Goal: Task Accomplishment & Management: Use online tool/utility

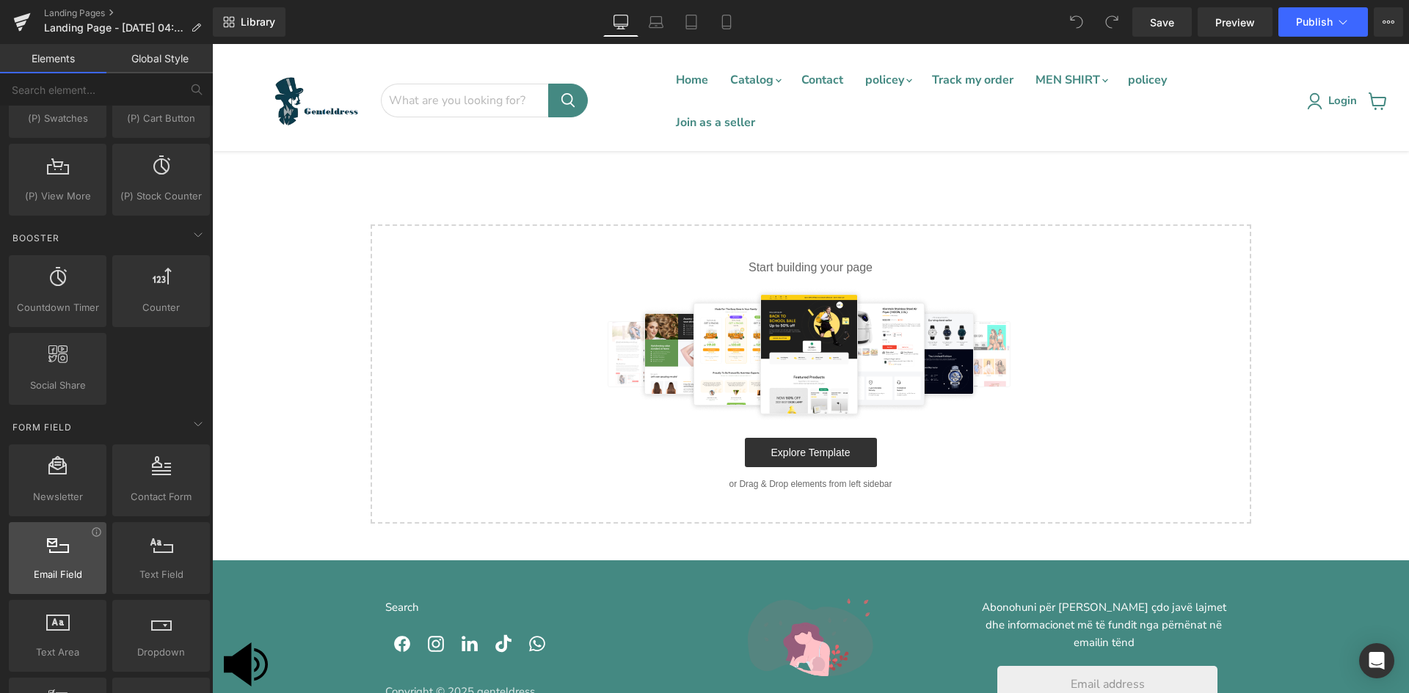
scroll to position [2055, 0]
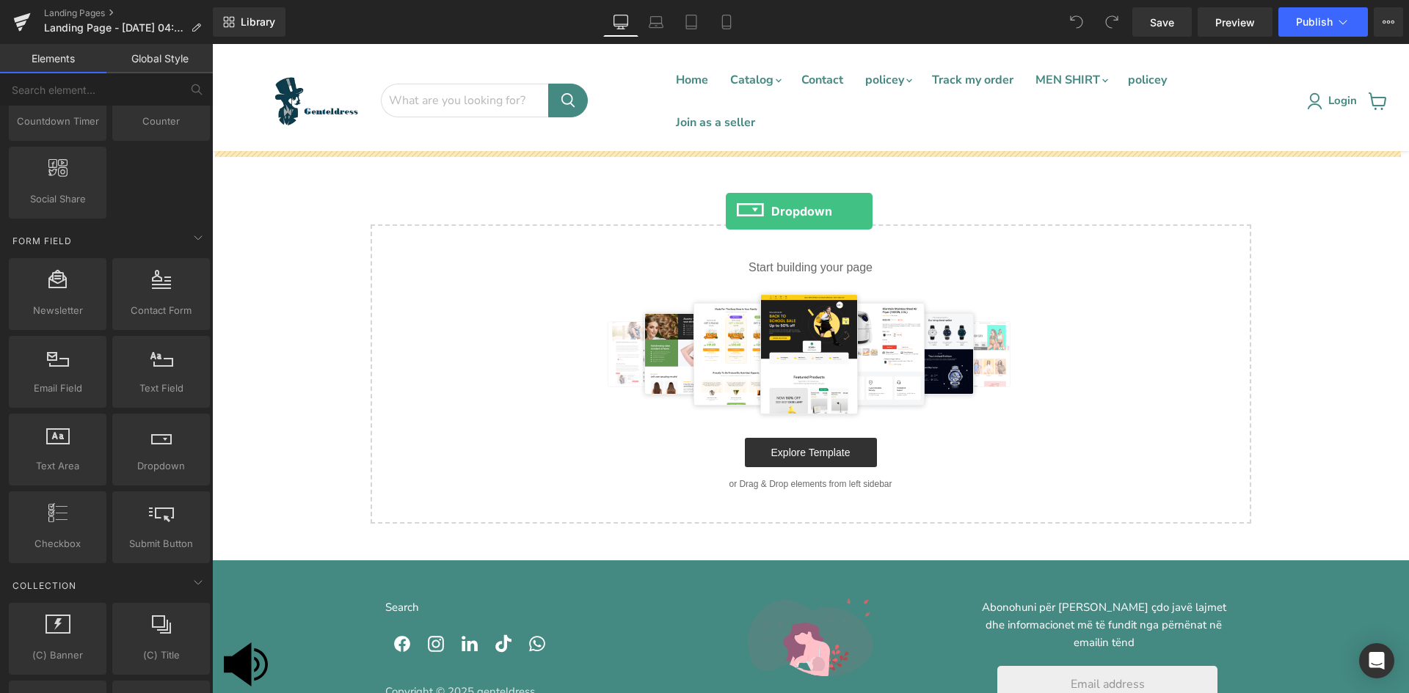
drag, startPoint x: 356, startPoint y: 491, endPoint x: 725, endPoint y: 211, distance: 463.5
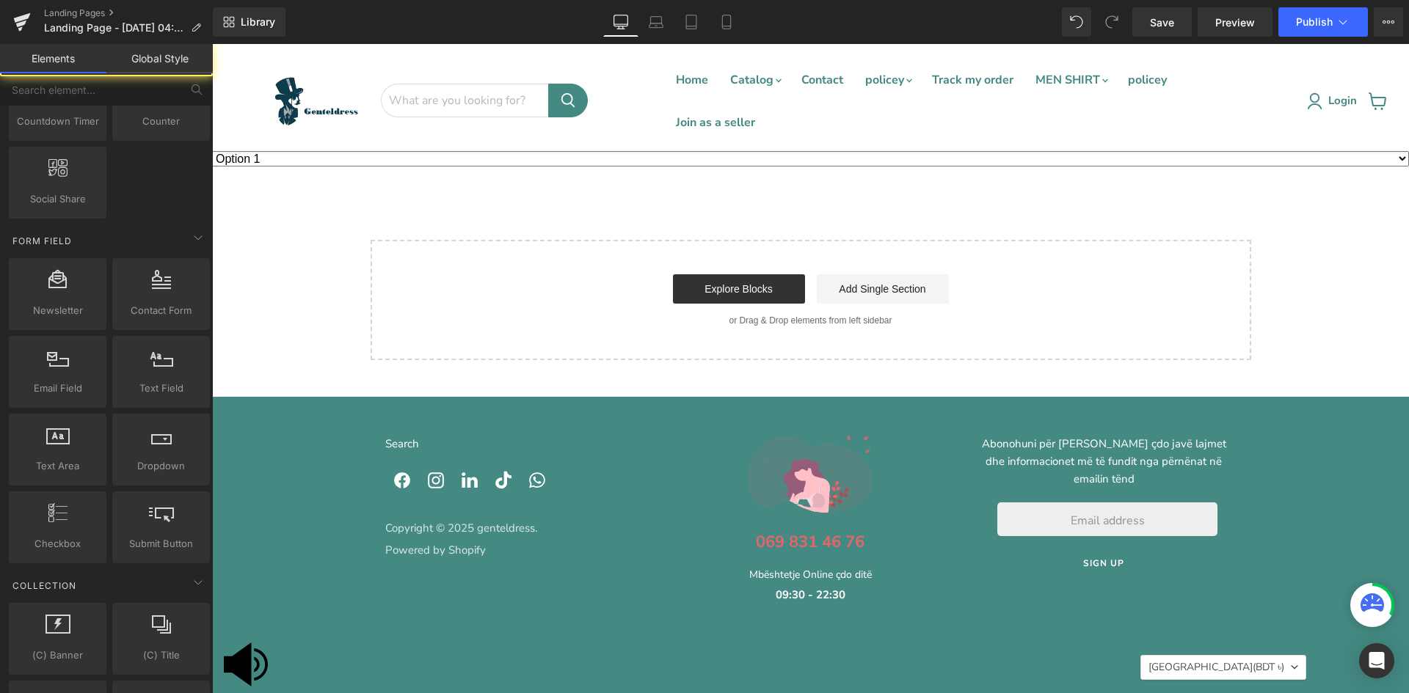
drag, startPoint x: 712, startPoint y: 246, endPoint x: 723, endPoint y: 211, distance: 36.9
click at [723, 211] on div "Option 1 Option 2 Option 3 Dropdown Select your layout" at bounding box center [810, 255] width 1197 height 209
click at [246, 659] on polygon at bounding box center [238, 665] width 28 height 44
click at [1104, 152] on div "Main content" at bounding box center [810, 153] width 1197 height 4
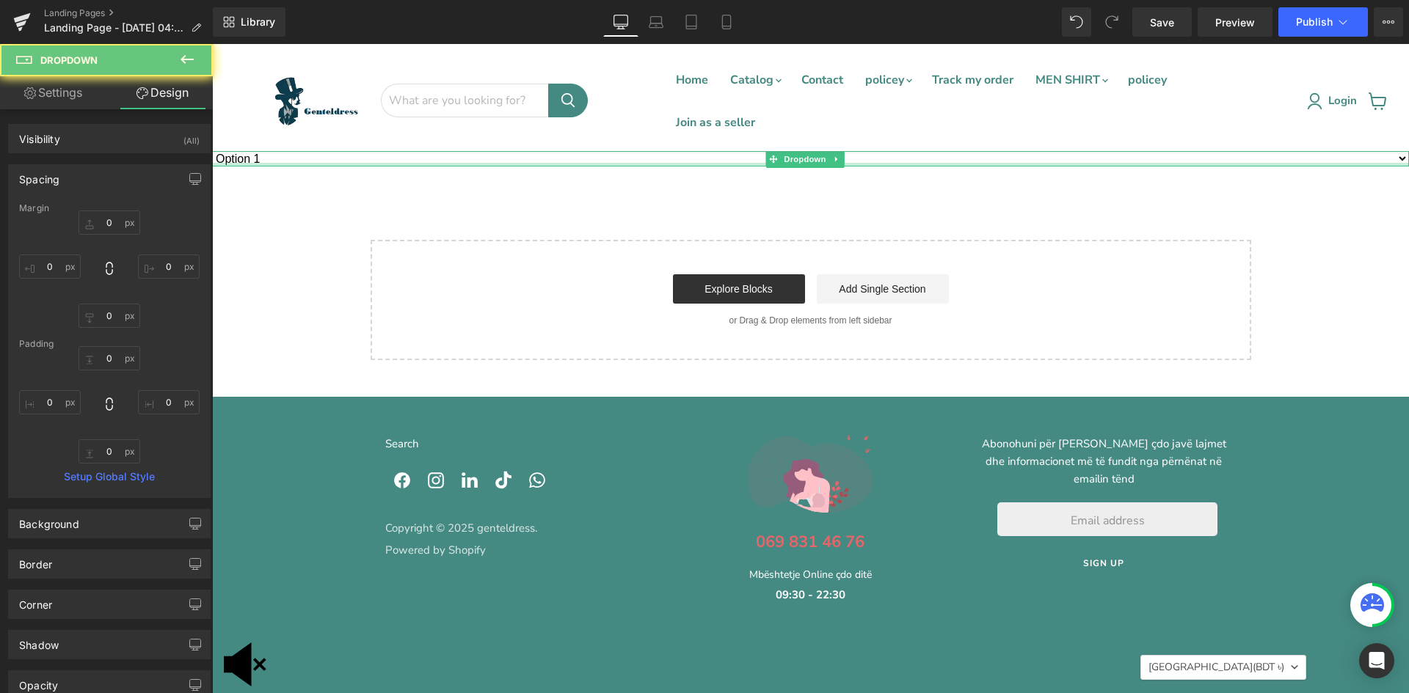
click at [1099, 163] on div "Main content" at bounding box center [810, 165] width 1197 height 4
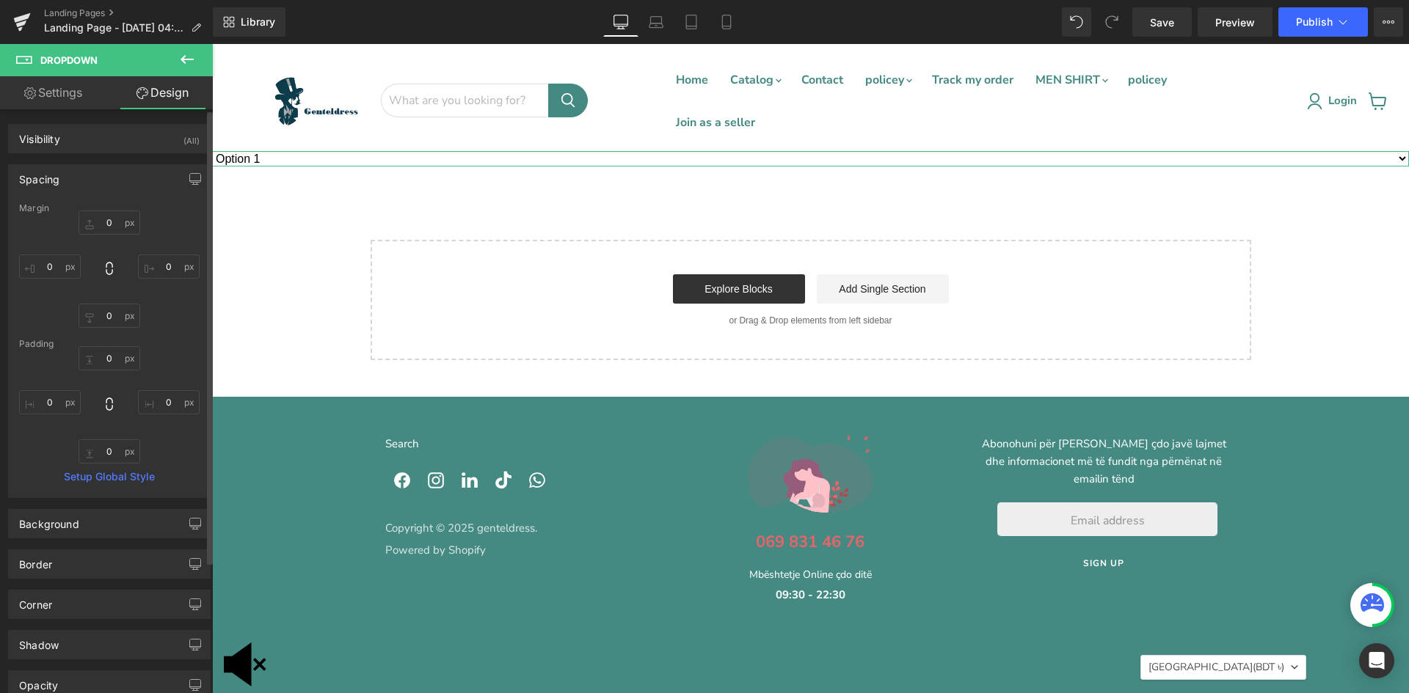
click at [110, 478] on link "Setup Global Style" at bounding box center [109, 477] width 181 height 12
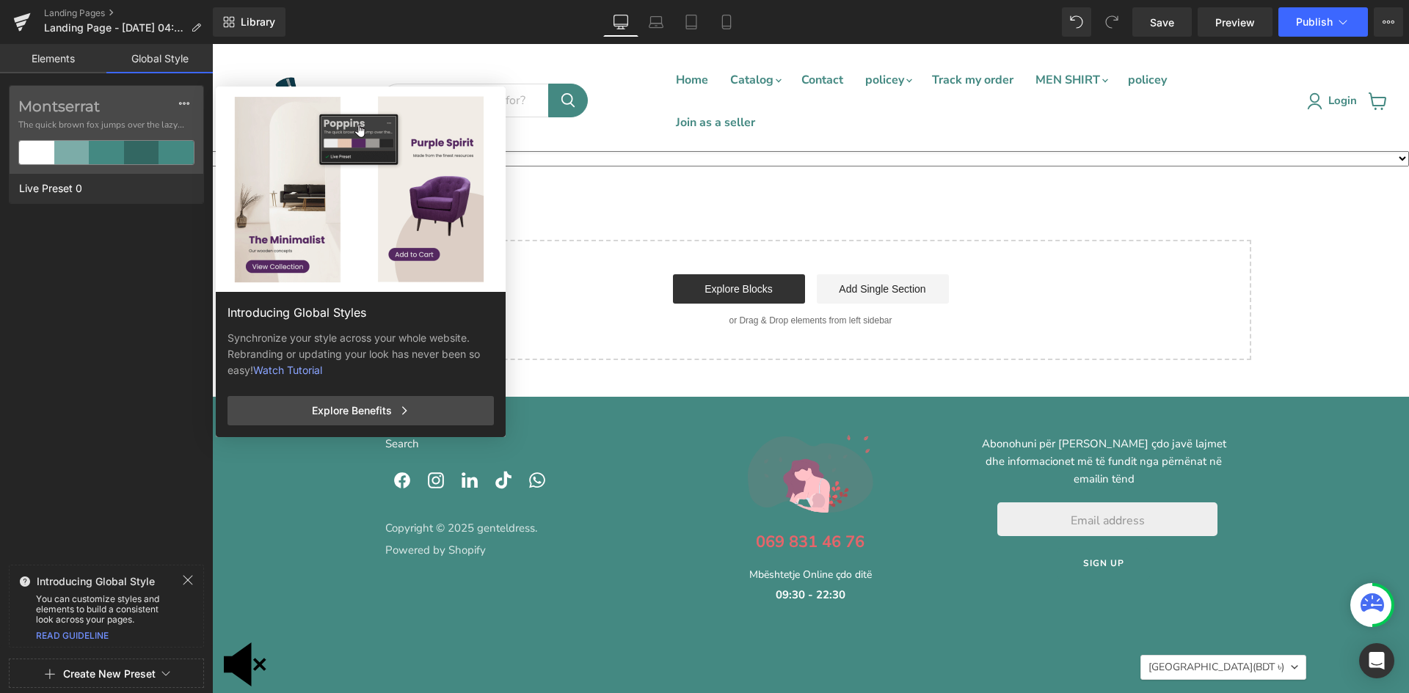
click at [58, 55] on link "Elements" at bounding box center [53, 58] width 106 height 29
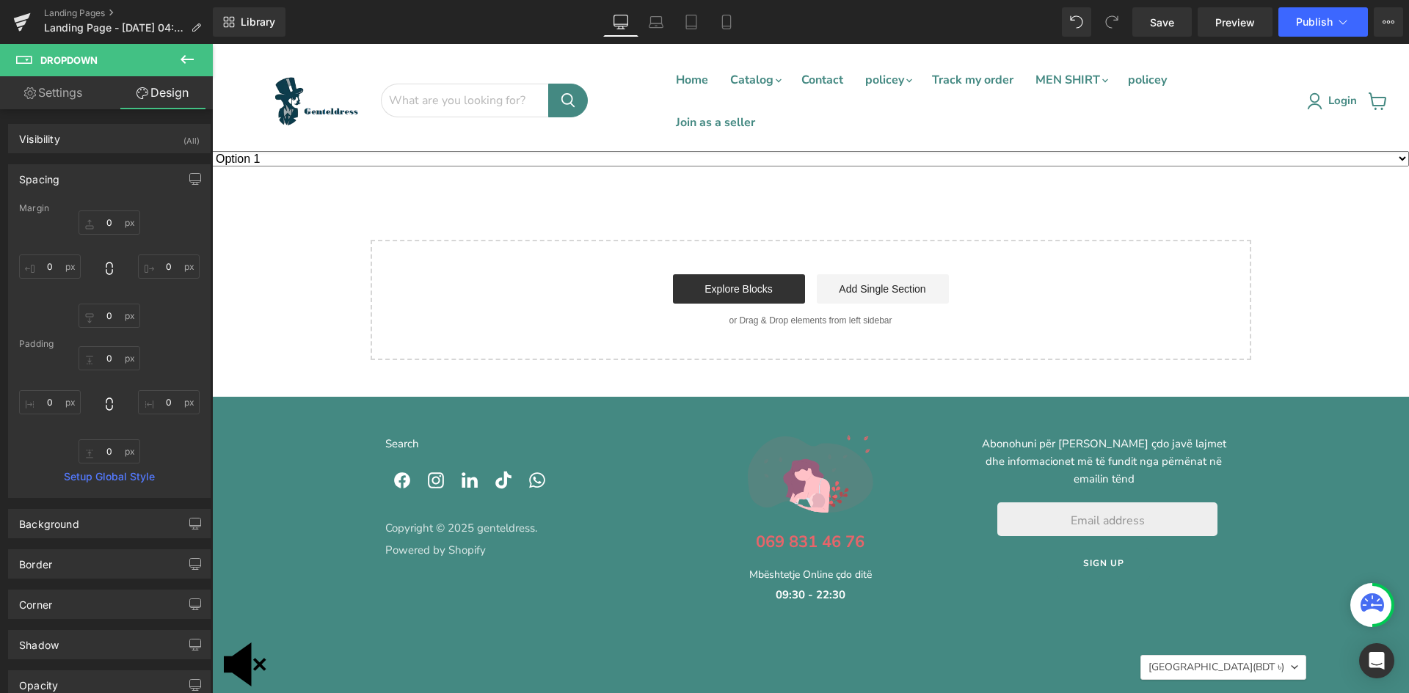
click at [249, 647] on polygon at bounding box center [238, 665] width 28 height 44
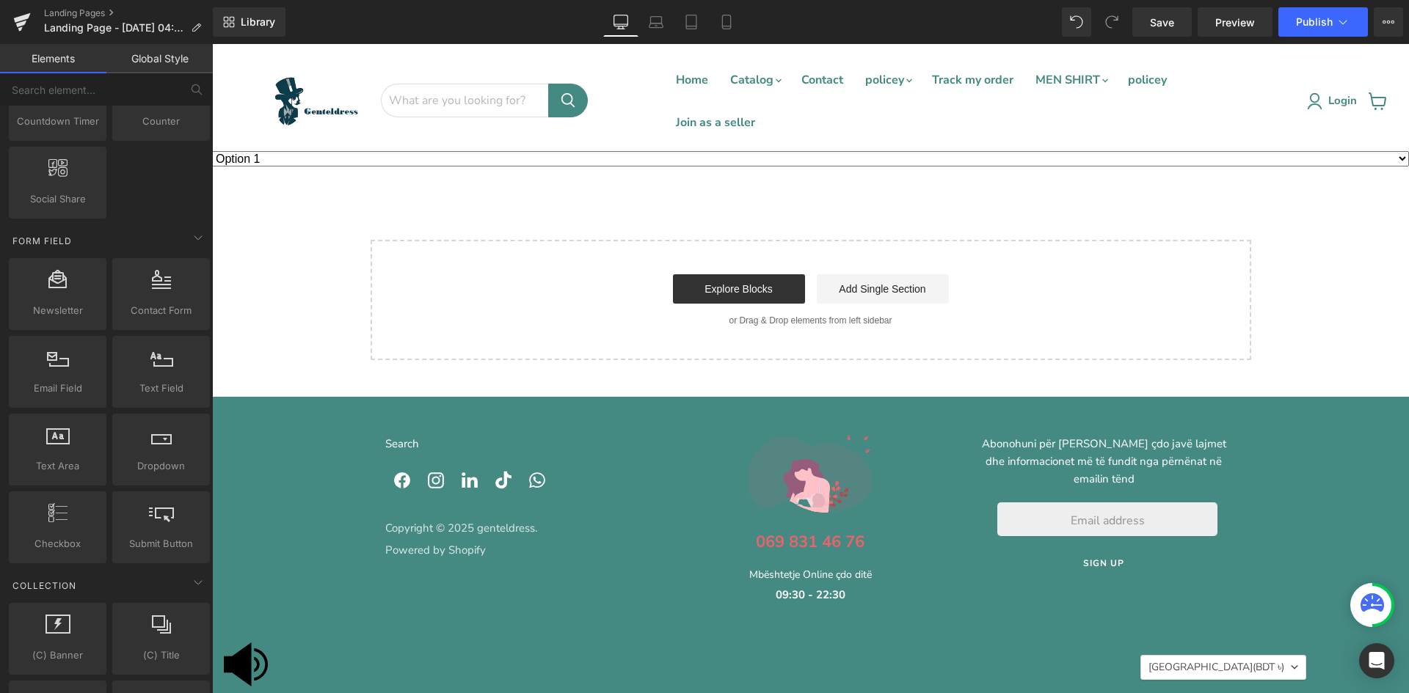
click at [255, 658] on icon at bounding box center [258, 665] width 6 height 15
click at [487, 159] on select "Option 1 Option 2 Option 3" at bounding box center [810, 158] width 1197 height 15
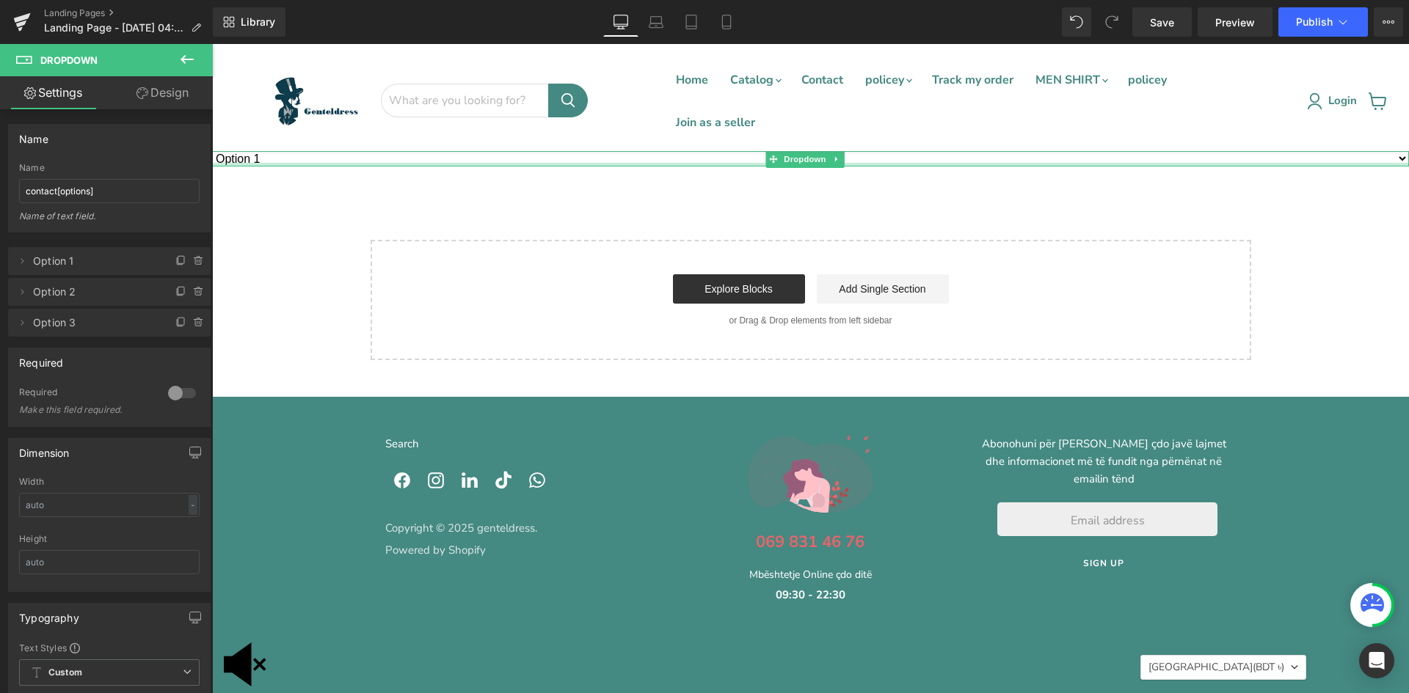
select select "value2"
click at [212, 151] on select "Option 1 Option 2 Option 3" at bounding box center [810, 158] width 1197 height 15
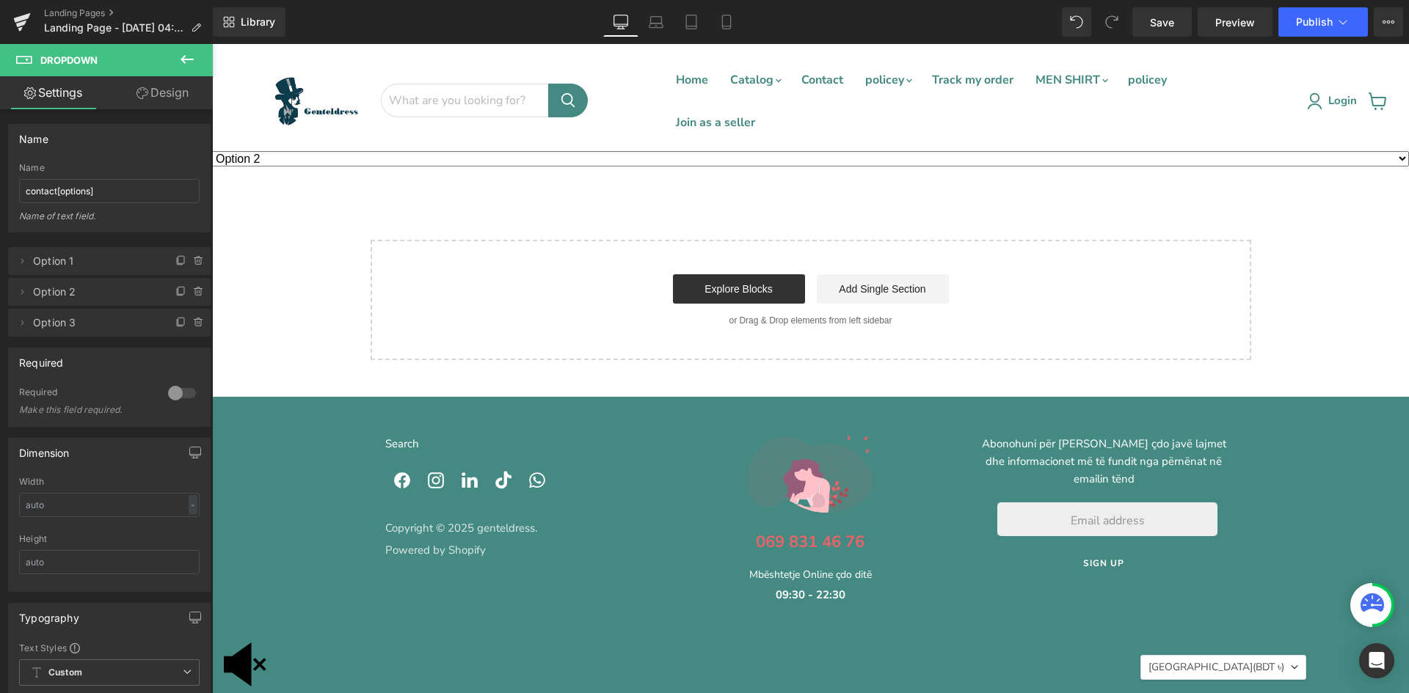
click at [212, 44] on div "Main content" at bounding box center [212, 44] width 0 height 0
click at [22, 259] on span at bounding box center [22, 261] width 18 height 18
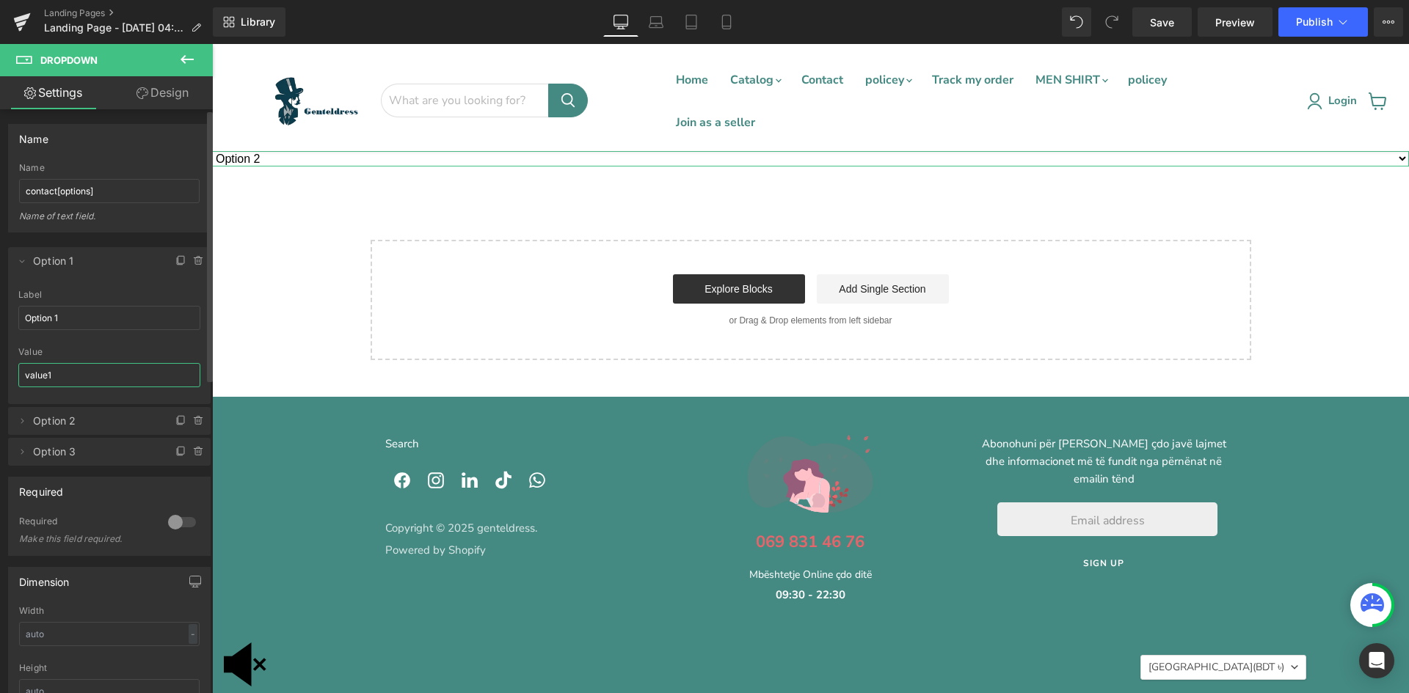
drag, startPoint x: 57, startPoint y: 375, endPoint x: 24, endPoint y: 379, distance: 33.3
click at [24, 379] on input "value1" at bounding box center [109, 375] width 182 height 24
type input "[pjegjrt]p;gktgwogjkgm"
click at [410, 168] on div "Option 1 Option 2 Option 3 Dropdown Select your layout" at bounding box center [810, 255] width 1197 height 209
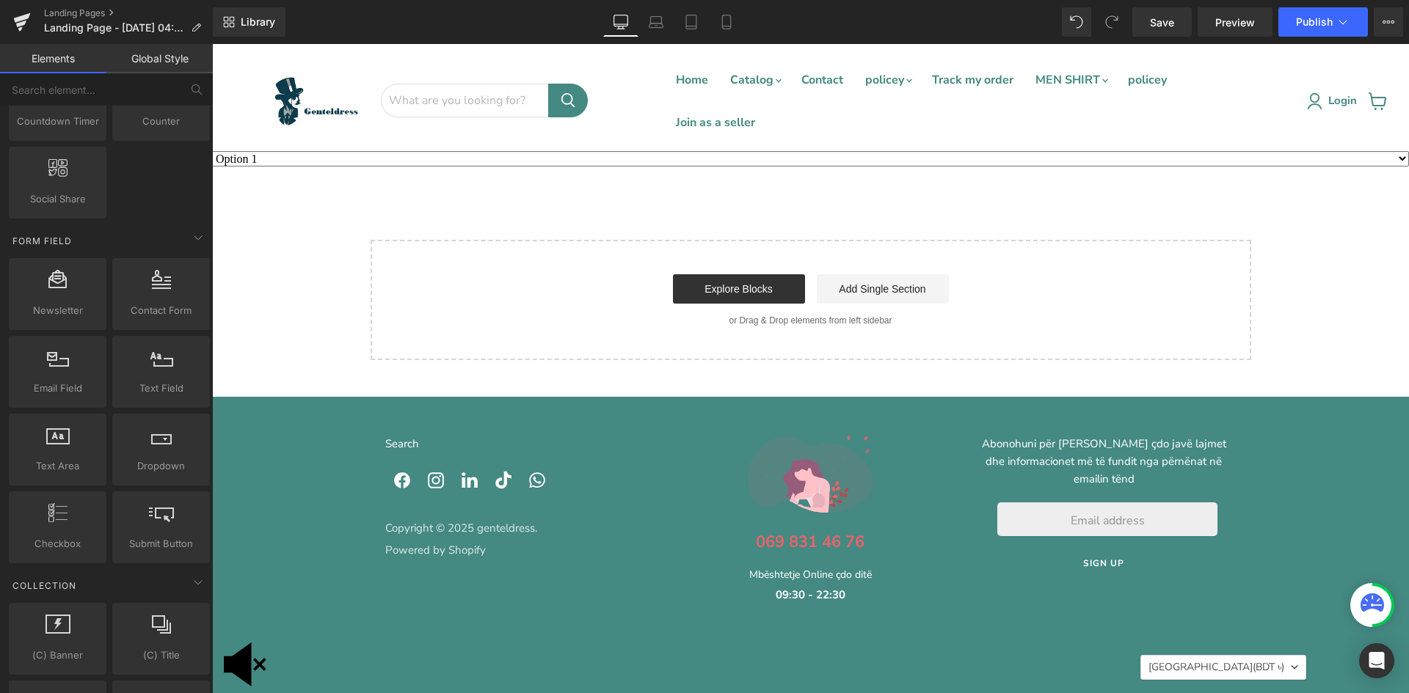
click at [411, 158] on select "Option 1 Option 2 Option 3" at bounding box center [810, 158] width 1197 height 15
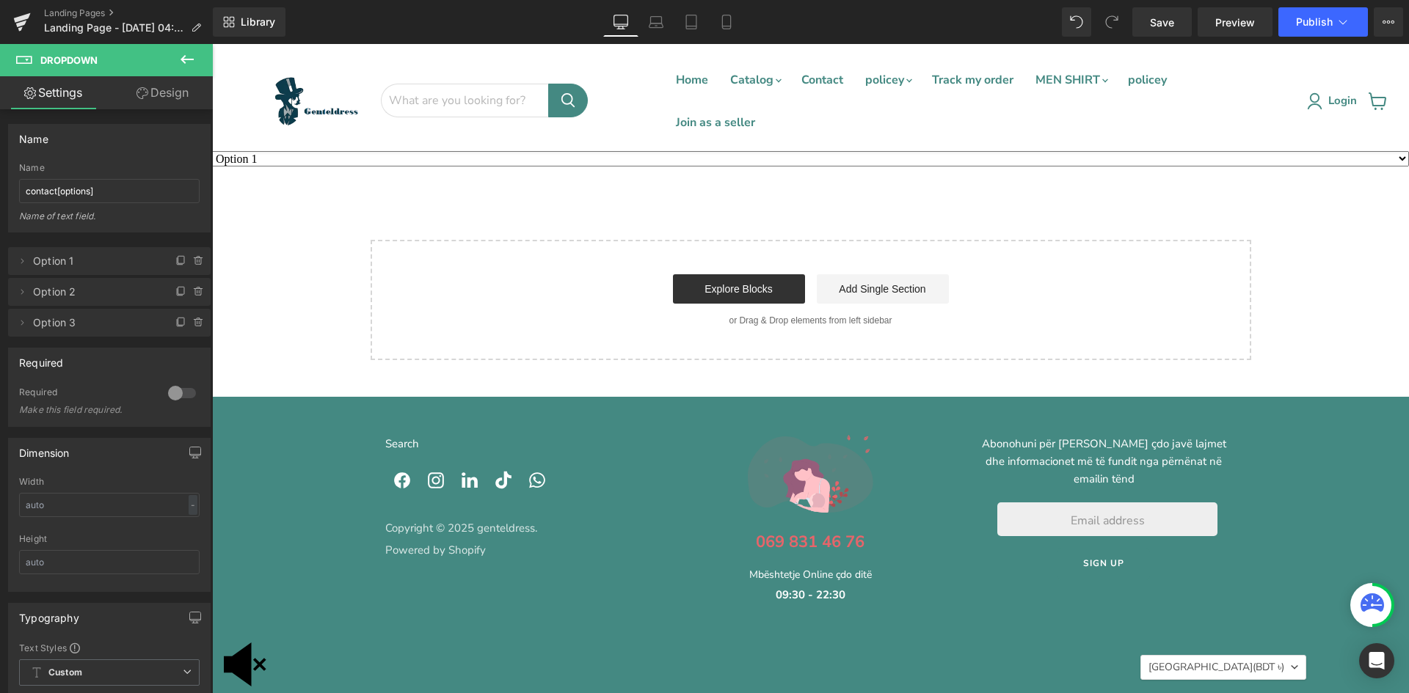
click at [249, 266] on div "Option 1 Option 2 Option 3 Dropdown Select your layout" at bounding box center [810, 255] width 1197 height 209
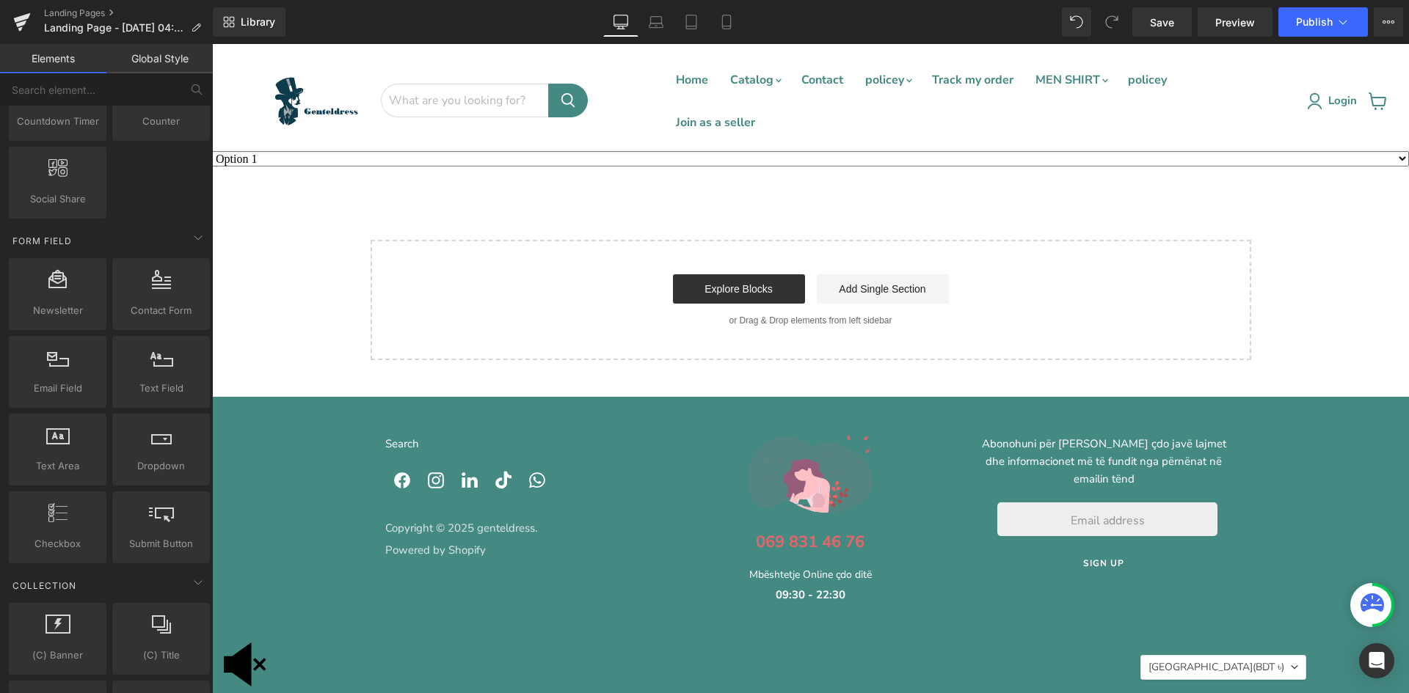
click at [1121, 160] on select "Option 1 Option 2 Option 3" at bounding box center [810, 158] width 1197 height 15
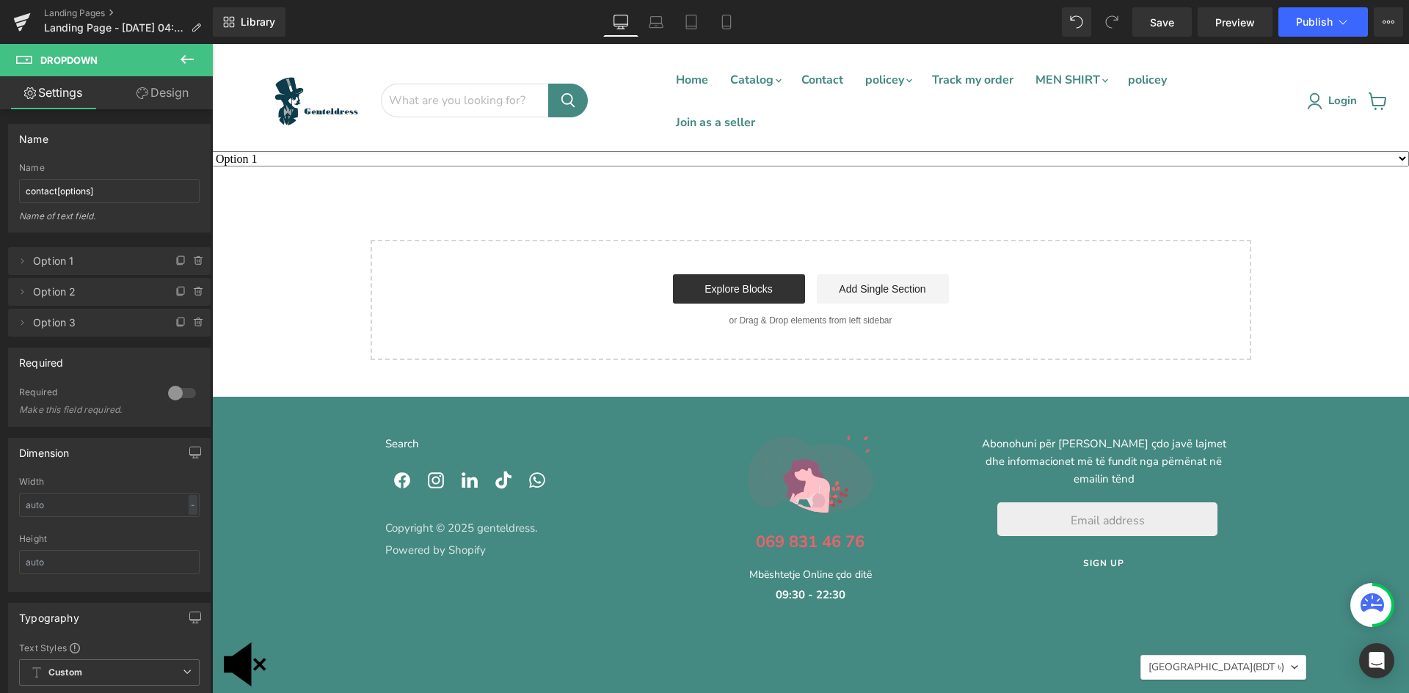
click at [191, 66] on icon at bounding box center [187, 60] width 18 height 18
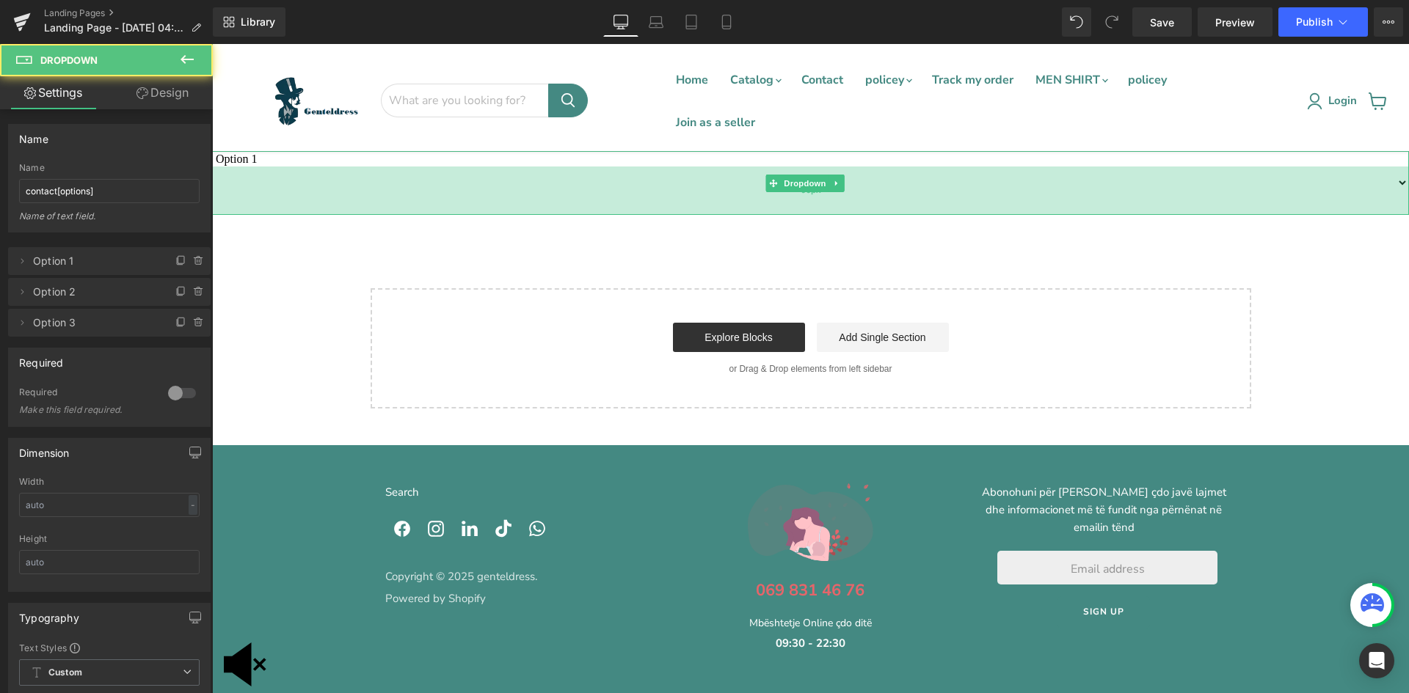
drag, startPoint x: 366, startPoint y: 164, endPoint x: 358, endPoint y: 211, distance: 46.9
click at [361, 214] on div "66px" at bounding box center [810, 191] width 1197 height 48
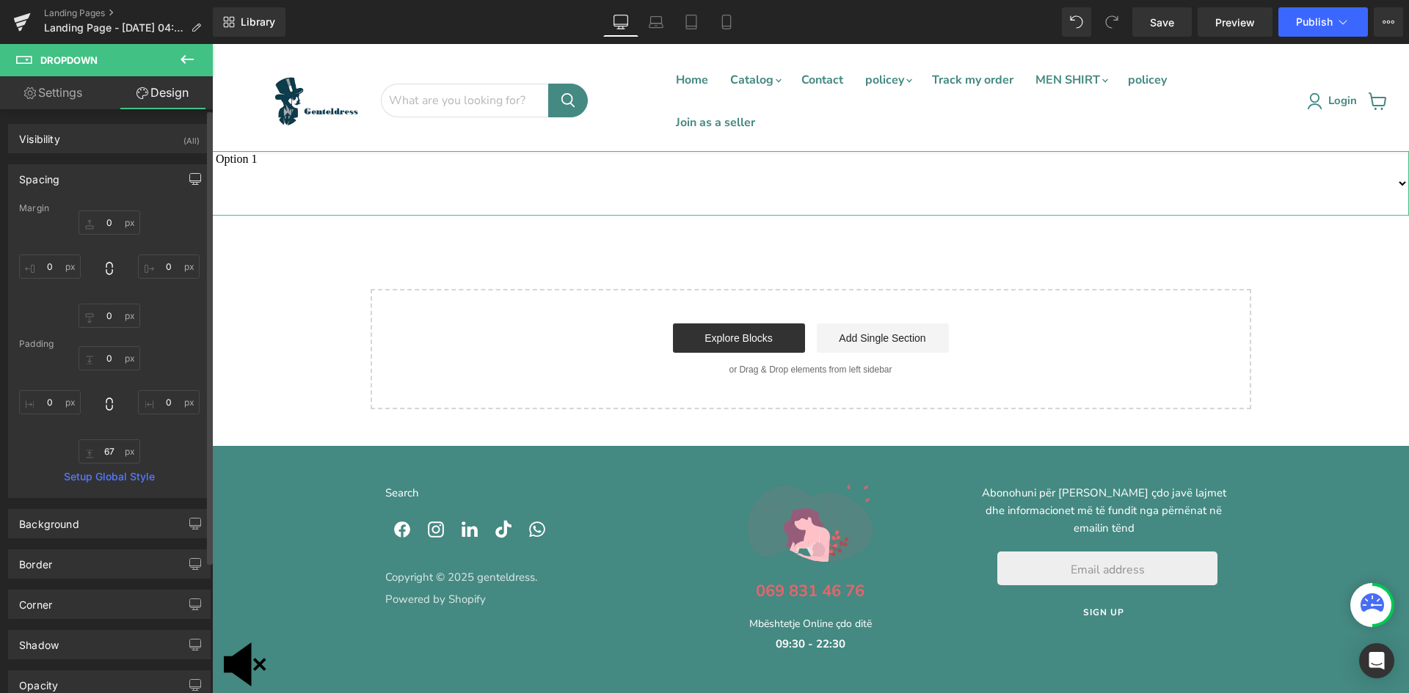
click at [188, 186] on button "button" at bounding box center [194, 179] width 23 height 28
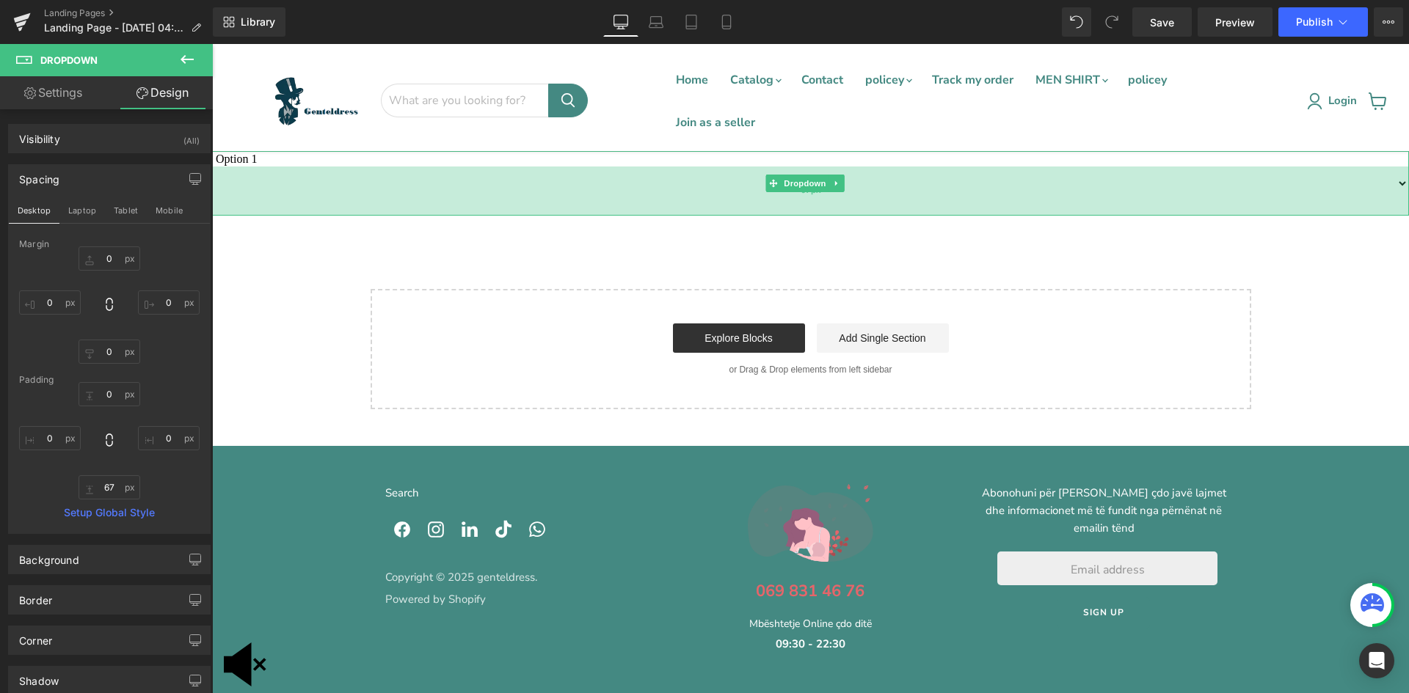
click at [1392, 186] on div "67px" at bounding box center [810, 191] width 1197 height 49
click at [1388, 183] on div "66px" at bounding box center [810, 191] width 1197 height 48
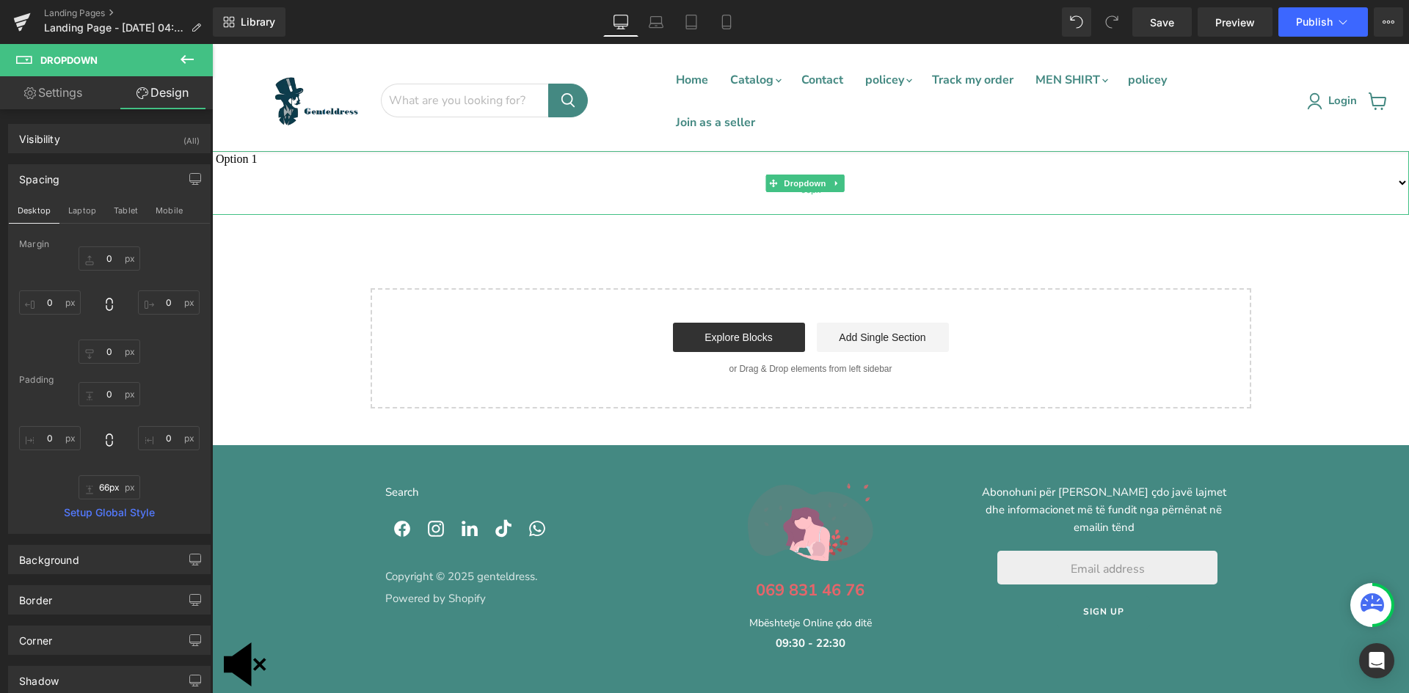
click at [1372, 174] on div "66px" at bounding box center [810, 191] width 1197 height 48
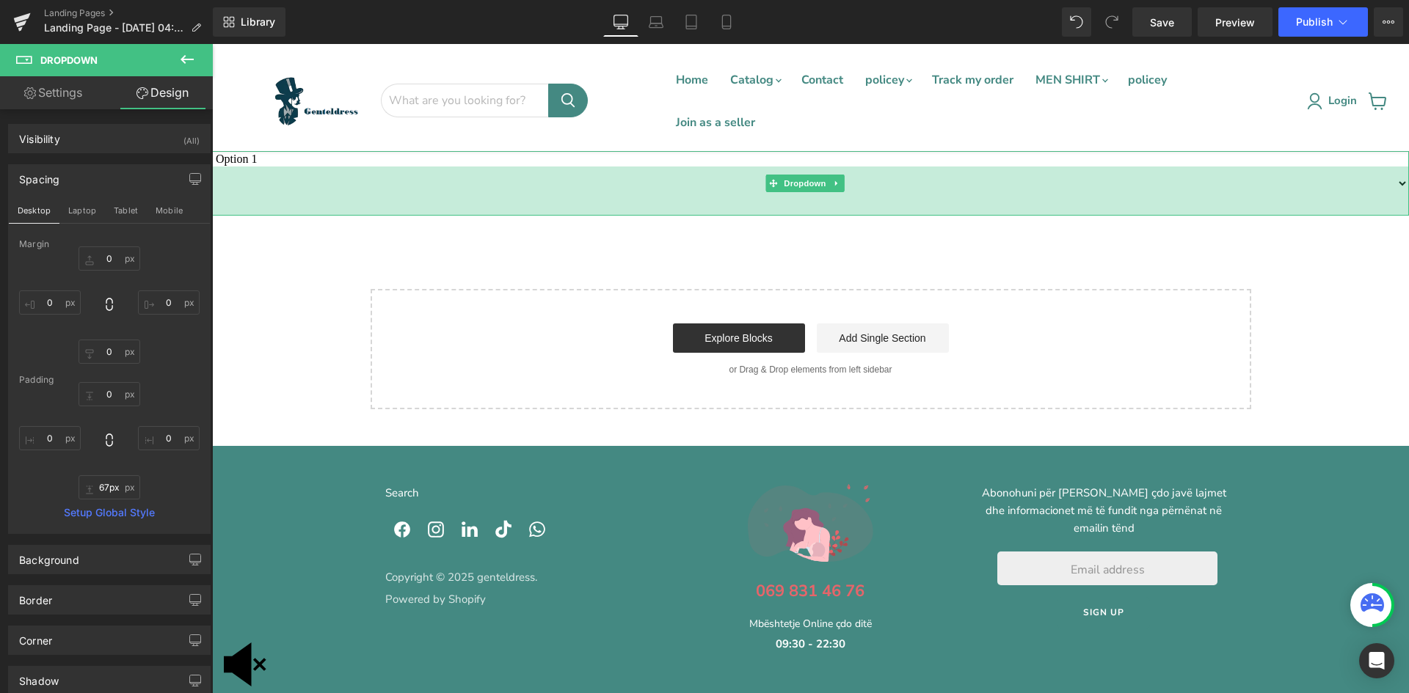
click at [948, 215] on div "67px" at bounding box center [810, 191] width 1197 height 49
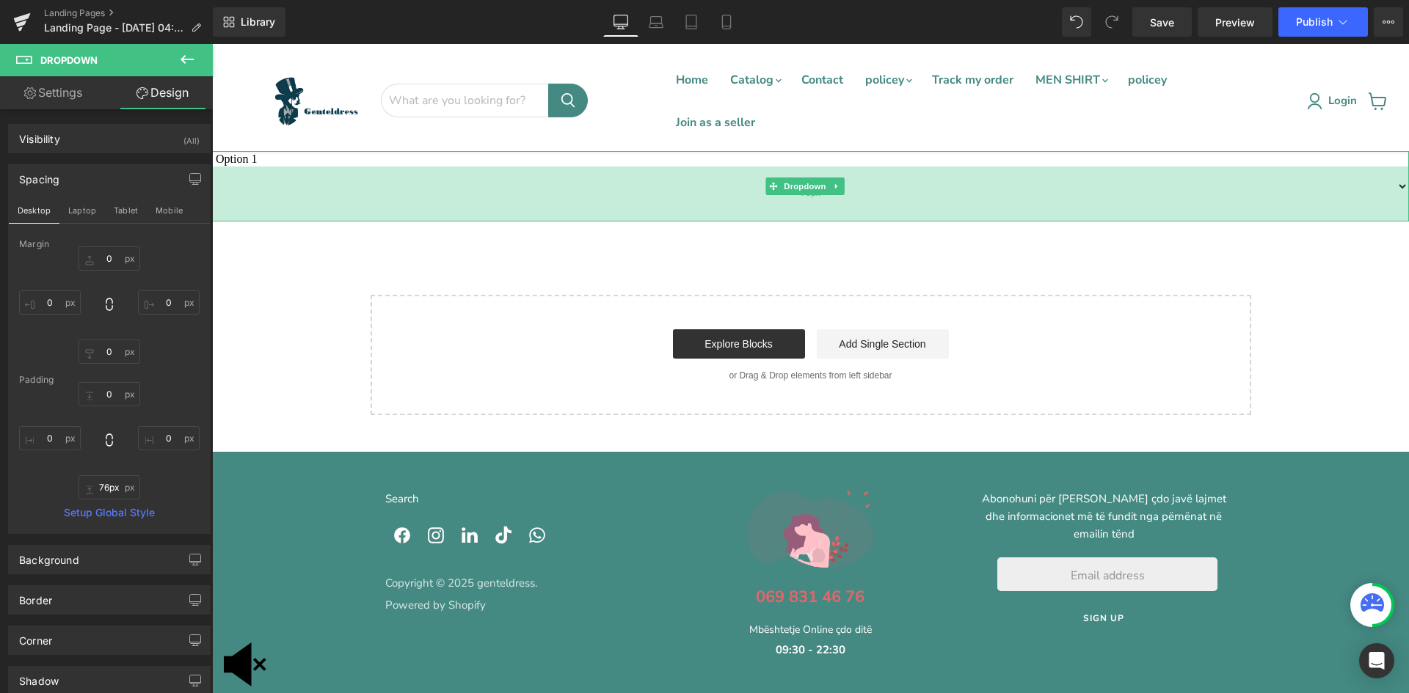
click at [873, 196] on div "75px" at bounding box center [810, 194] width 1197 height 55
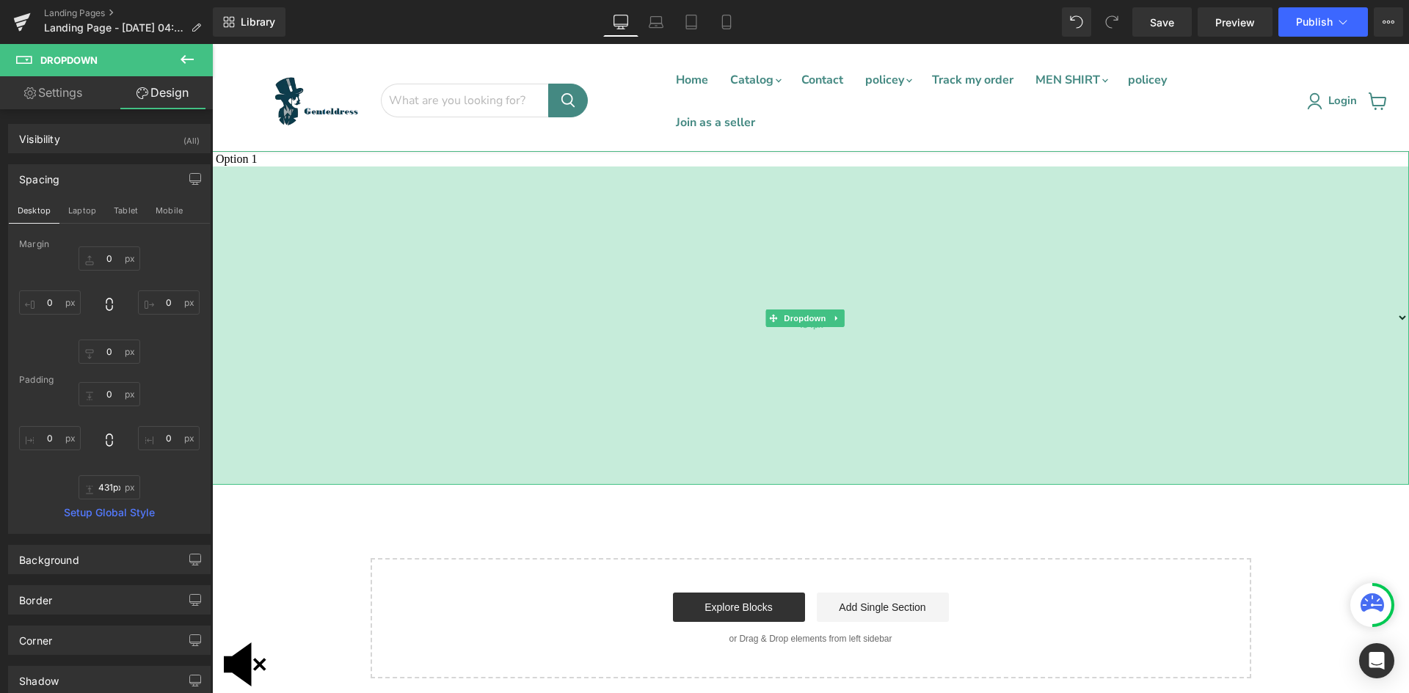
drag, startPoint x: 873, startPoint y: 196, endPoint x: 811, endPoint y: 449, distance: 260.7
click at [815, 456] on div "434px" at bounding box center [810, 326] width 1197 height 318
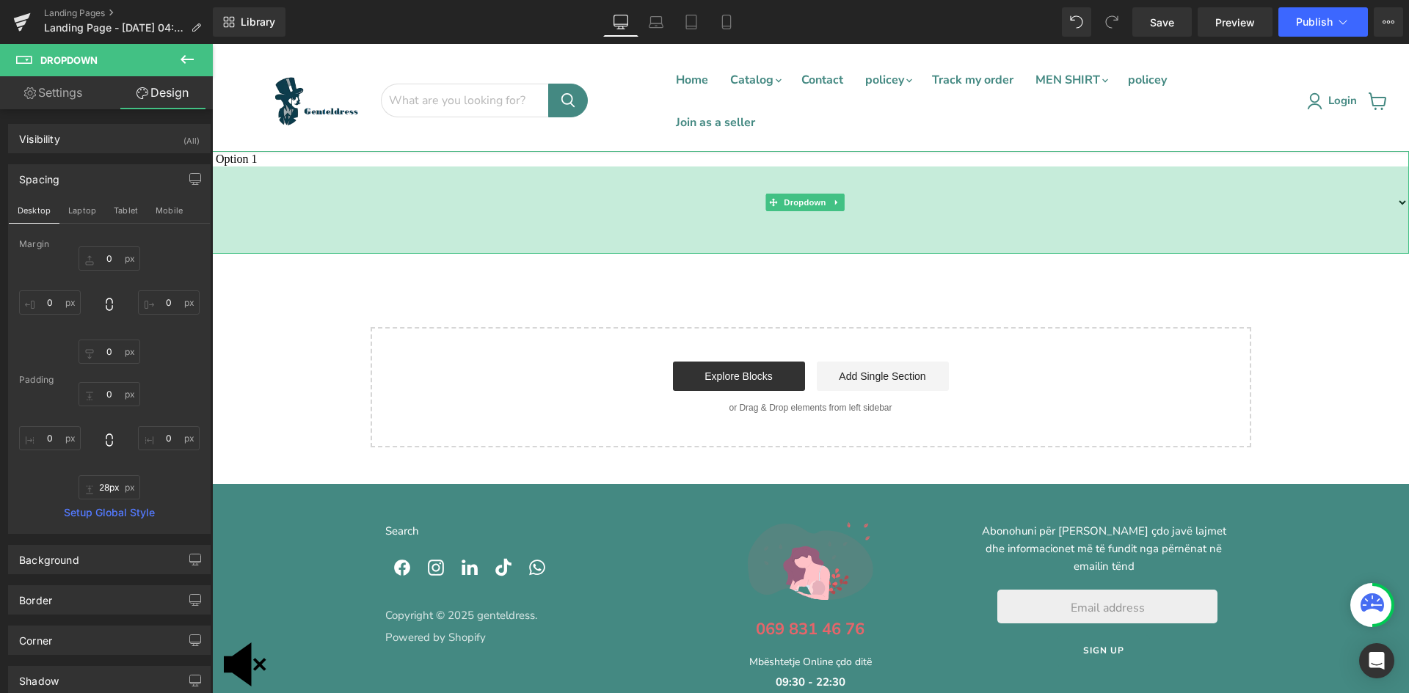
type input "0px"
drag, startPoint x: 811, startPoint y: 449, endPoint x: 831, endPoint y: 71, distance: 378.4
click at [822, 60] on body "Skip to content Menu Cancel" at bounding box center [810, 451] width 1197 height 815
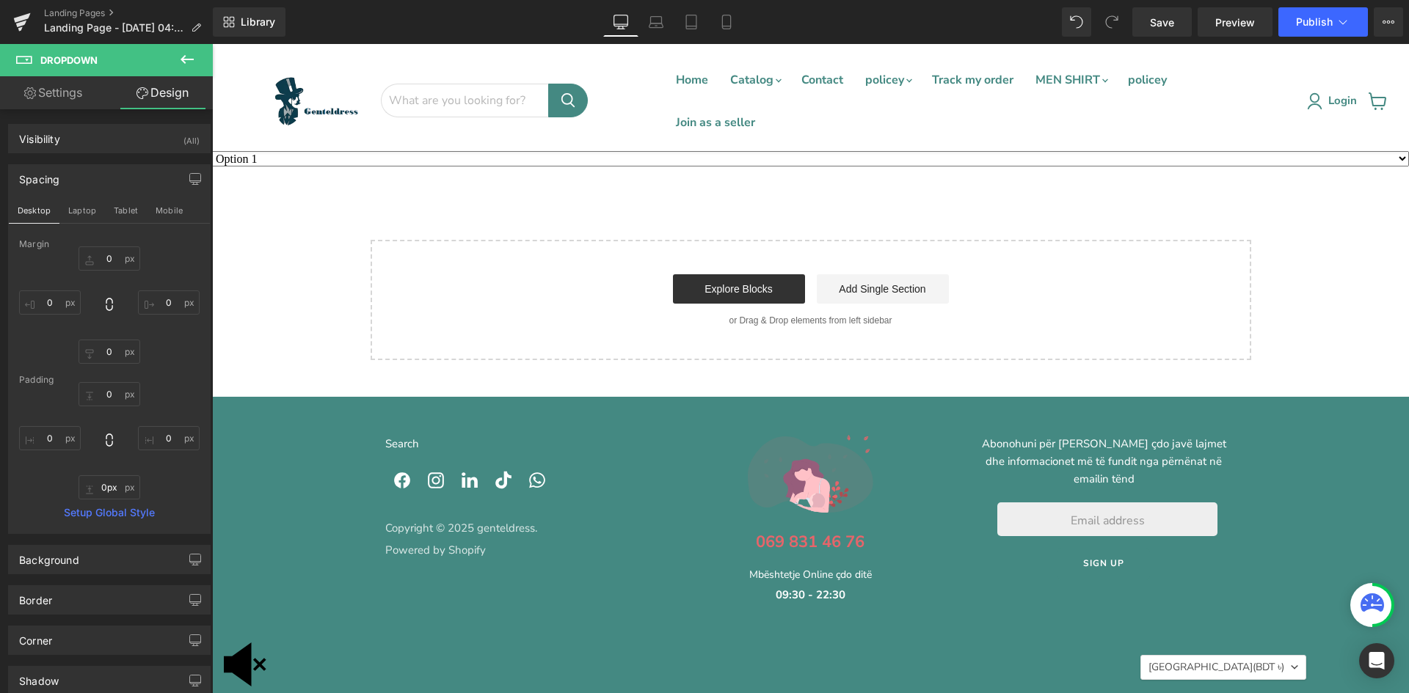
drag, startPoint x: 879, startPoint y: 171, endPoint x: 881, endPoint y: 156, distance: 14.7
click at [879, 167] on div "Option 1 Option 2 Option 3 Dropdown Select your layout" at bounding box center [810, 255] width 1197 height 209
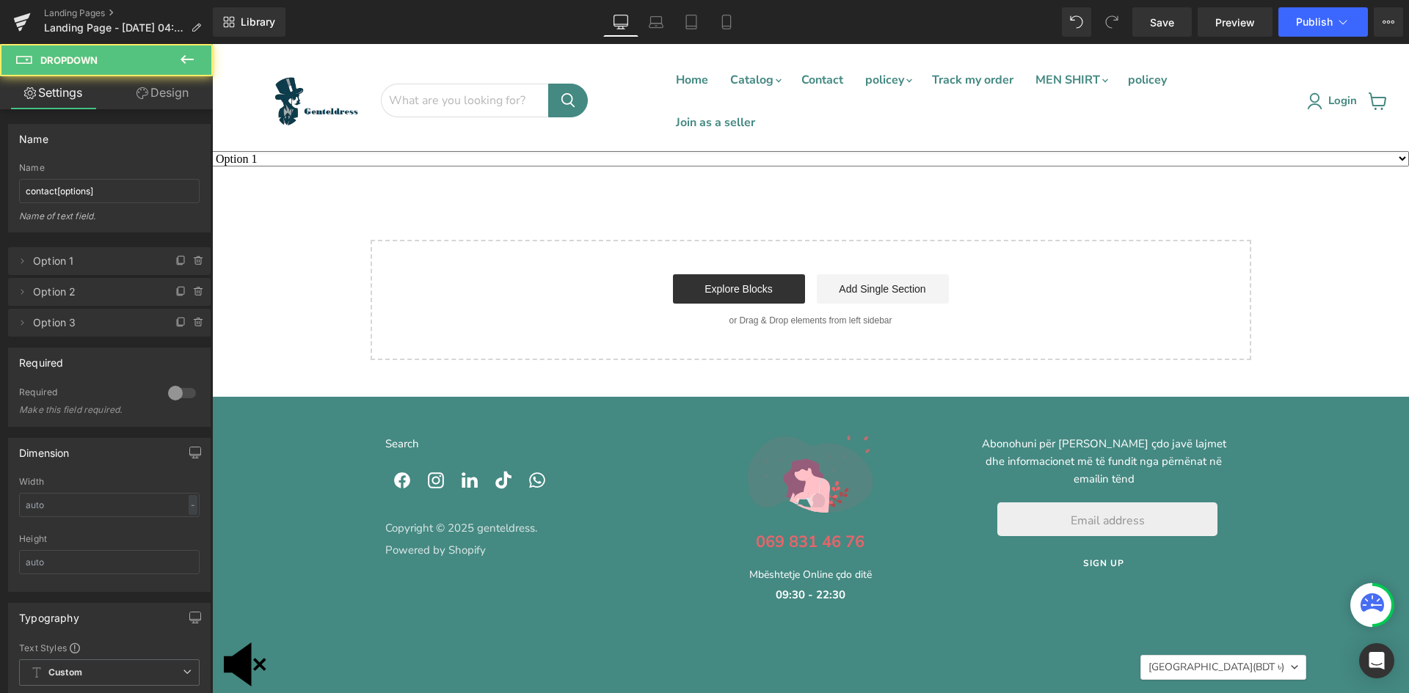
drag, startPoint x: 878, startPoint y: 164, endPoint x: 858, endPoint y: 233, distance: 71.8
click at [858, 233] on div "Option 1 Option 2 Option 3 Dropdown Select your layout" at bounding box center [810, 255] width 1197 height 209
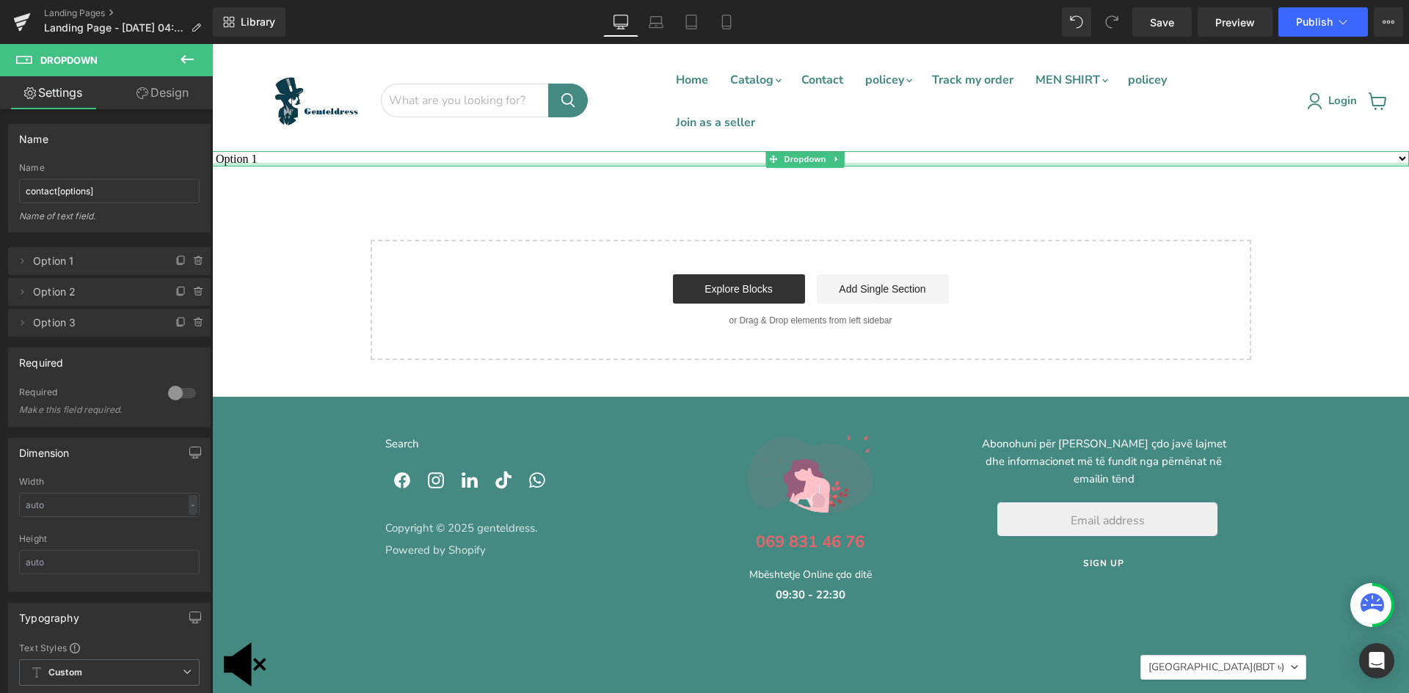
select select "value2"
click at [212, 151] on select "Option 1 Option 2 Option 3" at bounding box center [810, 158] width 1197 height 15
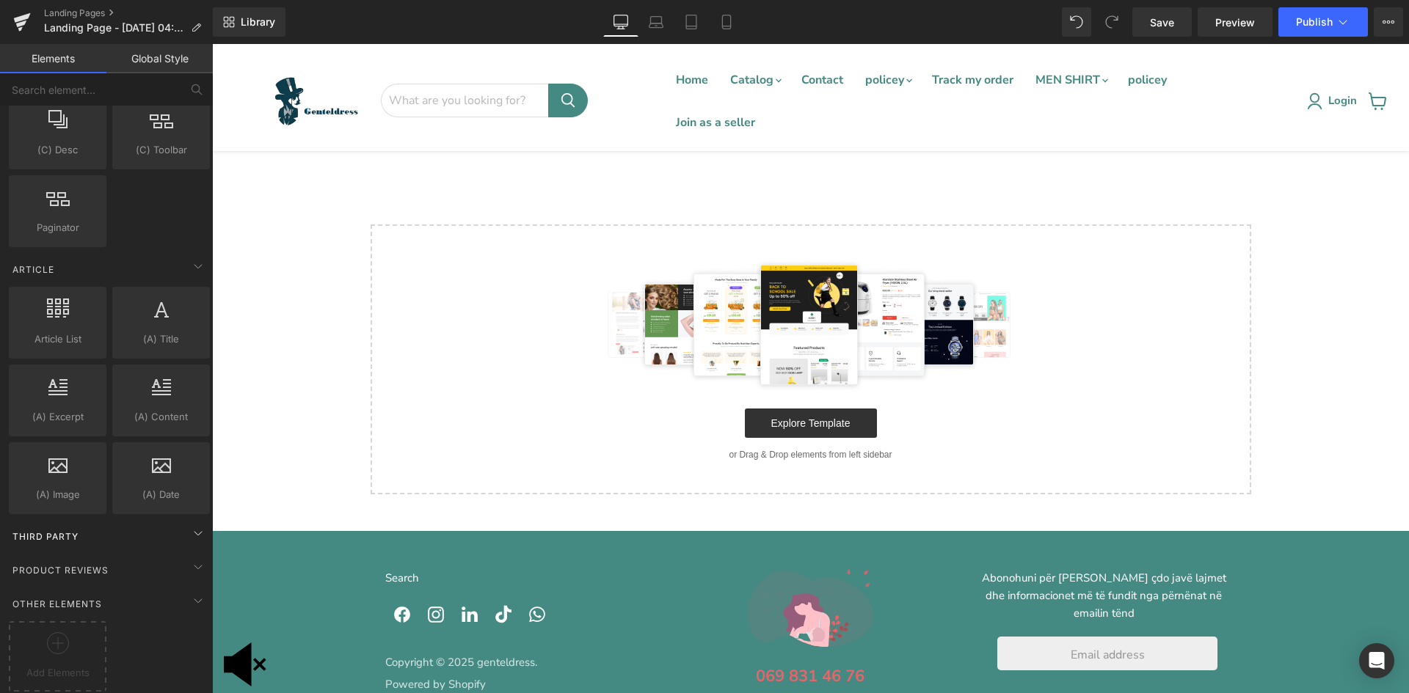
scroll to position [2649, 0]
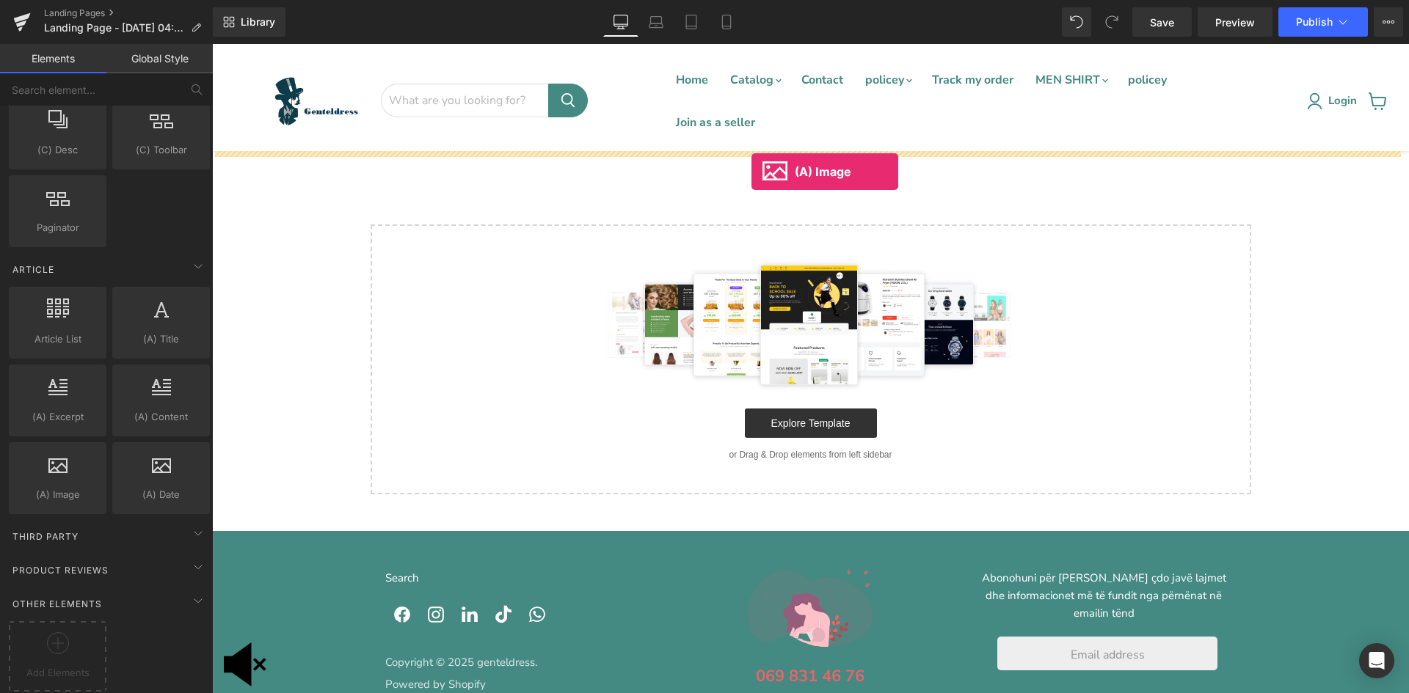
drag, startPoint x: 250, startPoint y: 515, endPoint x: 751, endPoint y: 172, distance: 607.6
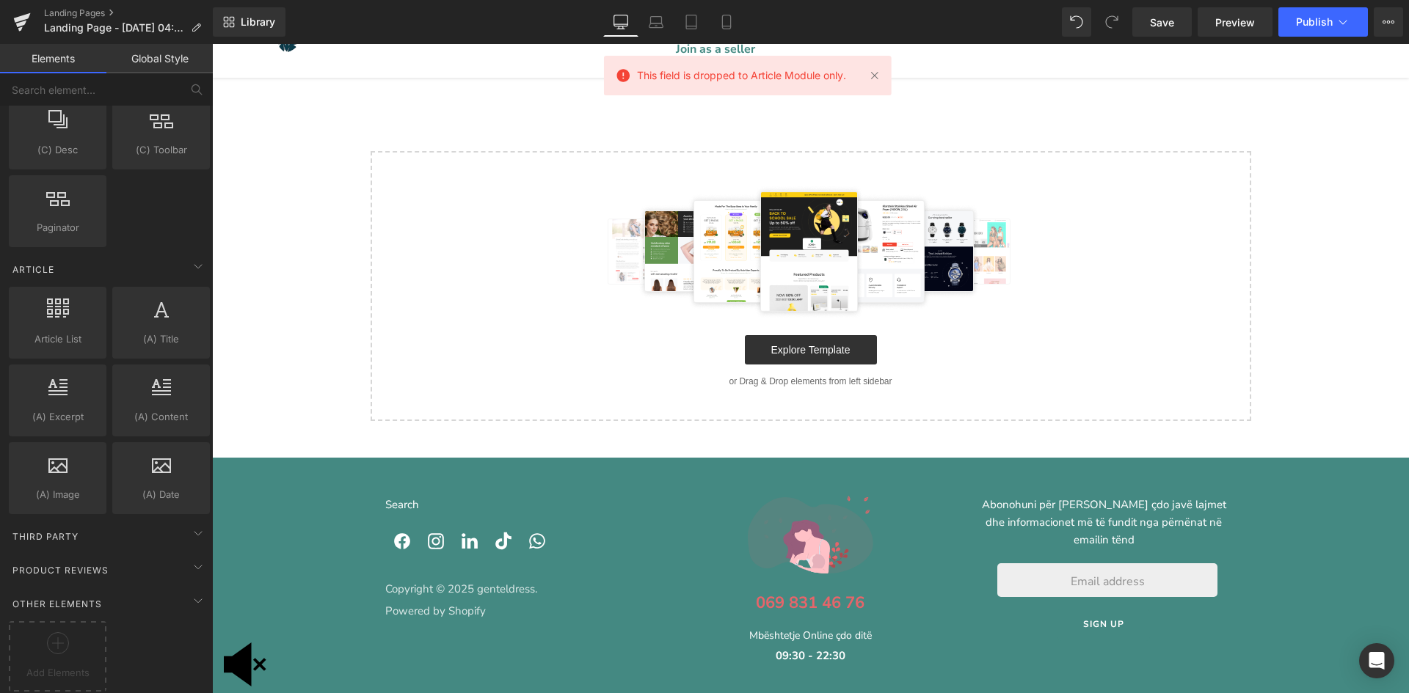
scroll to position [0, 0]
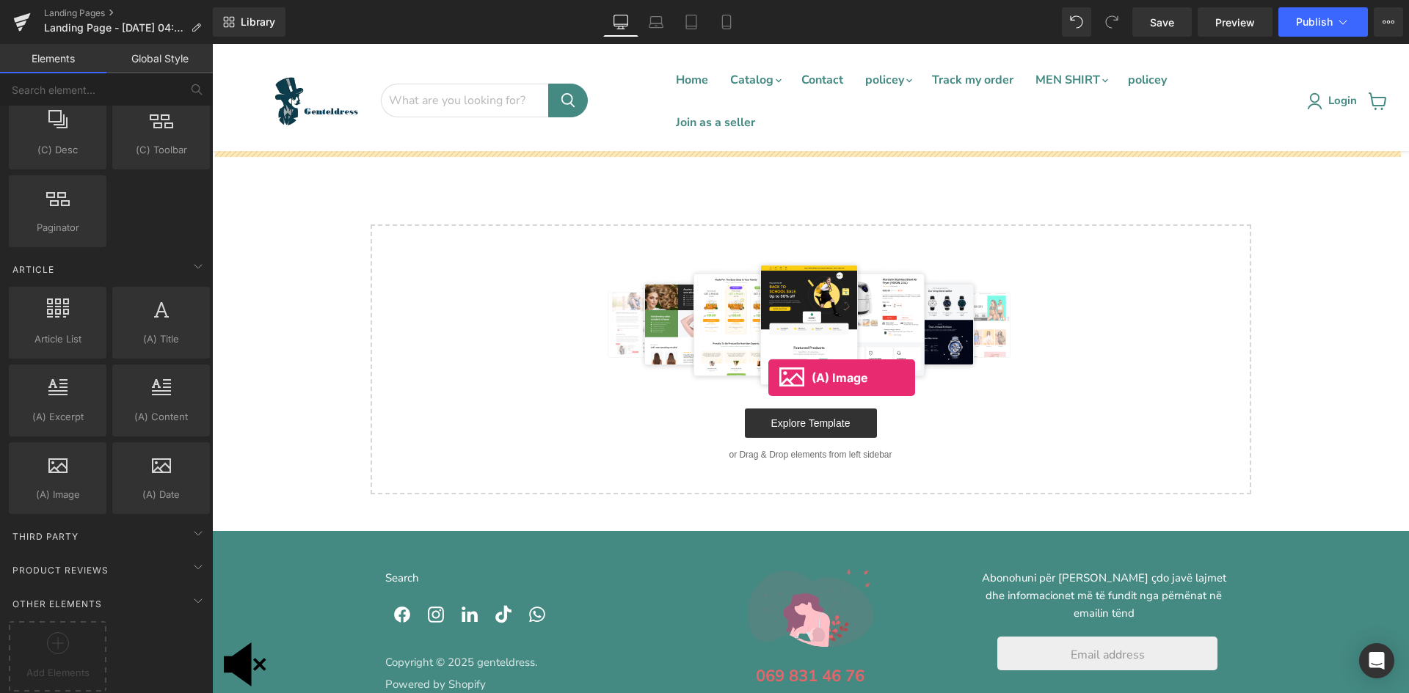
drag, startPoint x: 272, startPoint y: 512, endPoint x: 768, endPoint y: 378, distance: 514.6
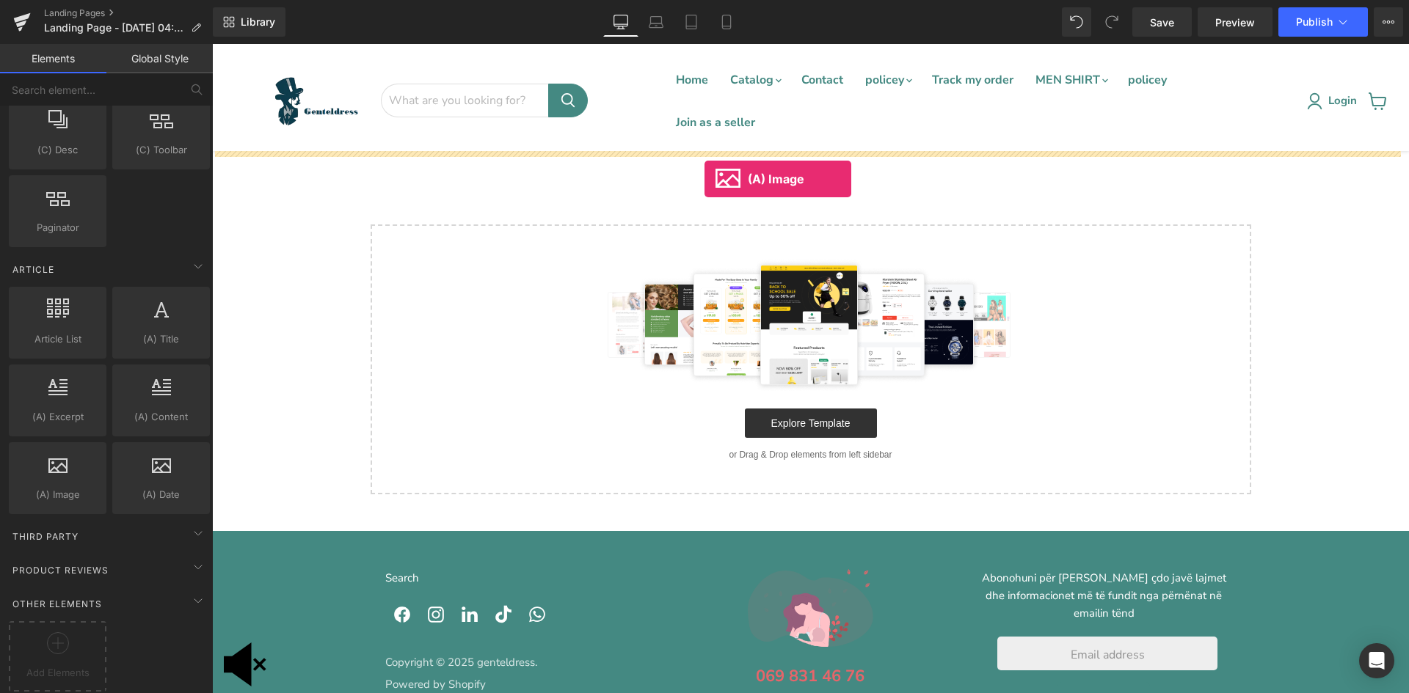
drag, startPoint x: 270, startPoint y: 504, endPoint x: 704, endPoint y: 179, distance: 542.6
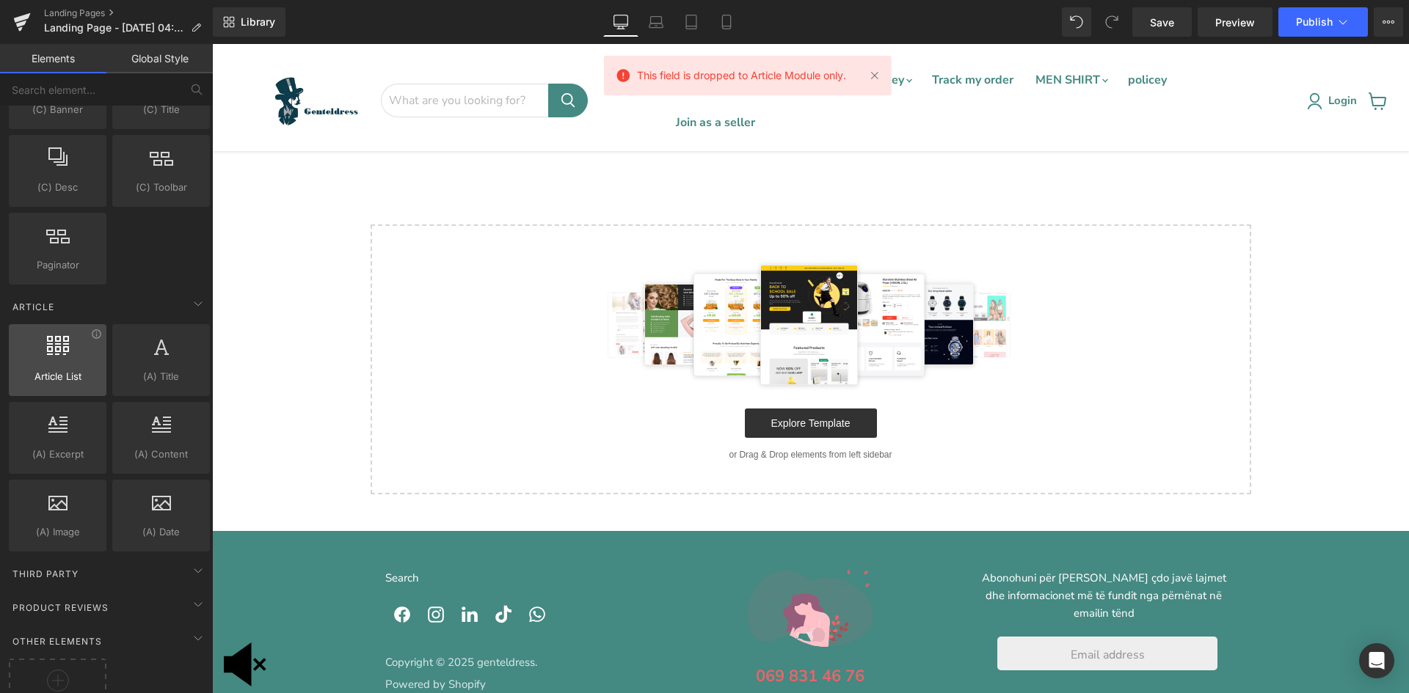
scroll to position [2576, 0]
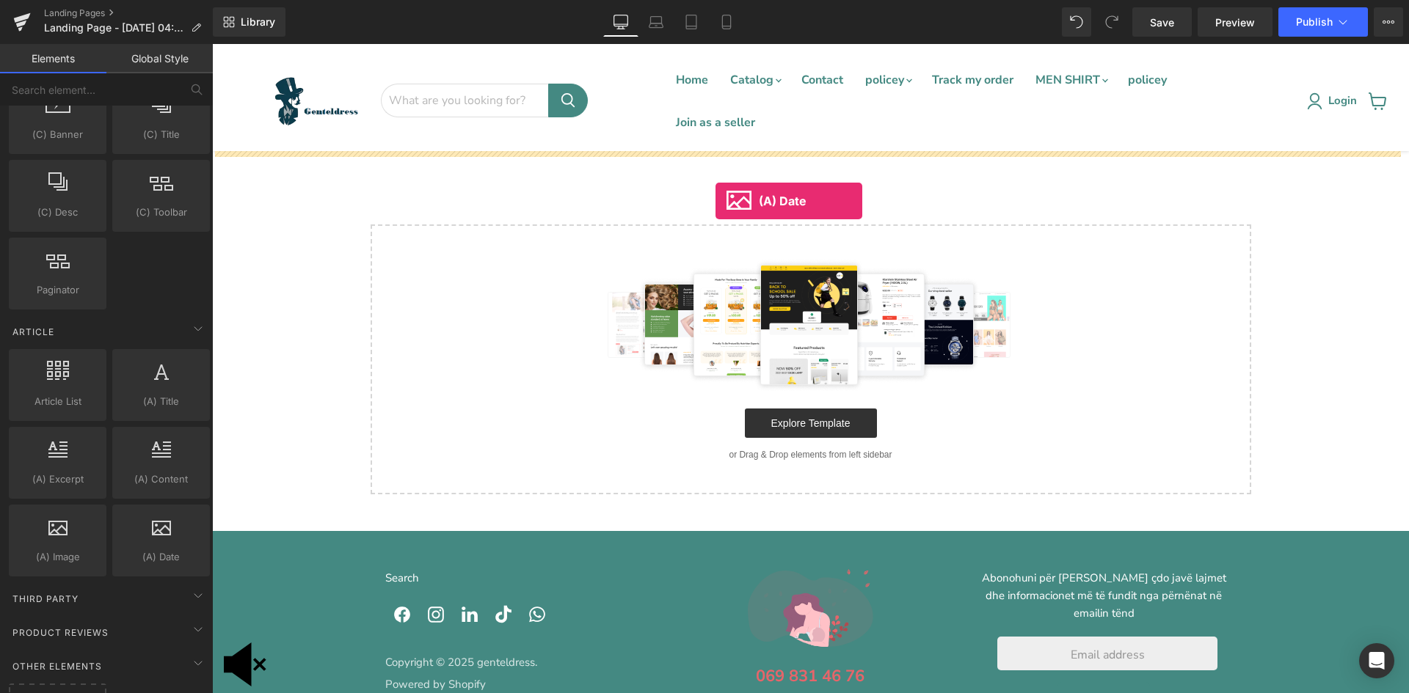
drag, startPoint x: 362, startPoint y: 581, endPoint x: 715, endPoint y: 201, distance: 519.2
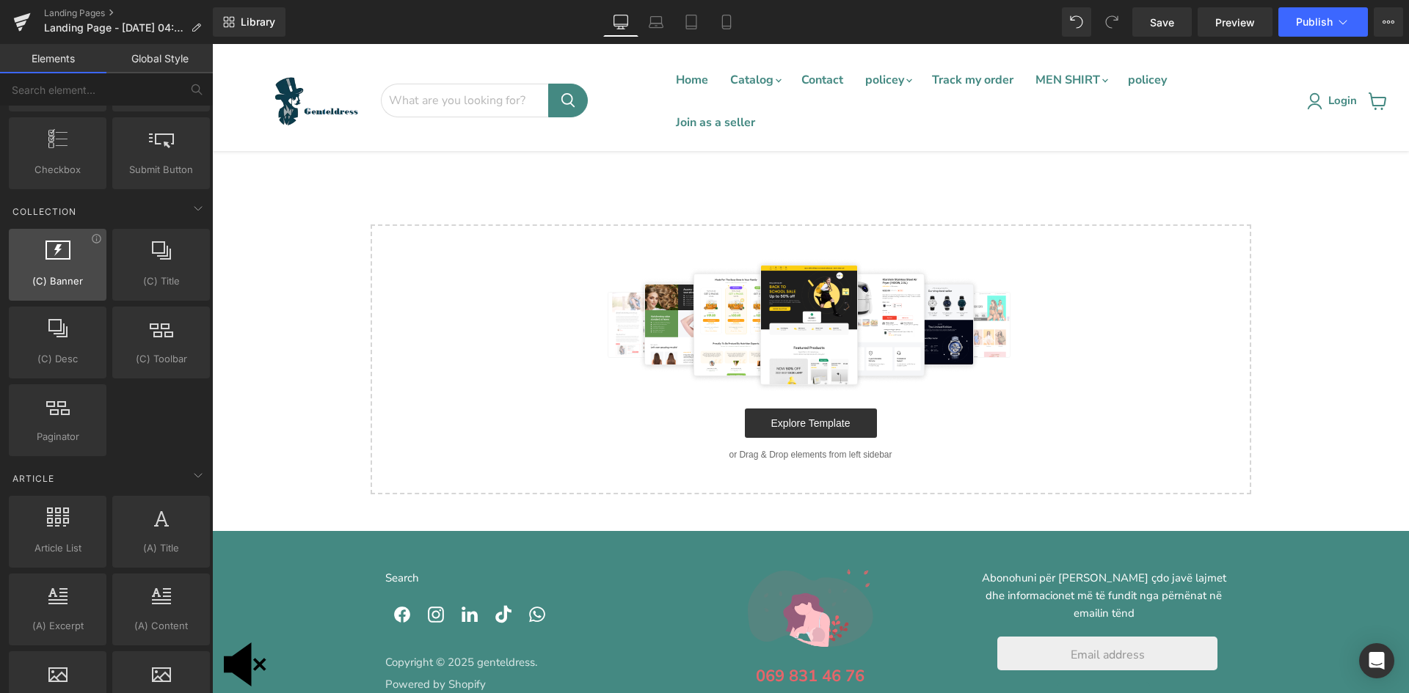
scroll to position [2356, 0]
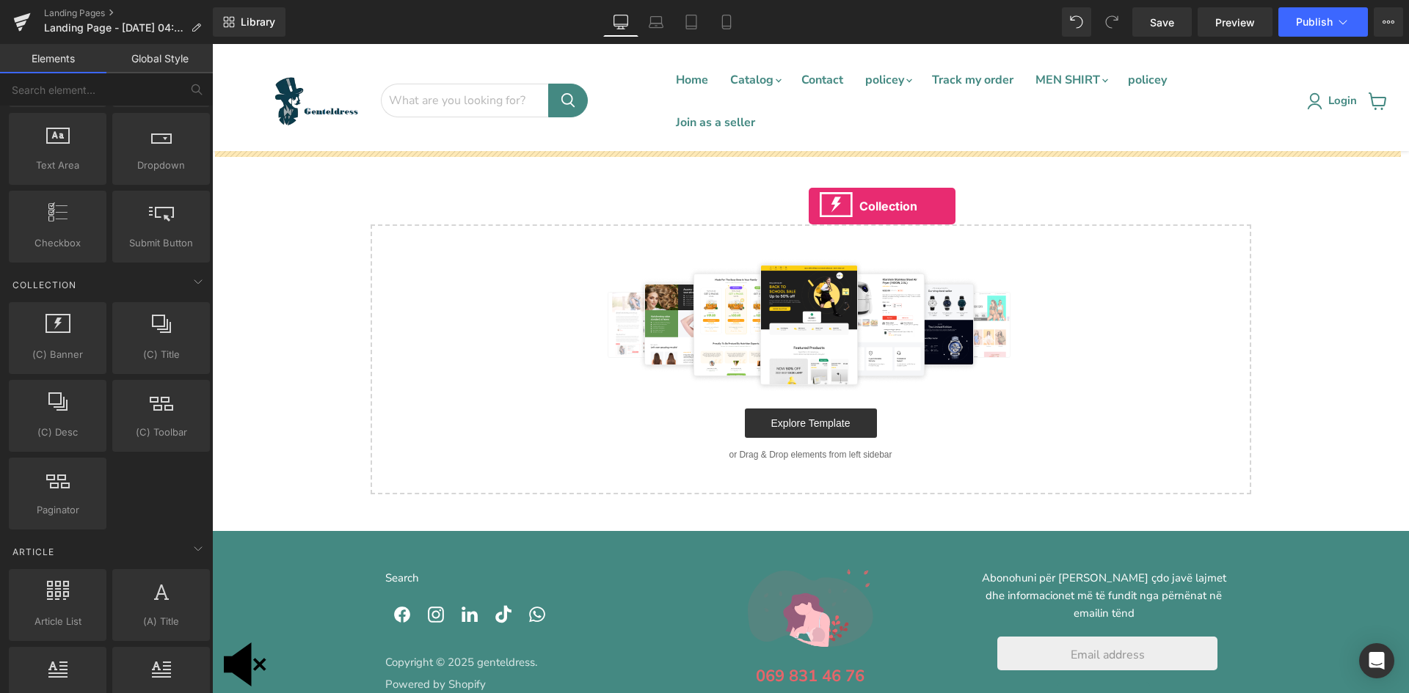
drag, startPoint x: 274, startPoint y: 376, endPoint x: 809, endPoint y: 206, distance: 561.2
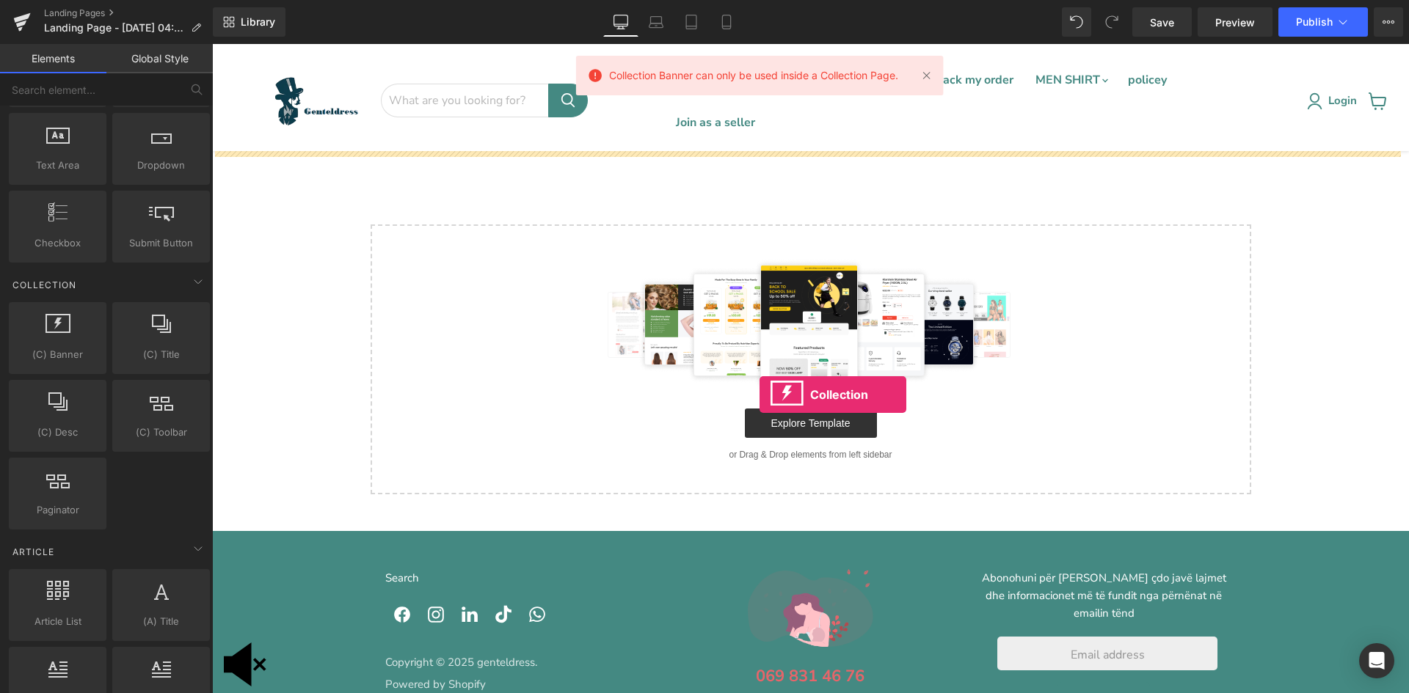
drag, startPoint x: 236, startPoint y: 372, endPoint x: 760, endPoint y: 395, distance: 523.7
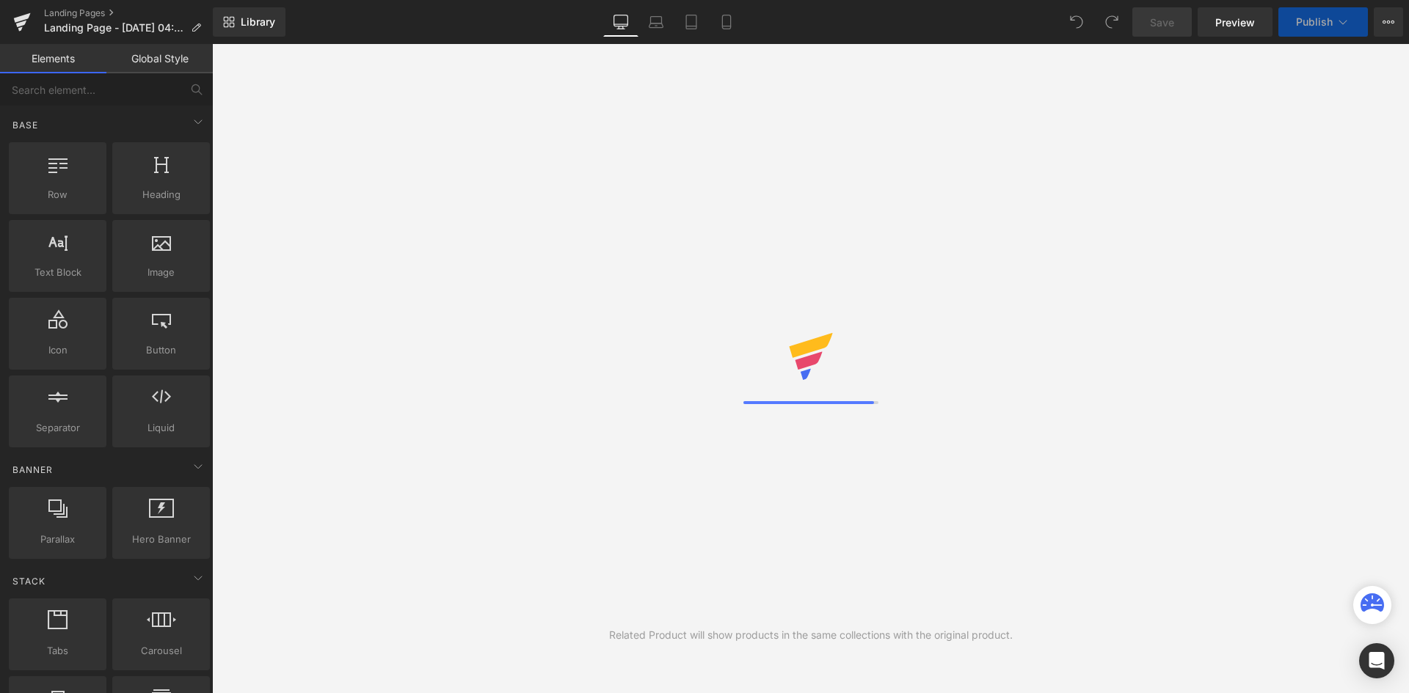
drag, startPoint x: 46, startPoint y: 170, endPoint x: 804, endPoint y: 283, distance: 766.3
click at [811, 283] on div "You are previewing how the will restyle your page. You can not edit Elements in…" at bounding box center [704, 359] width 1409 height 718
click at [129, 61] on link "Global Style" at bounding box center [159, 58] width 106 height 29
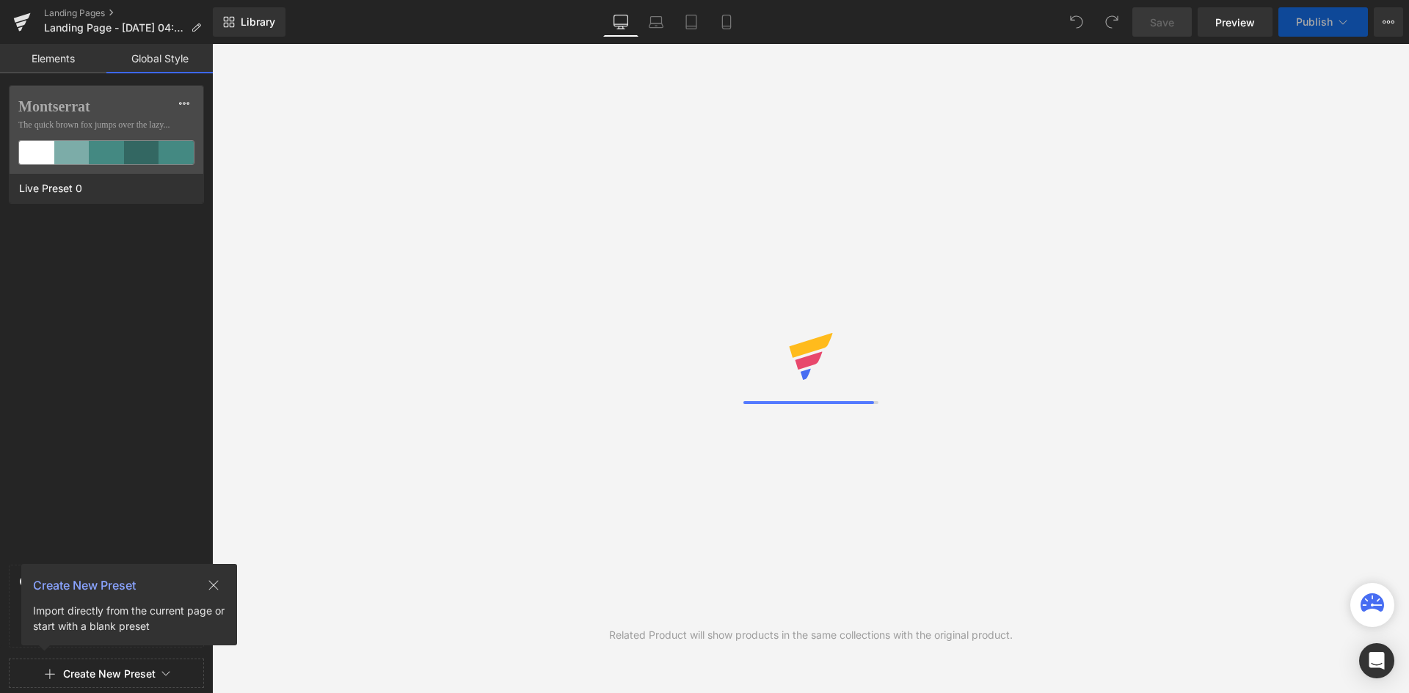
click at [58, 54] on link "Elements" at bounding box center [53, 58] width 106 height 29
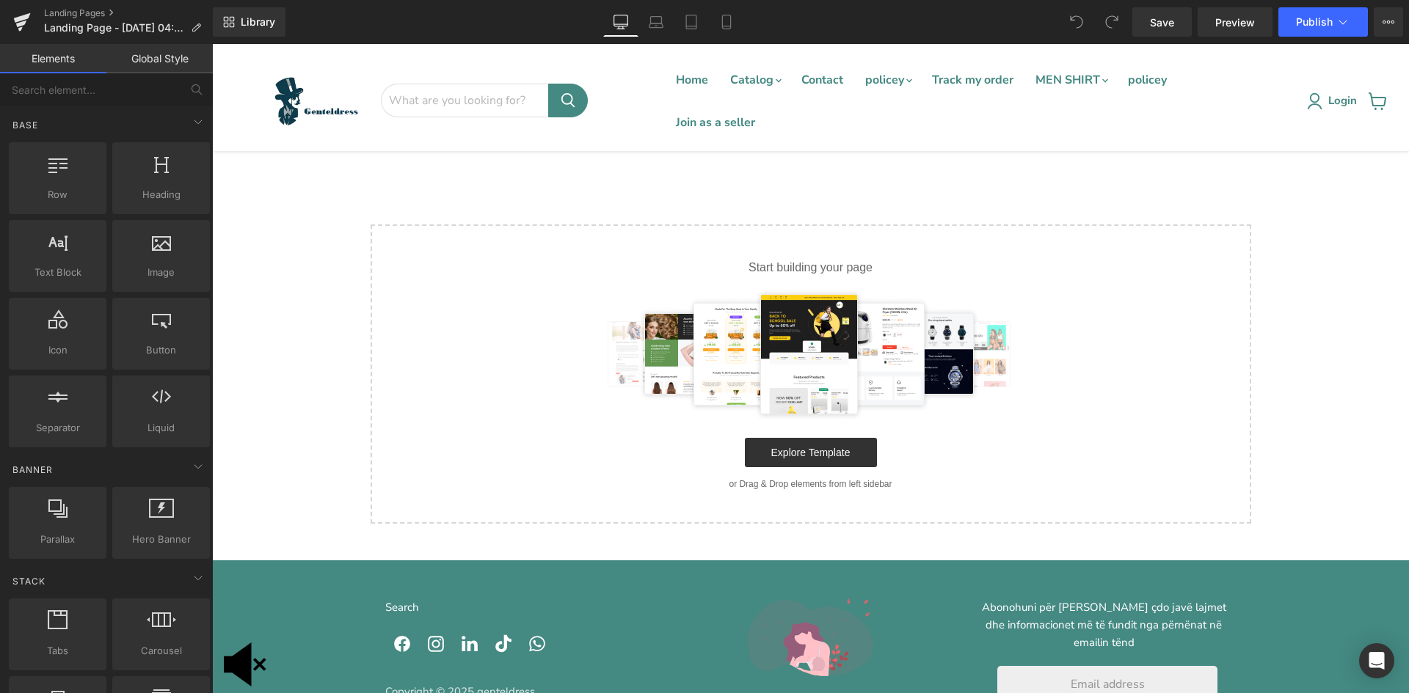
click at [762, 267] on p "Start building your page" at bounding box center [811, 268] width 834 height 18
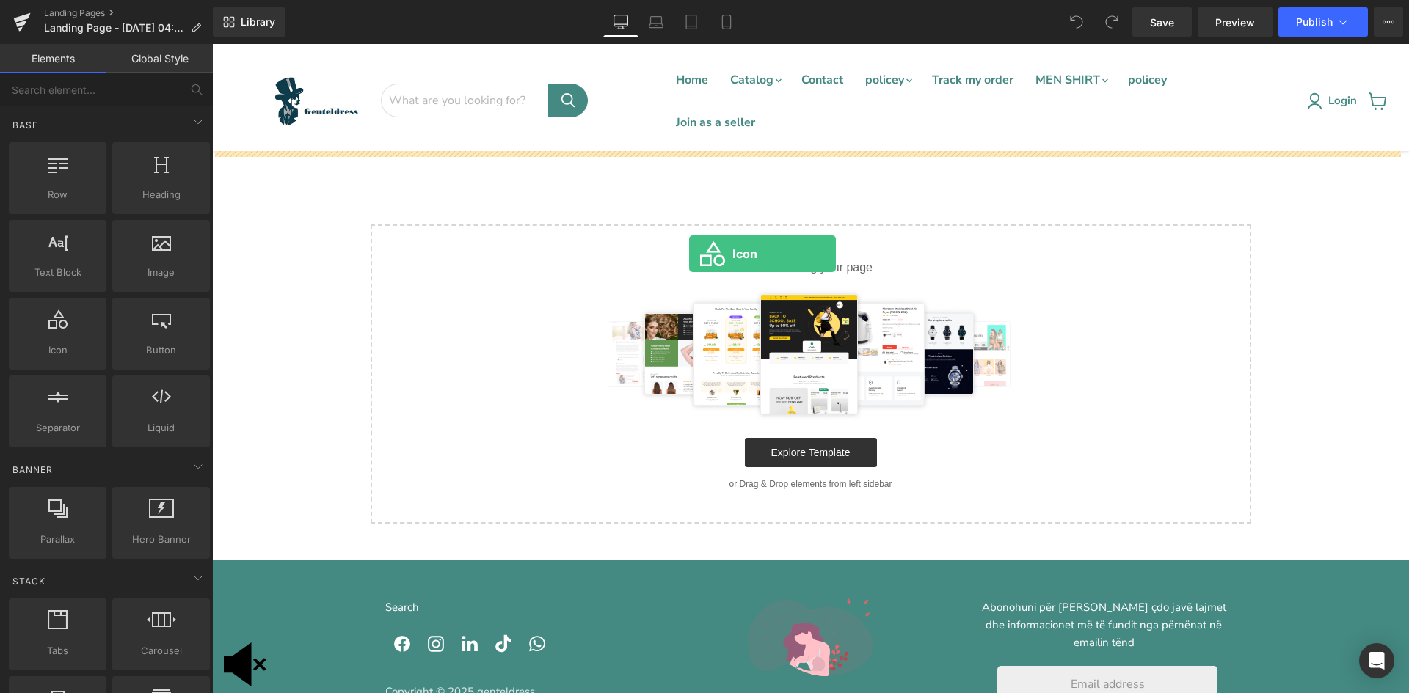
drag, startPoint x: 269, startPoint y: 372, endPoint x: 689, endPoint y: 254, distance: 436.8
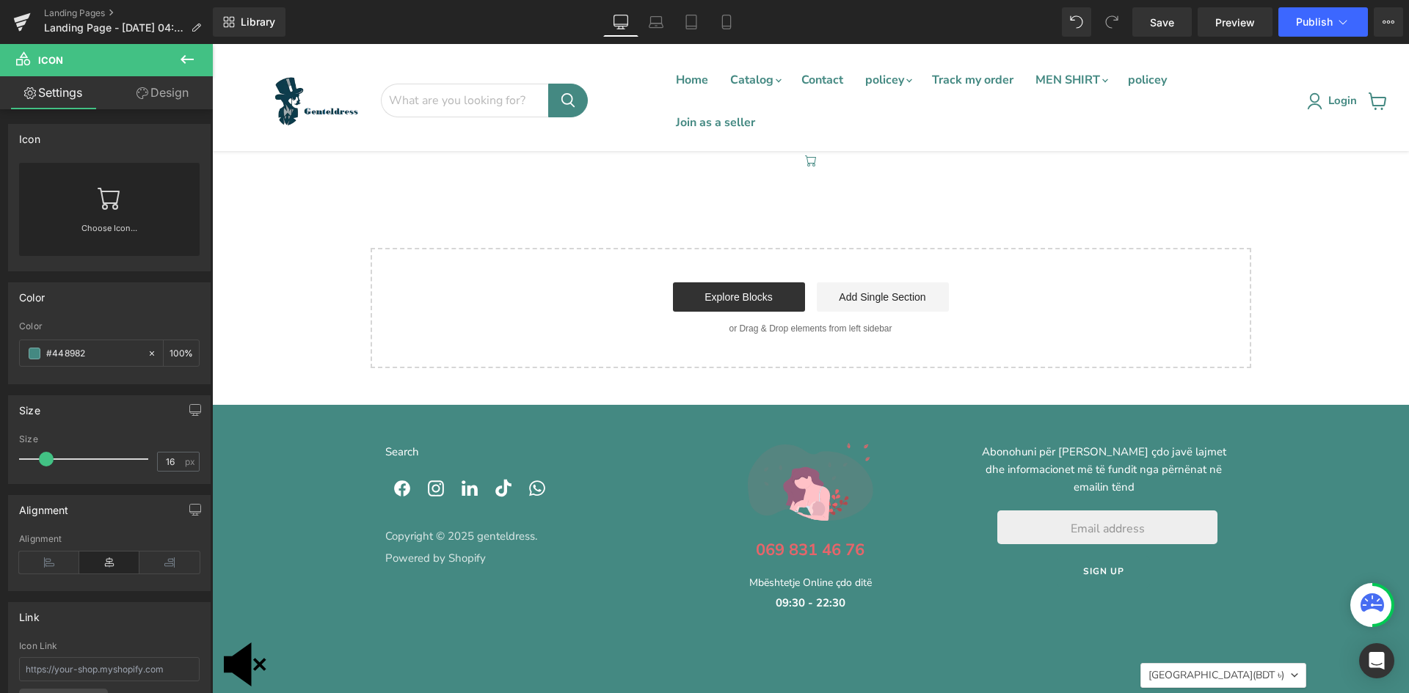
click at [207, 47] on button at bounding box center [186, 60] width 51 height 32
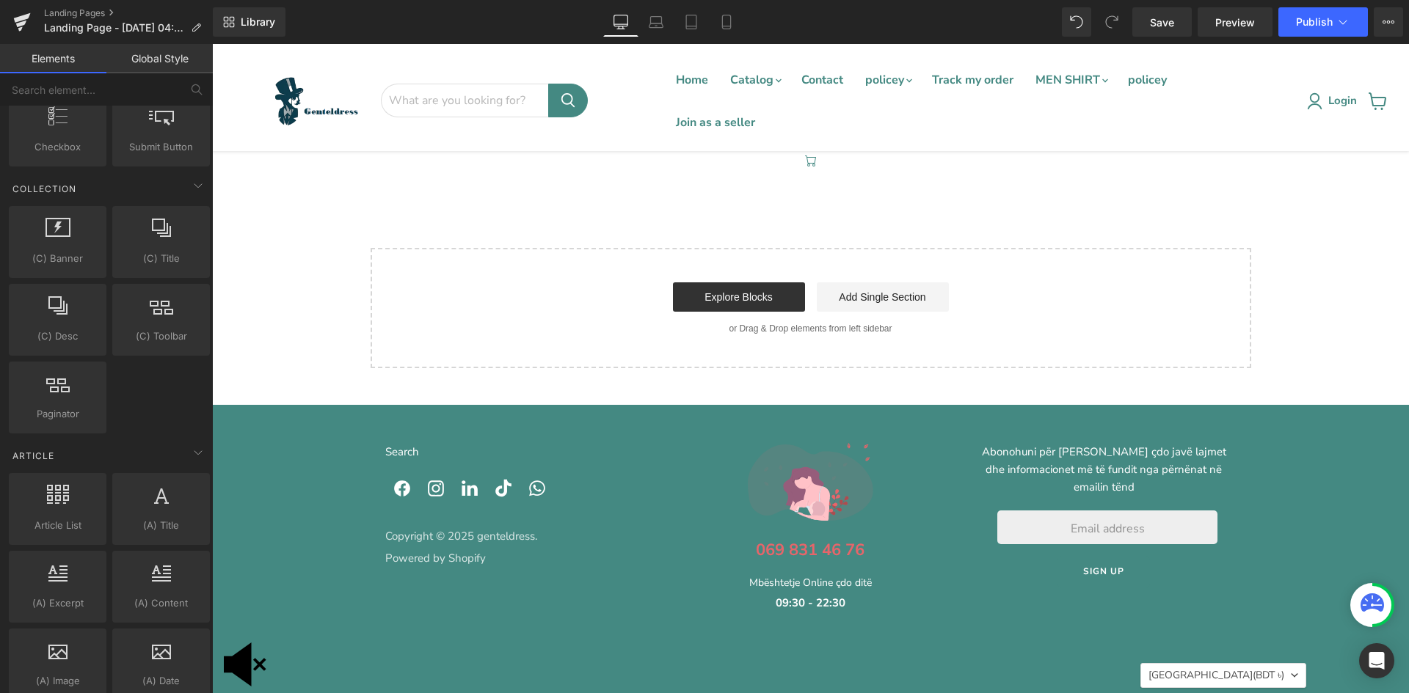
scroll to position [2649, 0]
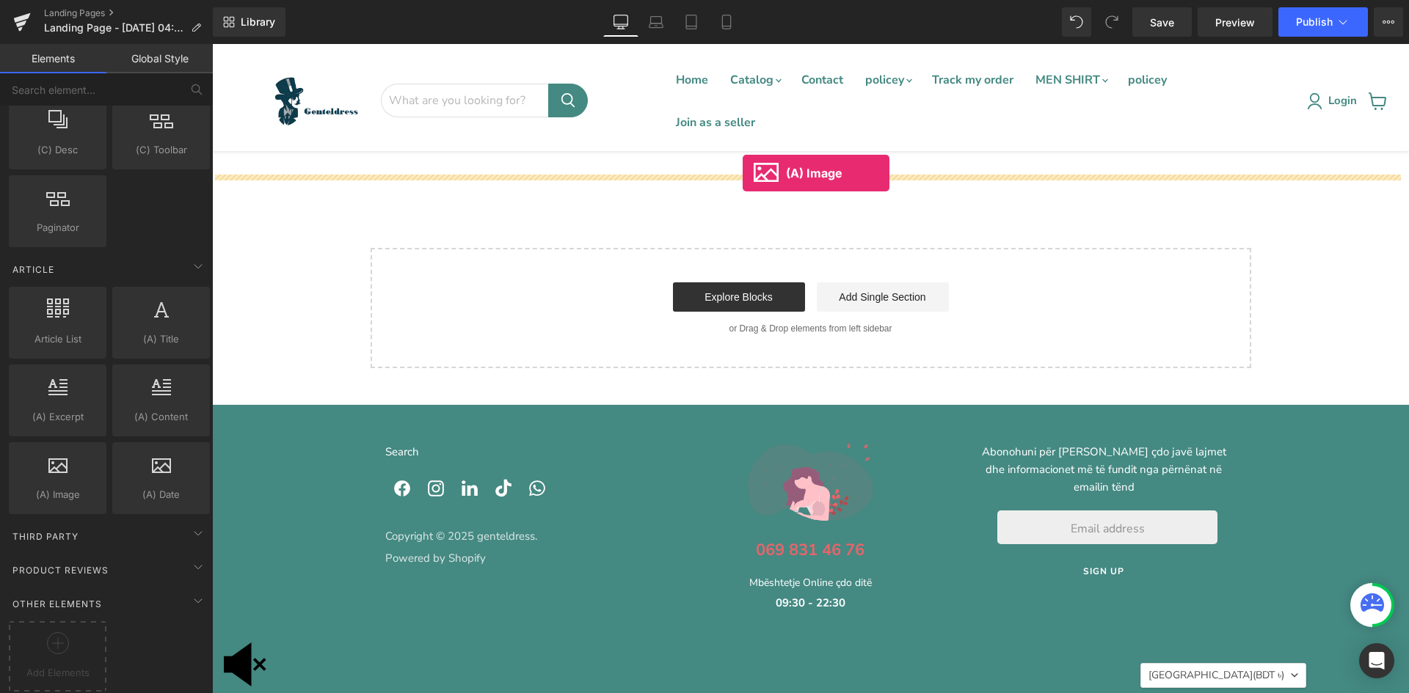
drag, startPoint x: 375, startPoint y: 448, endPoint x: 743, endPoint y: 173, distance: 459.2
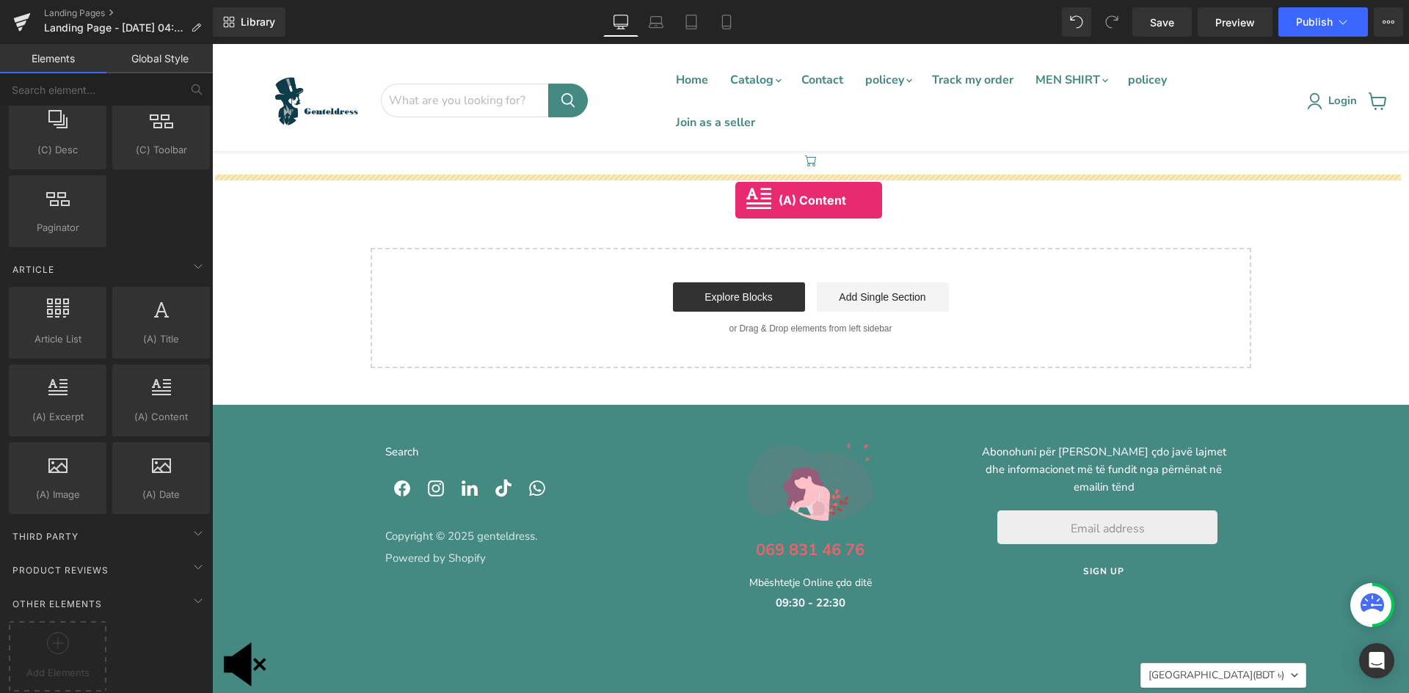
drag, startPoint x: 368, startPoint y: 429, endPoint x: 735, endPoint y: 200, distance: 432.7
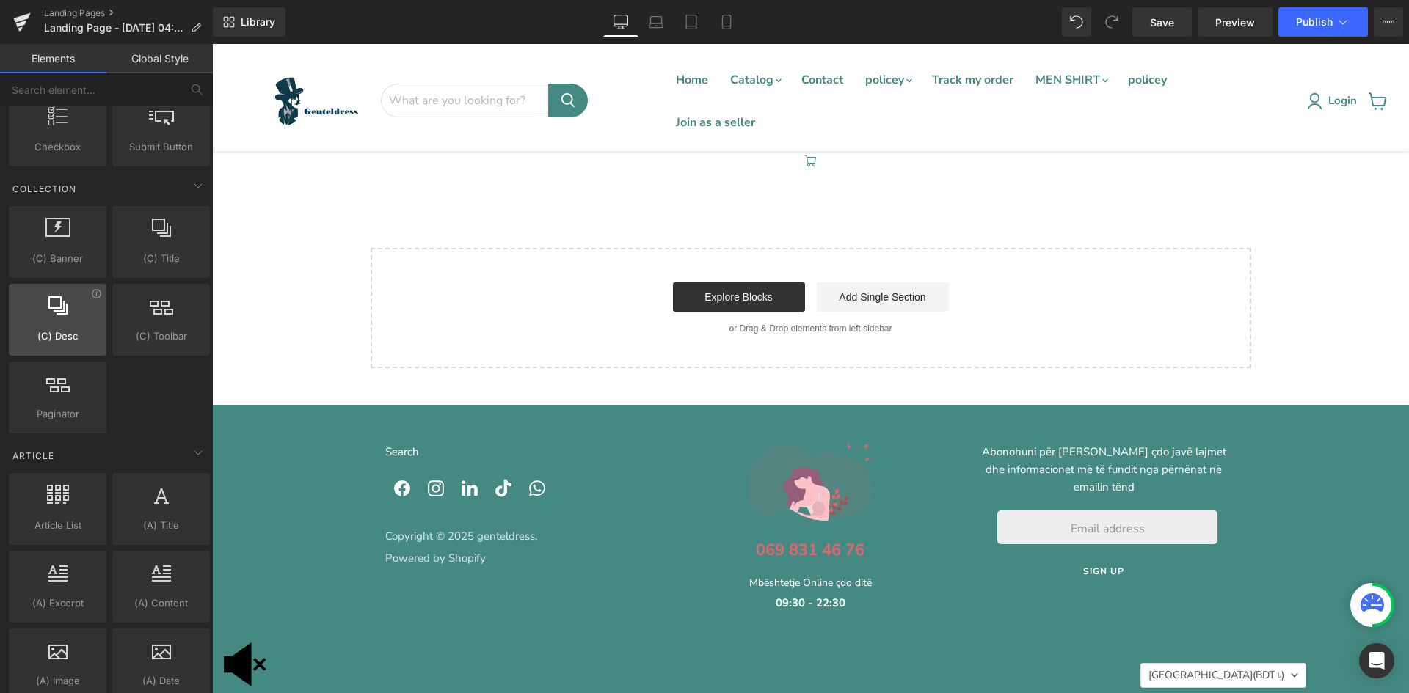
scroll to position [2429, 0]
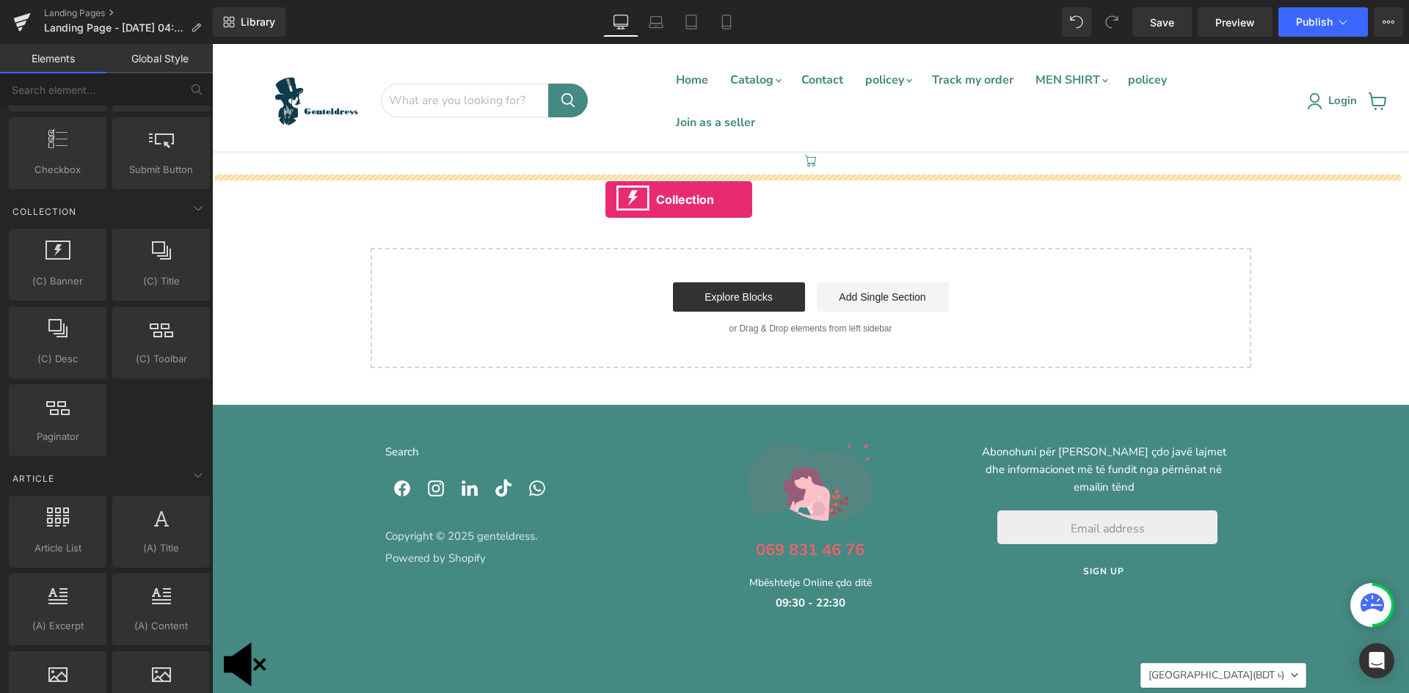
drag, startPoint x: 266, startPoint y: 311, endPoint x: 605, endPoint y: 200, distance: 357.6
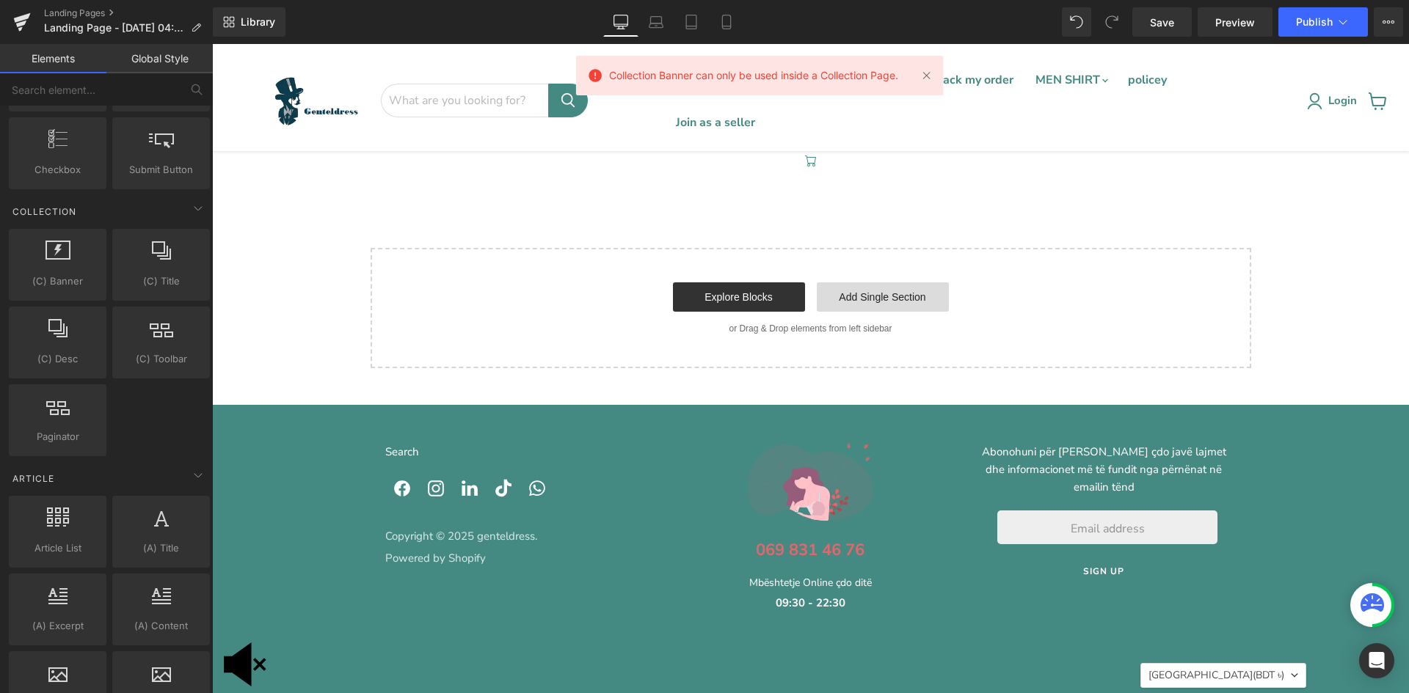
click at [841, 299] on link "Add Single Section" at bounding box center [883, 297] width 132 height 29
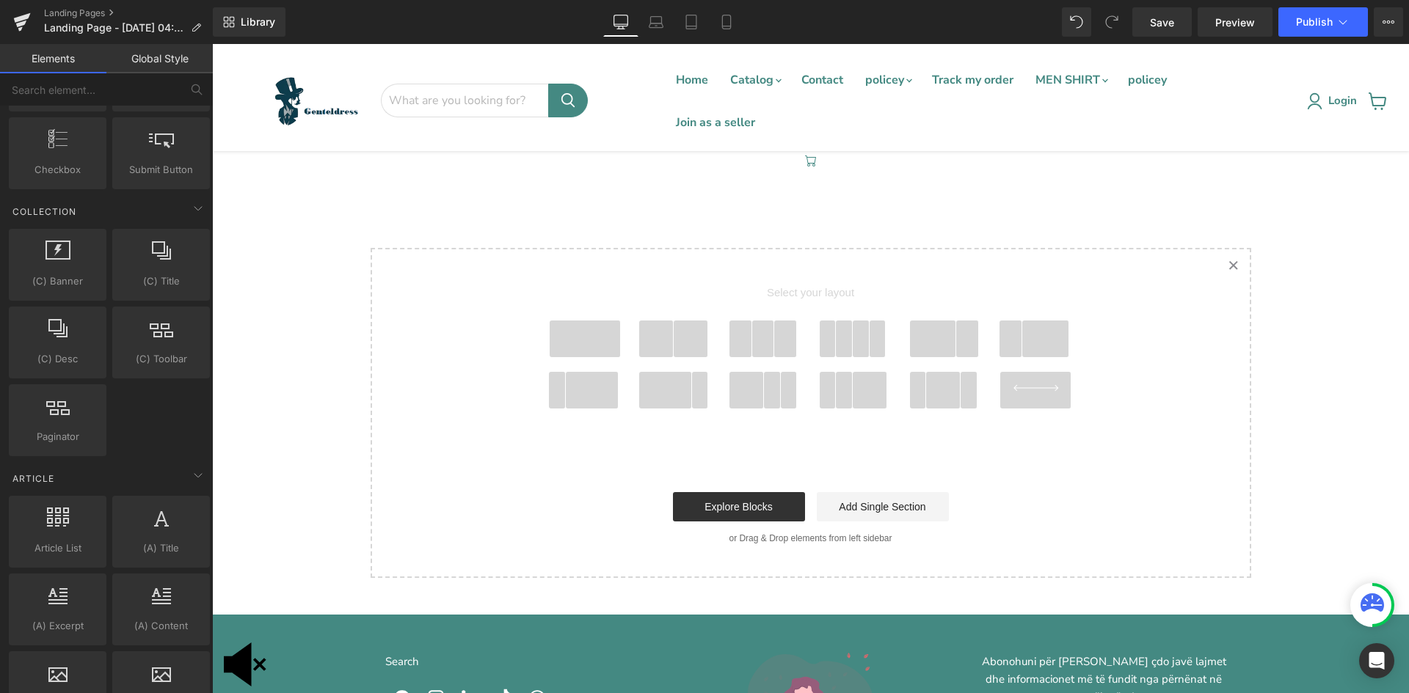
click at [585, 325] on span "Main content" at bounding box center [585, 339] width 70 height 37
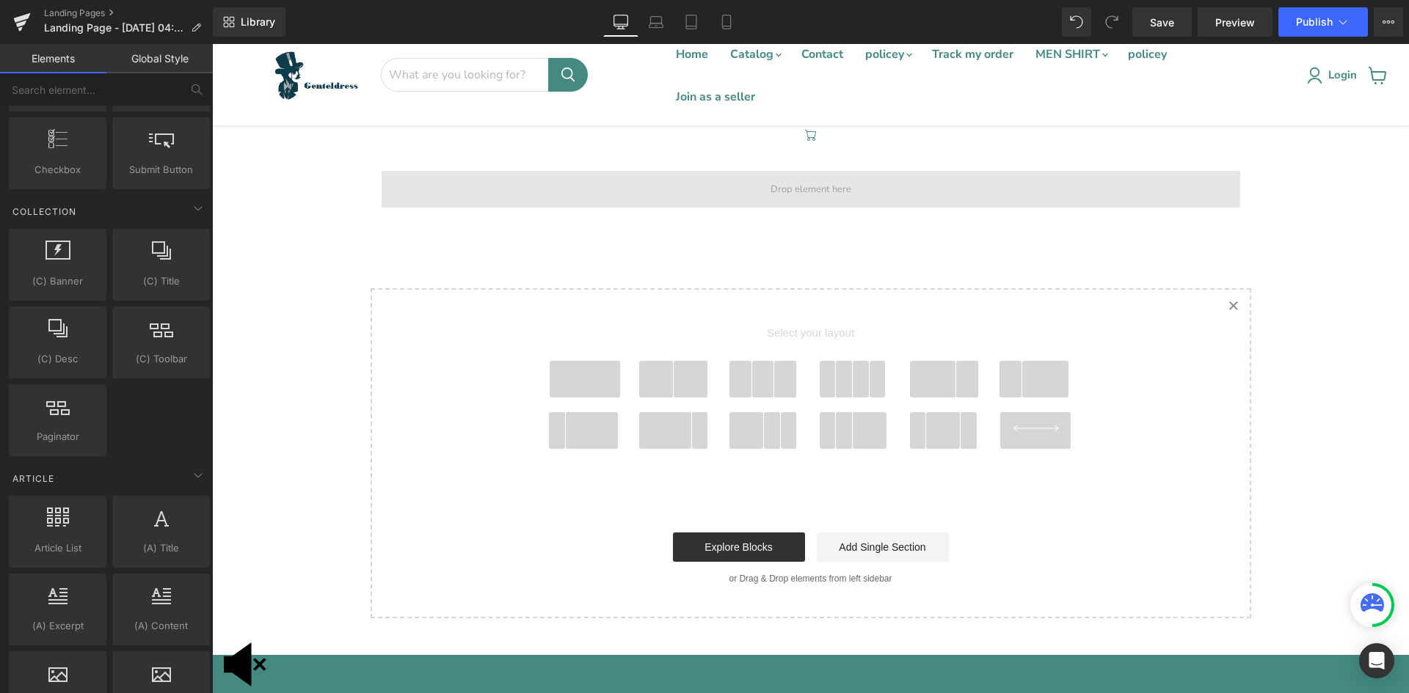
scroll to position [0, 0]
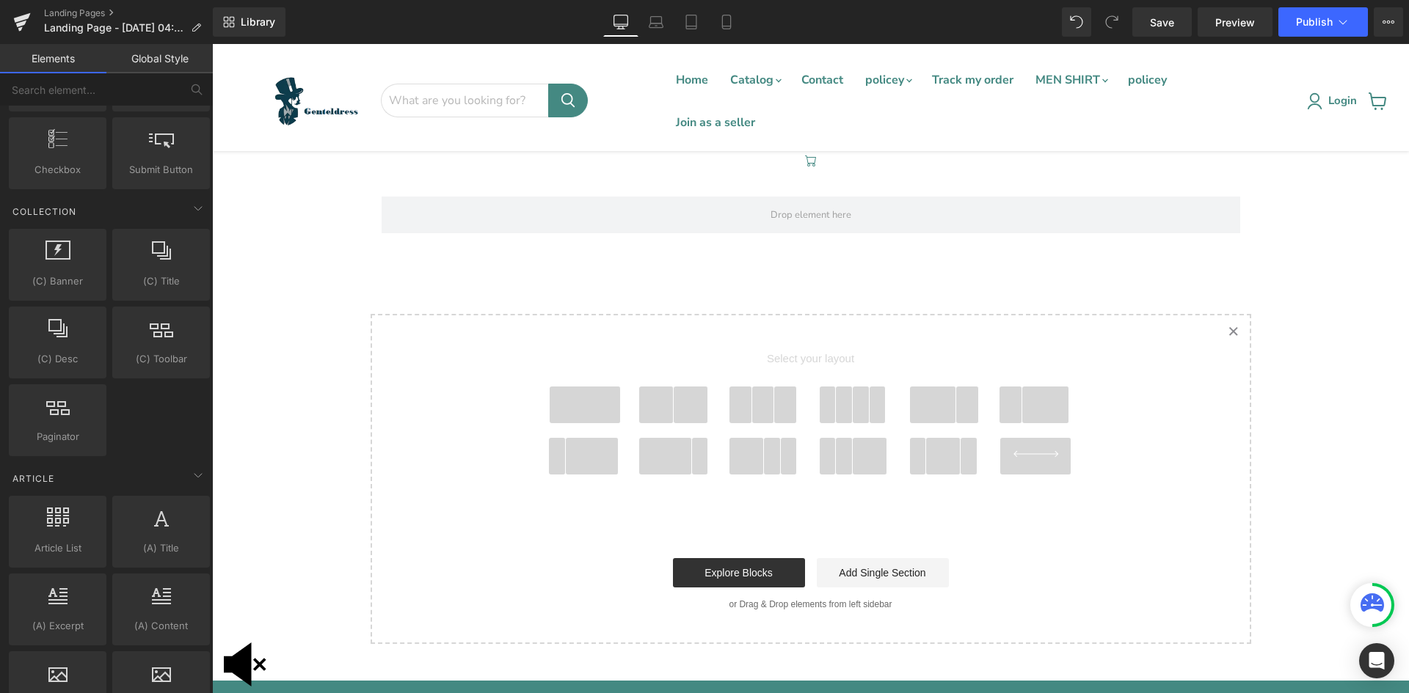
click at [550, 412] on span "Main content" at bounding box center [585, 405] width 70 height 37
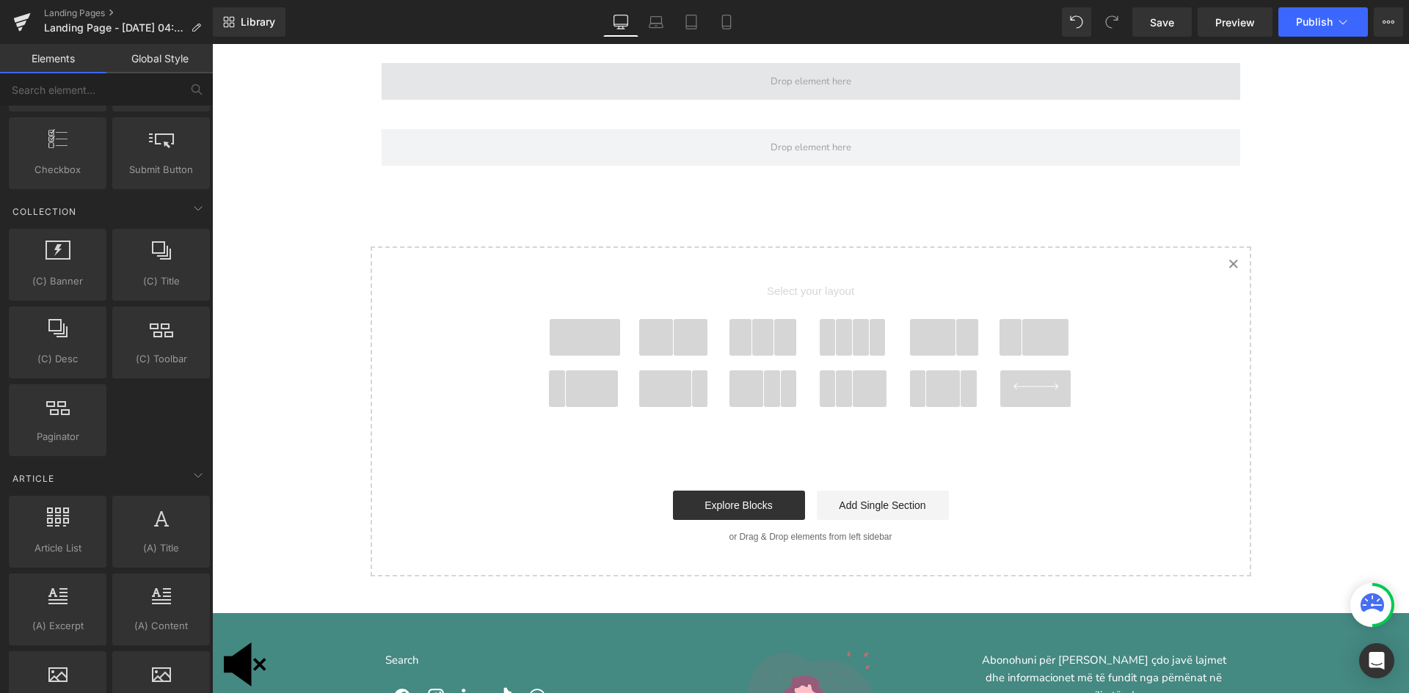
scroll to position [138, 0]
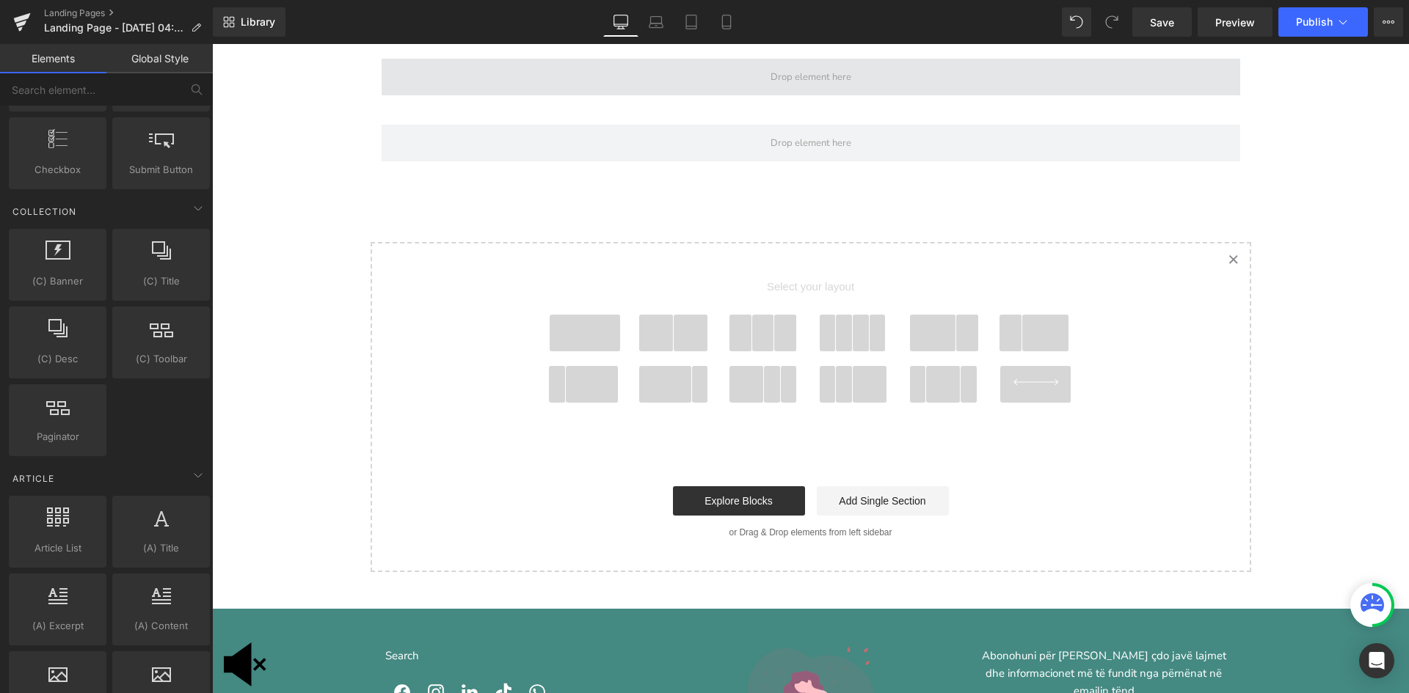
click at [795, 85] on span "Main content" at bounding box center [810, 77] width 91 height 18
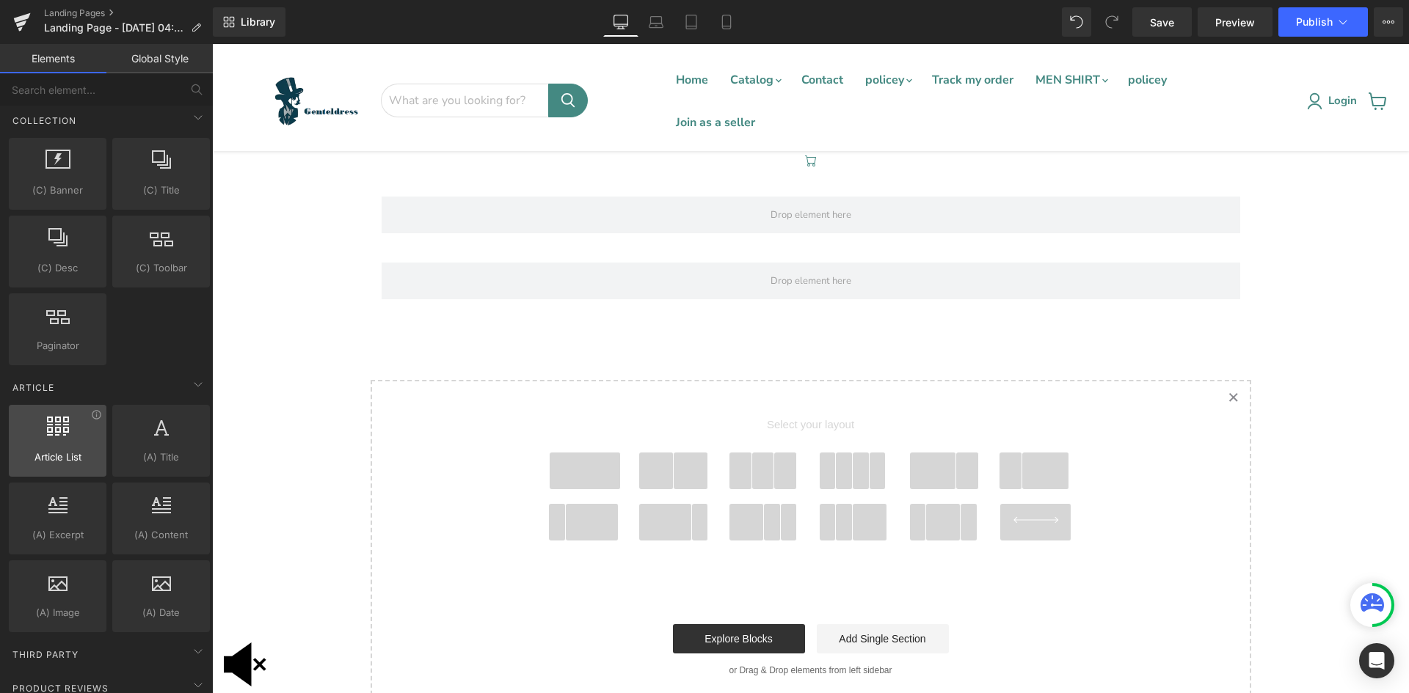
scroll to position [2649, 0]
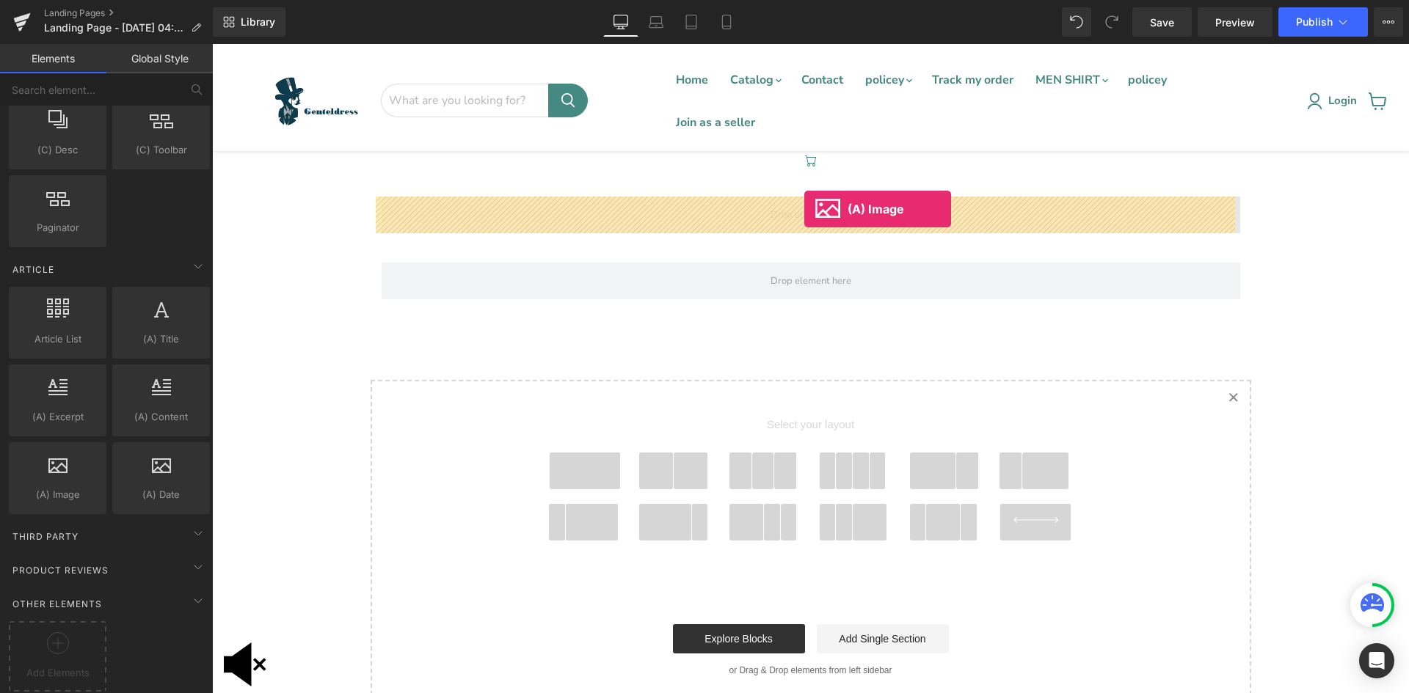
drag, startPoint x: 274, startPoint y: 505, endPoint x: 804, endPoint y: 209, distance: 607.4
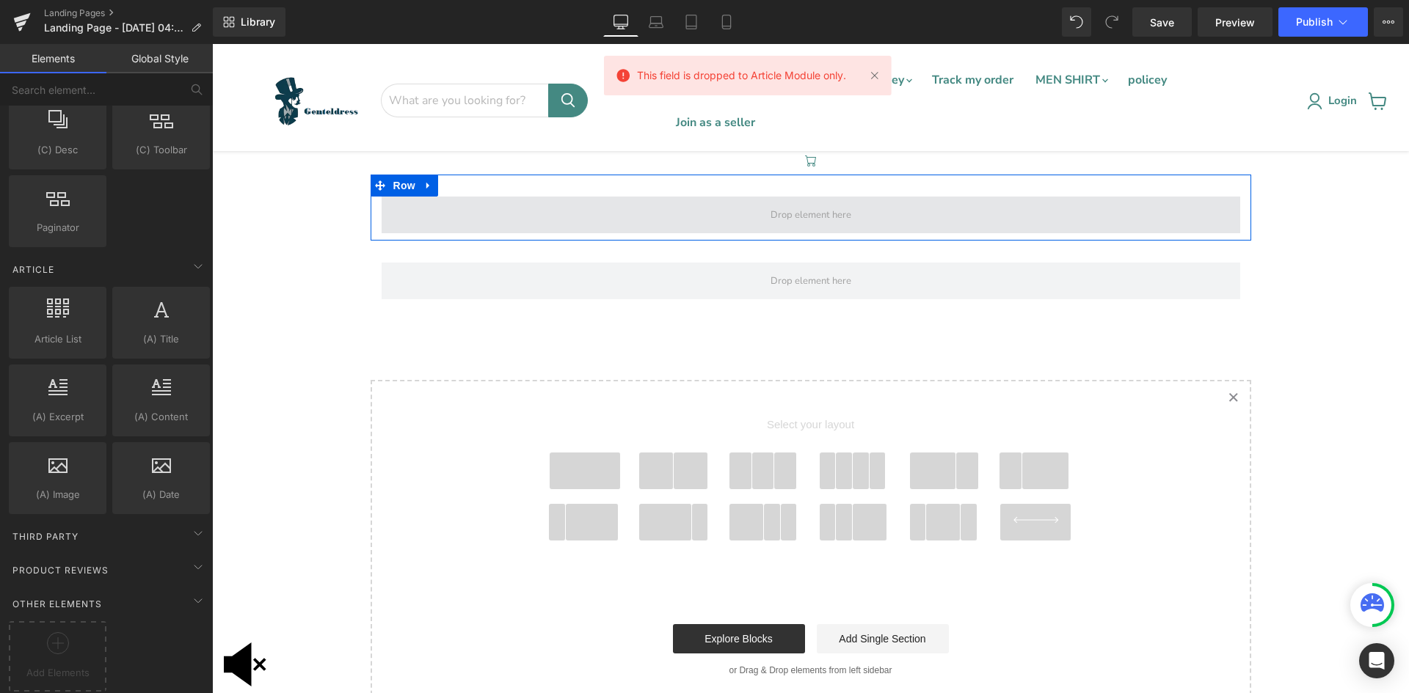
click at [799, 221] on span "Main content" at bounding box center [810, 215] width 91 height 18
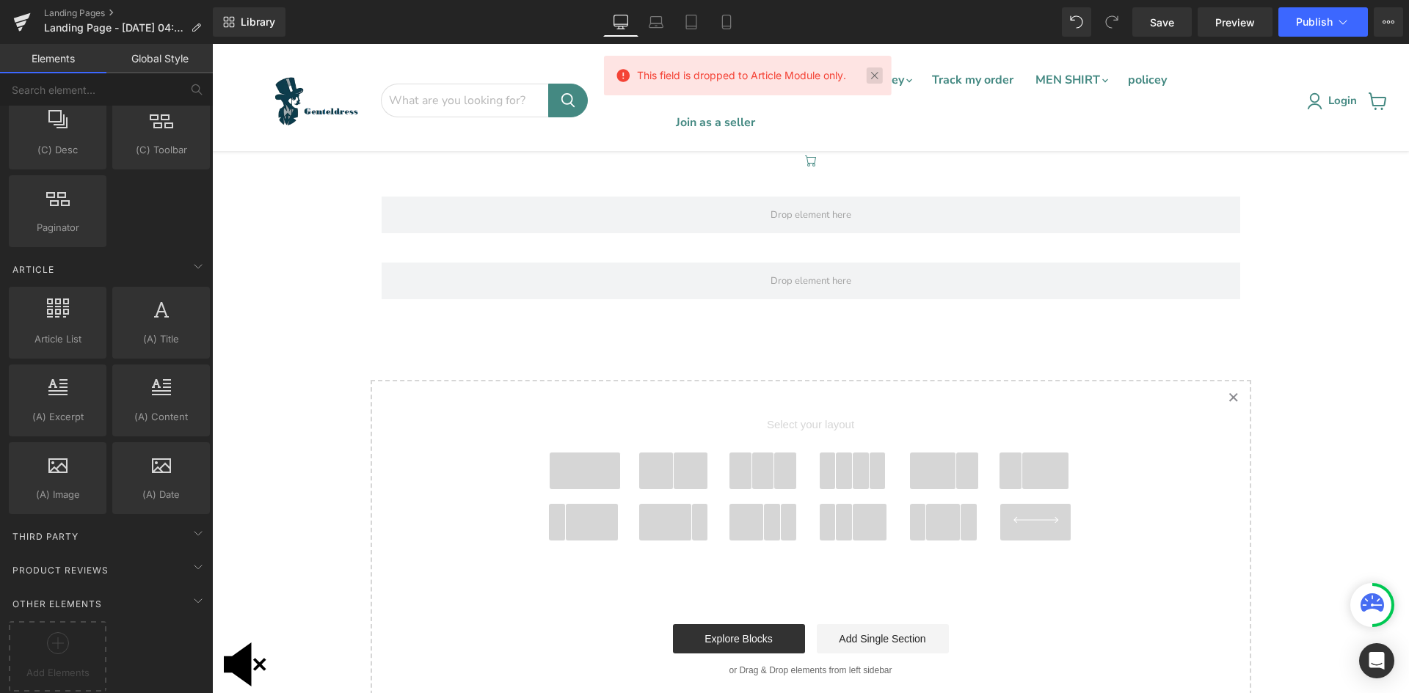
click at [875, 69] on link at bounding box center [875, 76] width 16 height 16
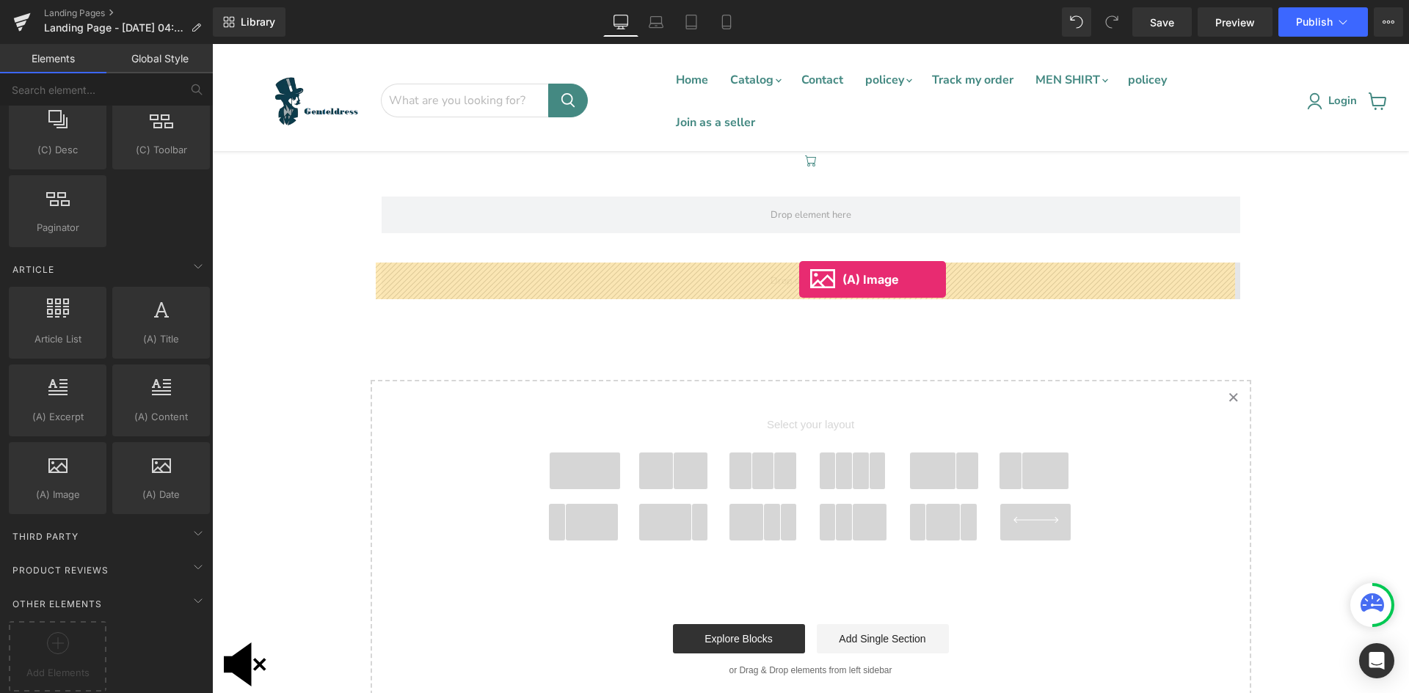
drag, startPoint x: 266, startPoint y: 516, endPoint x: 799, endPoint y: 280, distance: 582.8
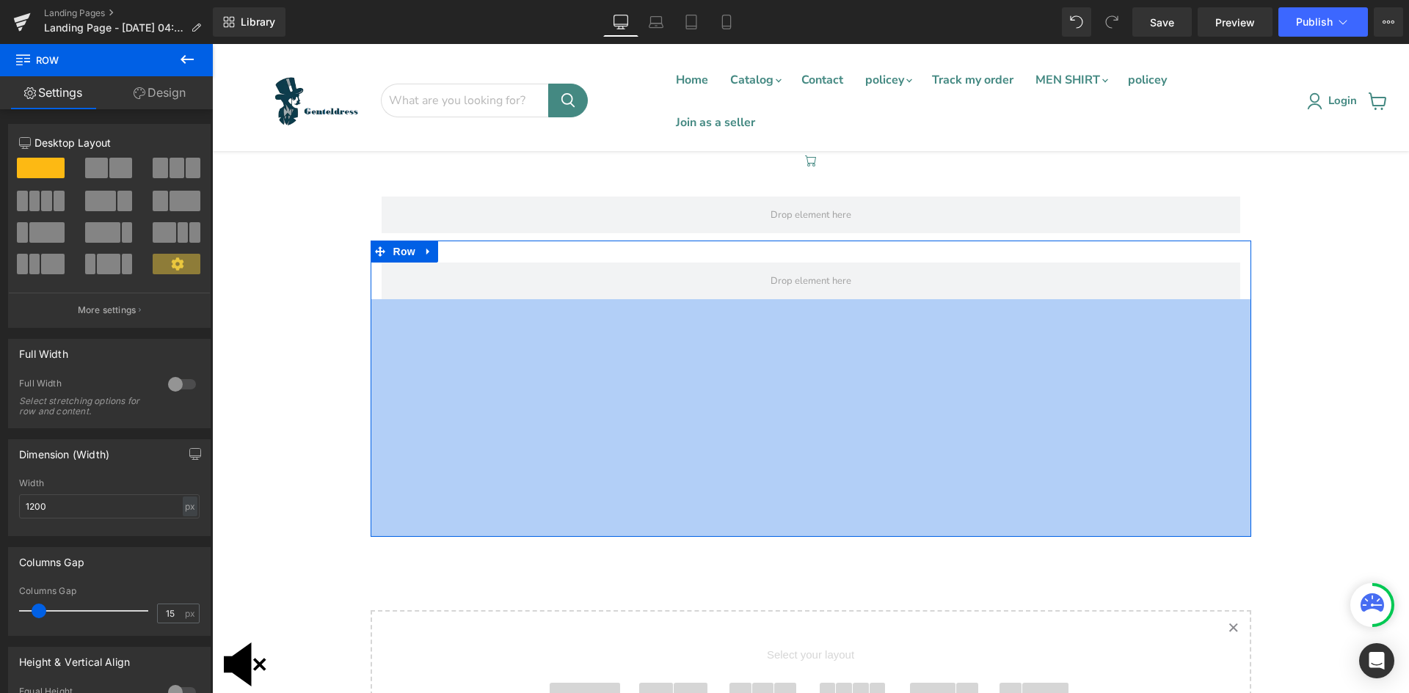
drag, startPoint x: 371, startPoint y: 301, endPoint x: 307, endPoint y: 531, distance: 239.1
click at [307, 531] on div "Icon Row Row 324px Select your layout" at bounding box center [810, 546] width 1197 height 790
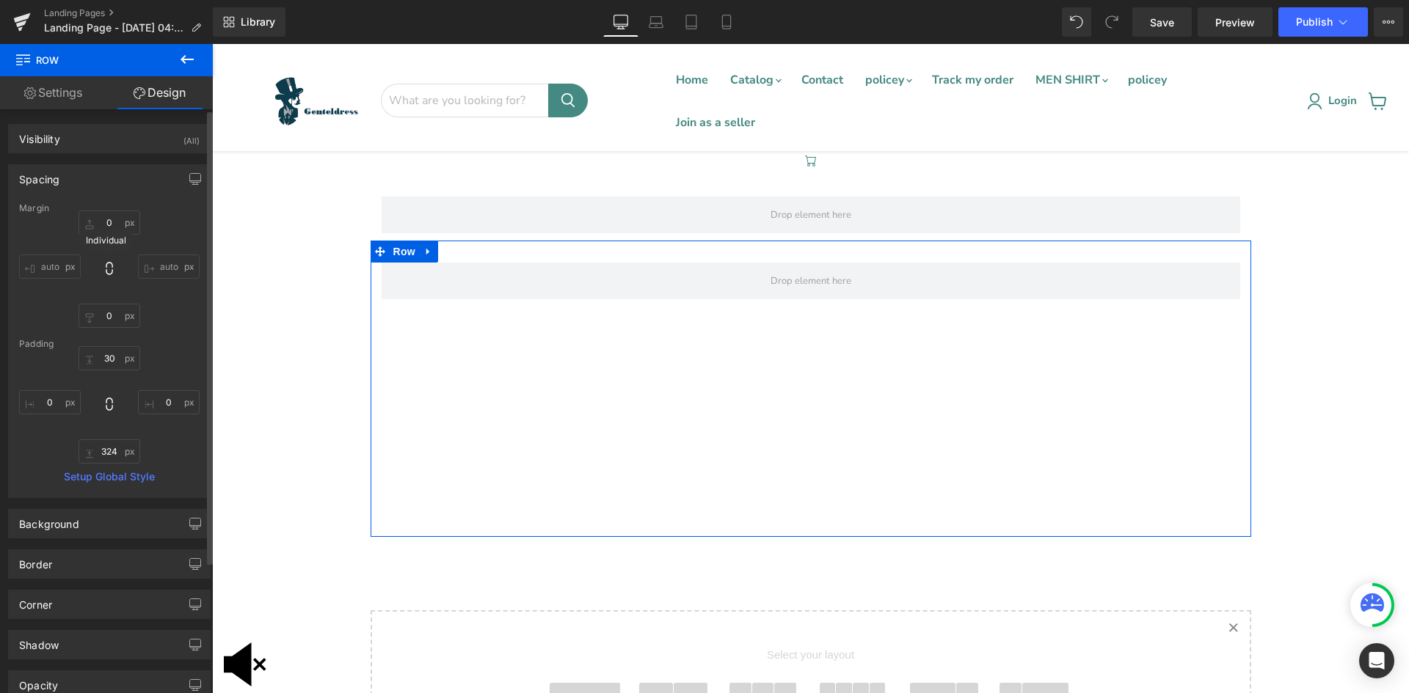
click at [109, 269] on icon at bounding box center [109, 268] width 7 height 13
type input "0"
click at [95, 257] on div "0px 0 auto auto 0px 0 auto auto" at bounding box center [109, 269] width 181 height 117
click at [105, 263] on icon at bounding box center [109, 268] width 15 height 15
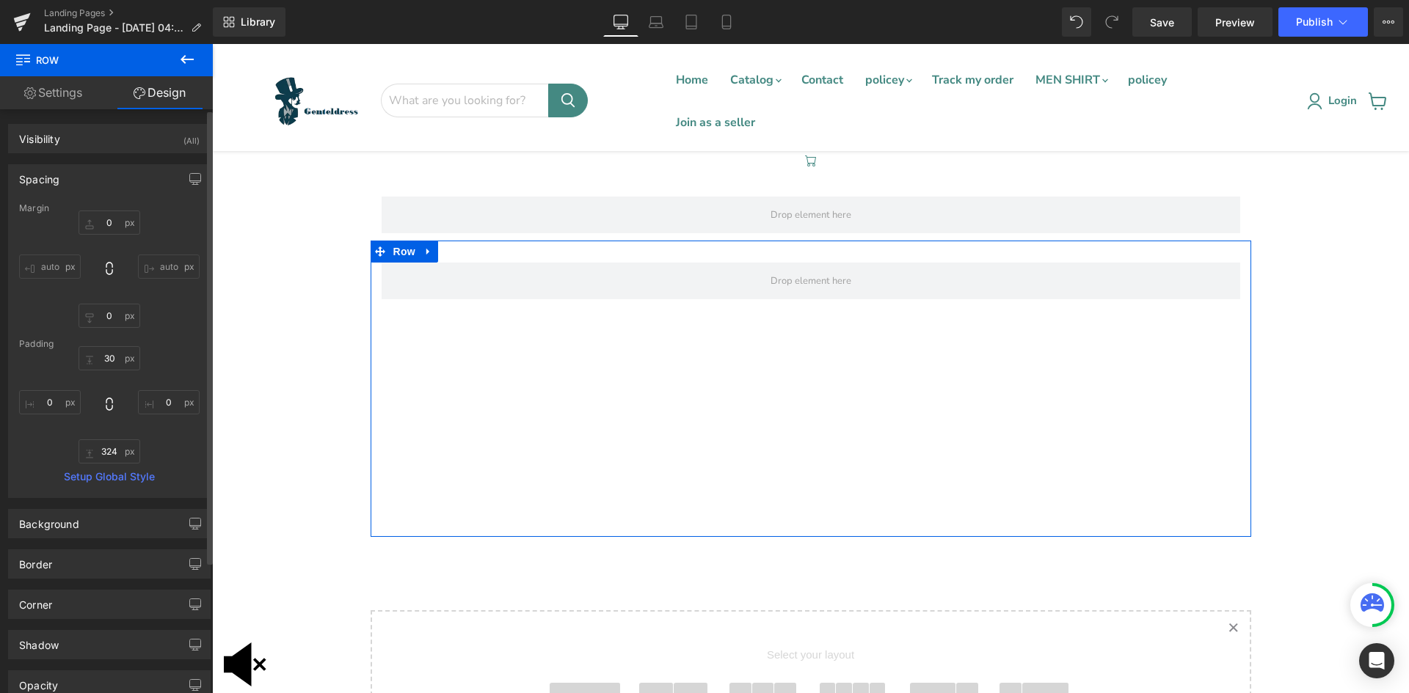
click at [110, 280] on div "0px 0 auto auto 0px 0 auto auto" at bounding box center [109, 269] width 181 height 117
click at [102, 269] on icon at bounding box center [109, 268] width 15 height 15
type input "0"
click at [106, 225] on input "0" at bounding box center [110, 223] width 62 height 24
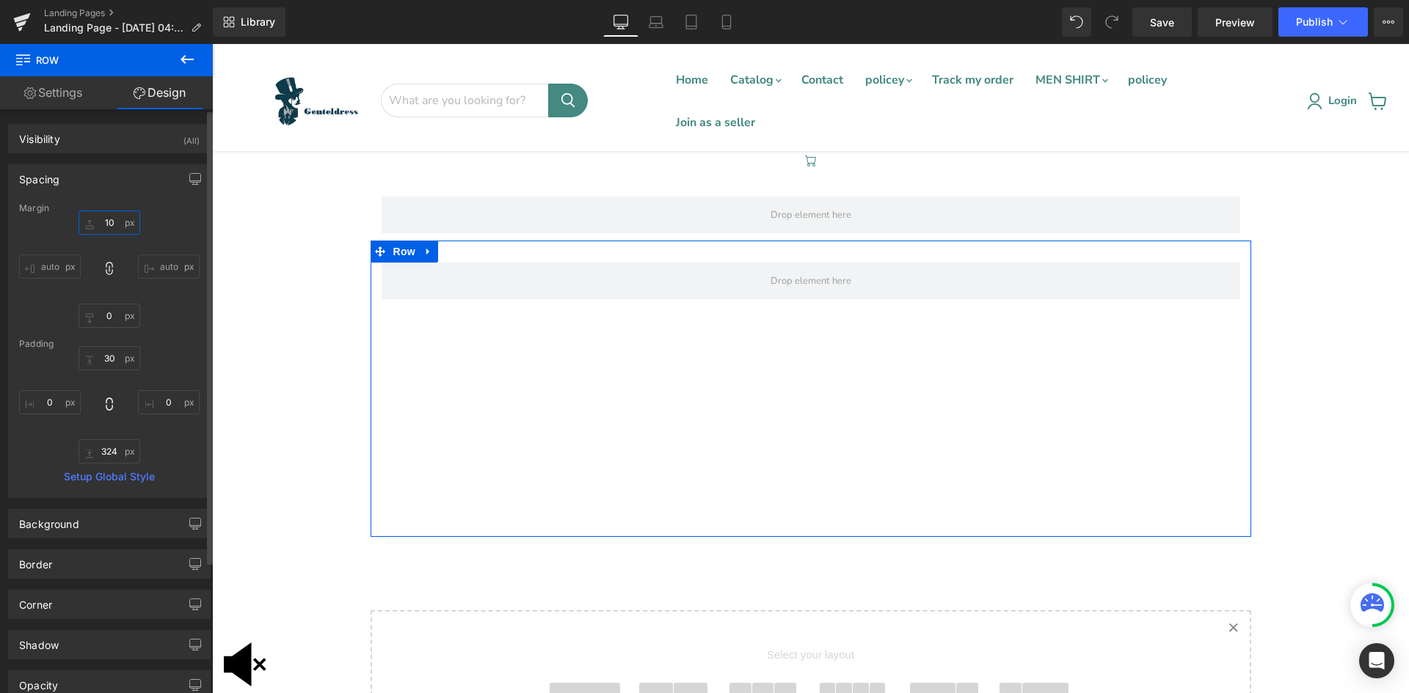
type input "10"
type input "1"
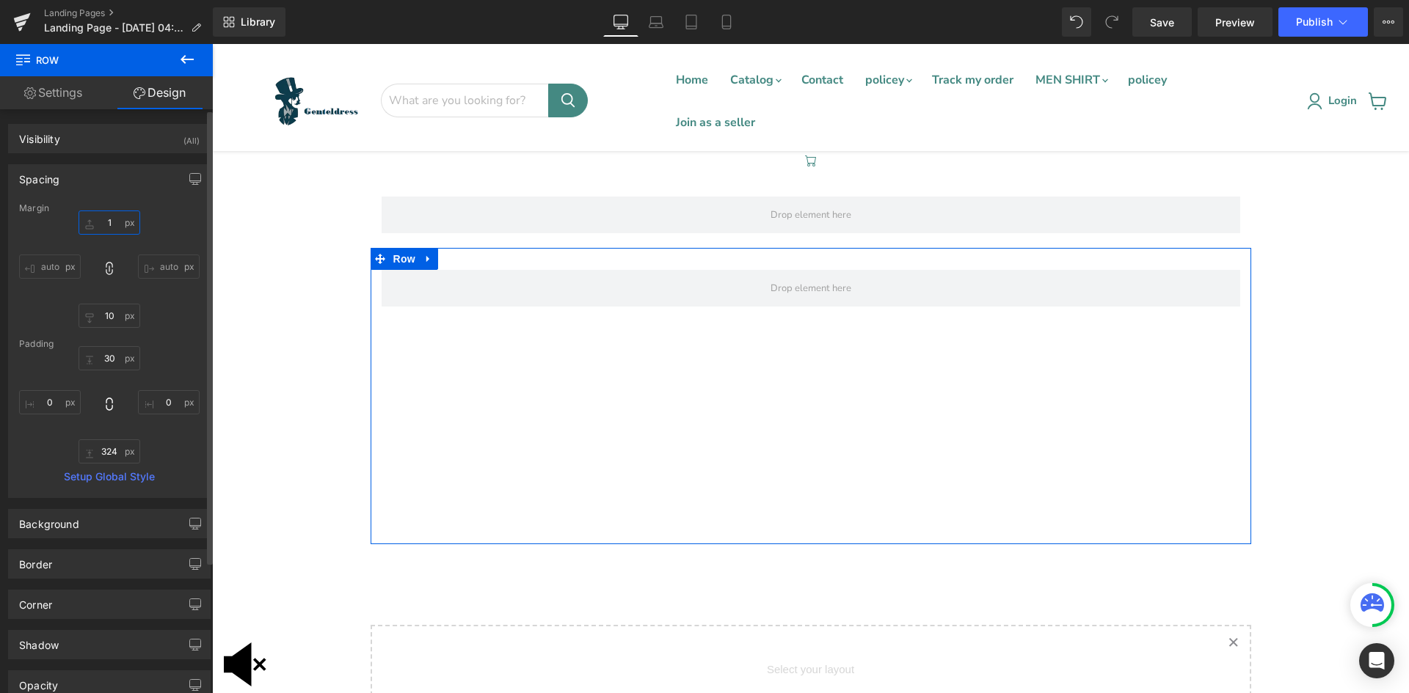
type input "1"
click at [102, 269] on icon at bounding box center [109, 268] width 15 height 15
click at [145, 273] on input "auto" at bounding box center [169, 267] width 62 height 24
click at [150, 294] on div "auto auto auto auto" at bounding box center [109, 269] width 181 height 117
click at [157, 266] on input "auto" at bounding box center [169, 267] width 62 height 24
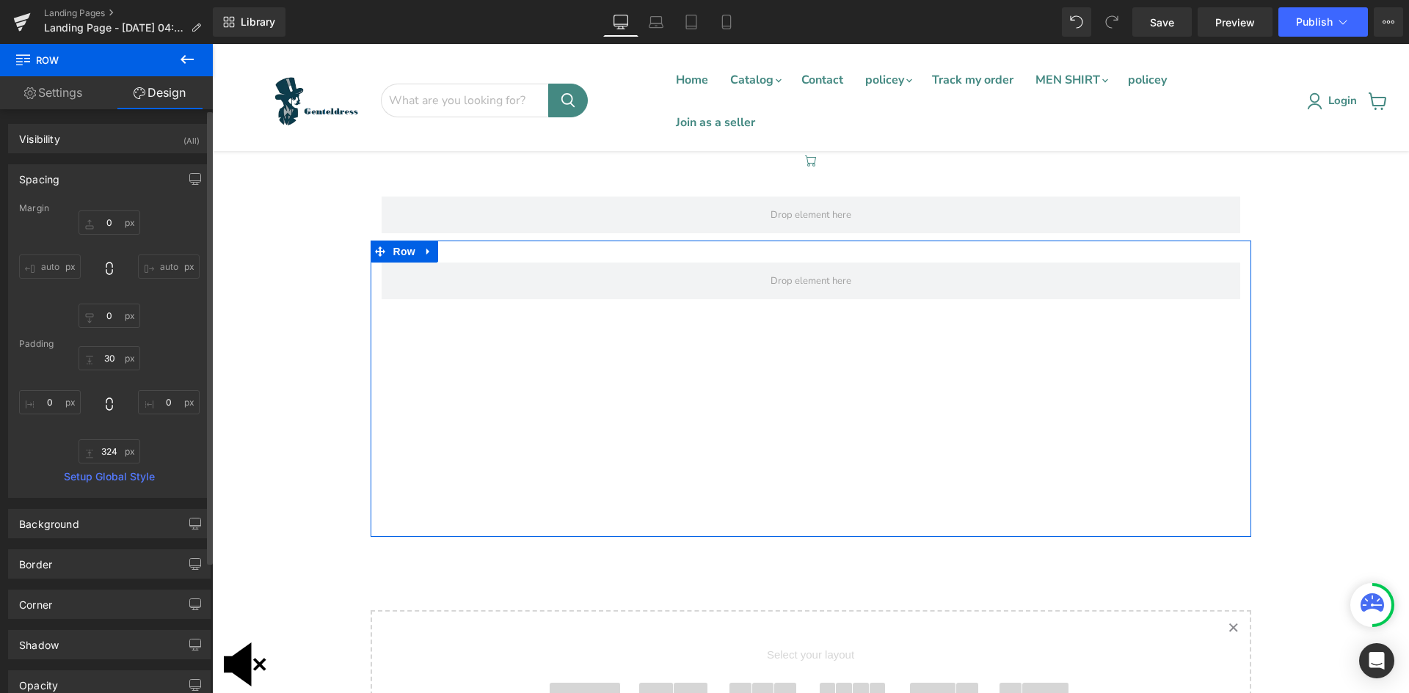
click at [159, 297] on div "auto auto auto auto" at bounding box center [109, 269] width 181 height 117
click at [109, 272] on icon at bounding box center [109, 268] width 7 height 13
click at [153, 263] on input "auto" at bounding box center [169, 267] width 62 height 24
click at [105, 225] on input "text" at bounding box center [110, 223] width 62 height 24
type input "10"
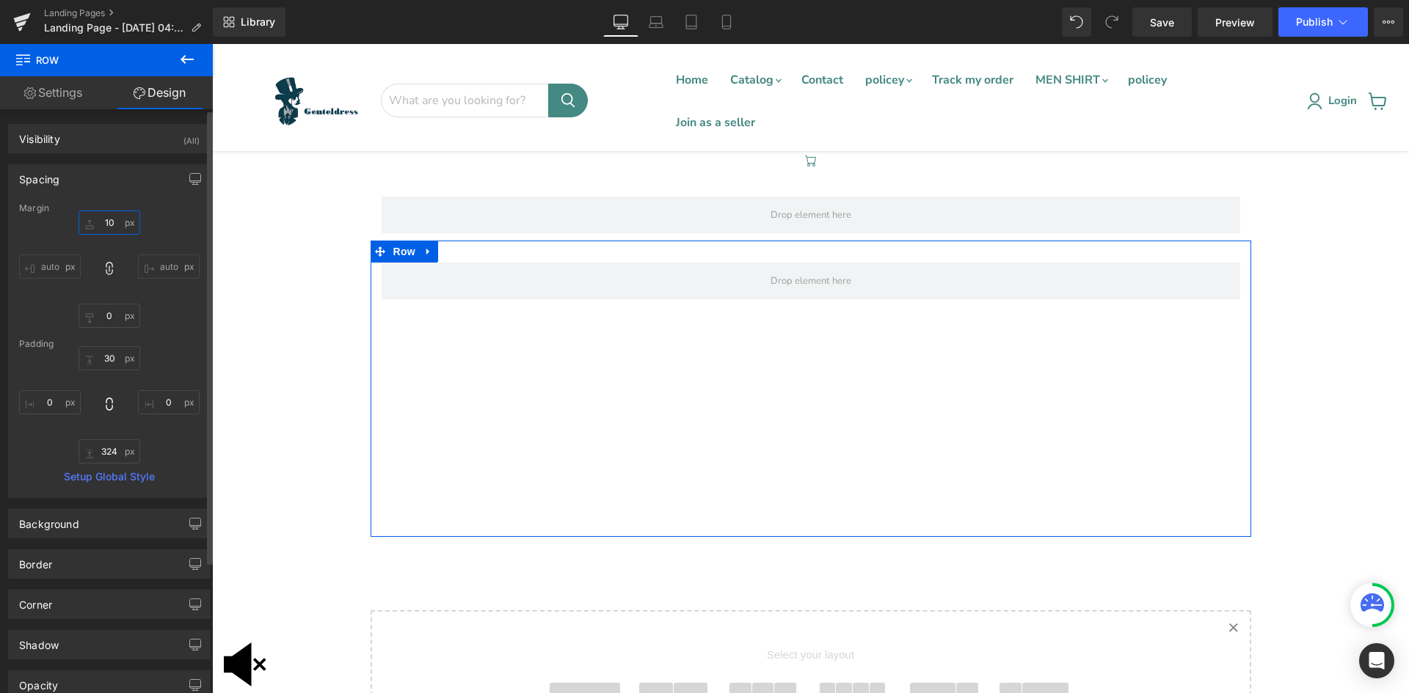
type input "10"
type input "1"
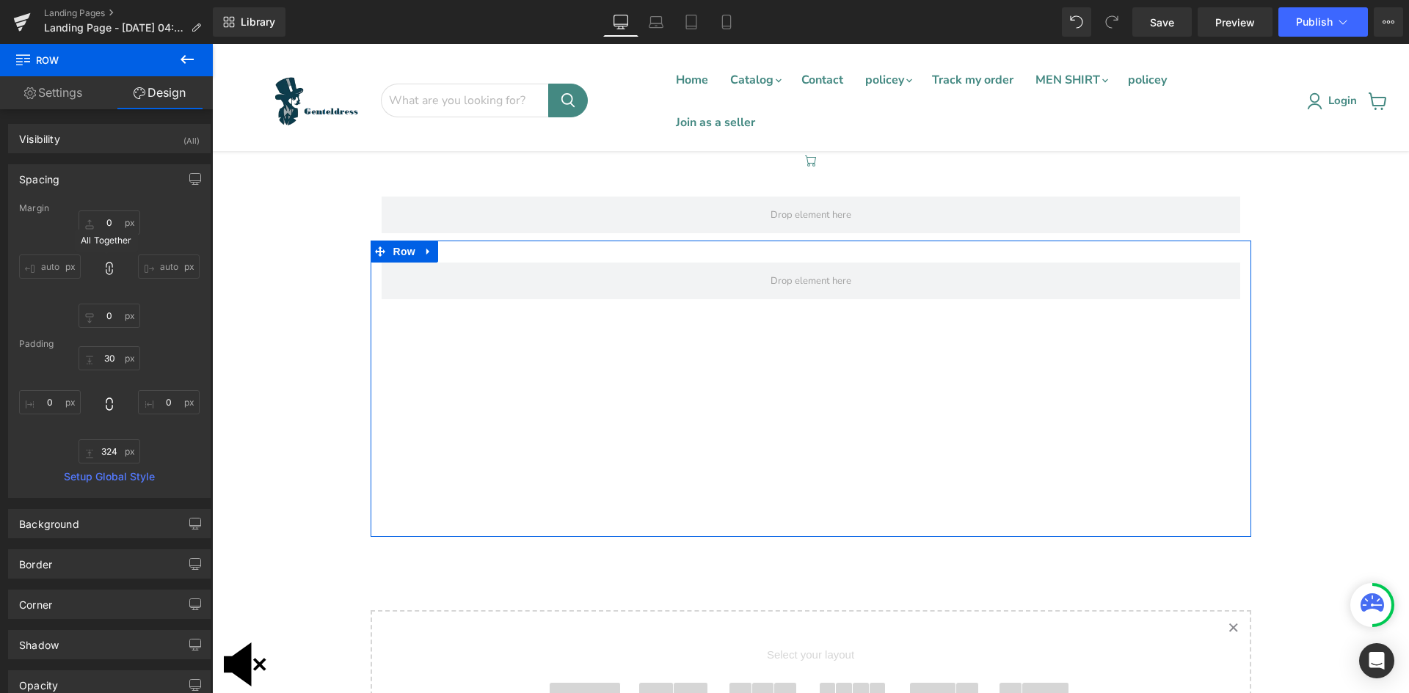
click at [106, 267] on icon at bounding box center [109, 268] width 7 height 13
click at [98, 225] on input "text" at bounding box center [110, 223] width 62 height 24
type input "10"
click at [154, 266] on input "auto" at bounding box center [169, 267] width 62 height 24
click at [41, 270] on input "auto" at bounding box center [50, 267] width 62 height 24
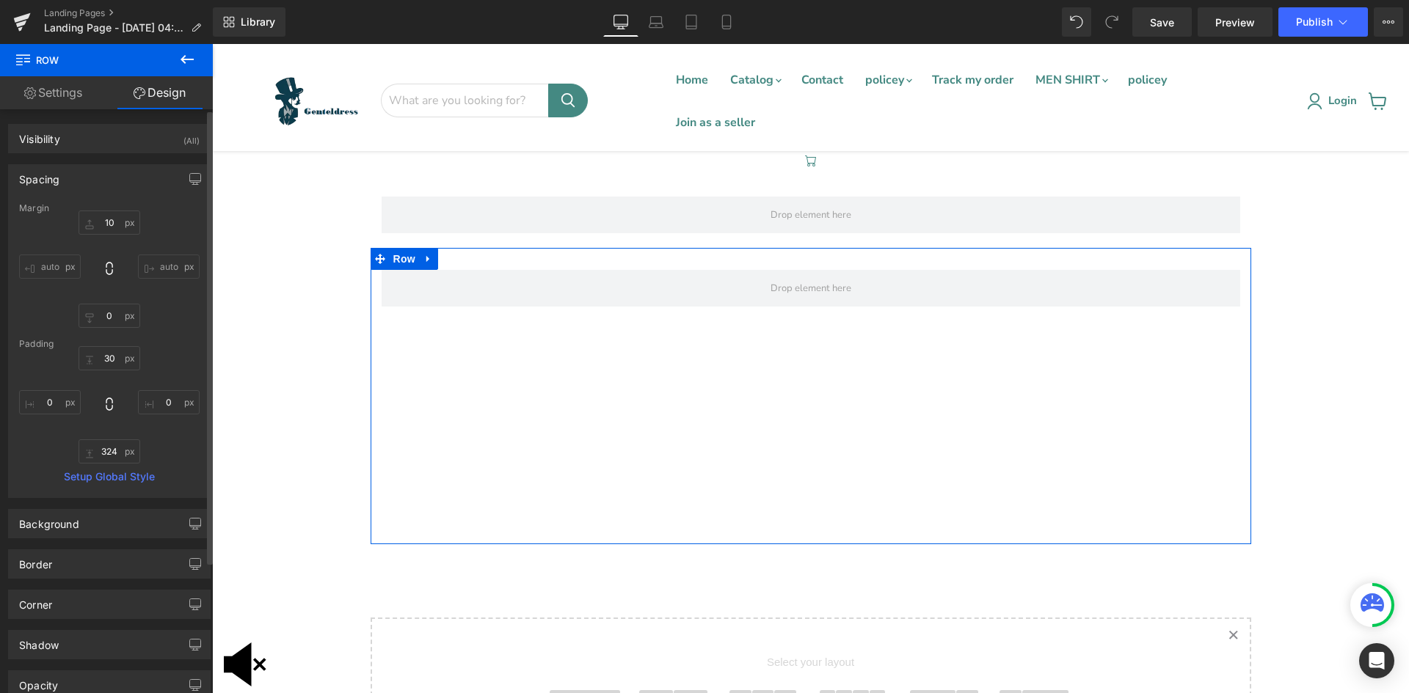
drag, startPoint x: 159, startPoint y: 294, endPoint x: 154, endPoint y: 281, distance: 13.9
click at [159, 294] on div "10 10 auto auto auto auto" at bounding box center [109, 269] width 181 height 117
click at [123, 310] on input "text" at bounding box center [110, 316] width 62 height 24
type input "10"
click at [151, 327] on div "10 10 auto auto 10 10 auto auto" at bounding box center [109, 269] width 181 height 117
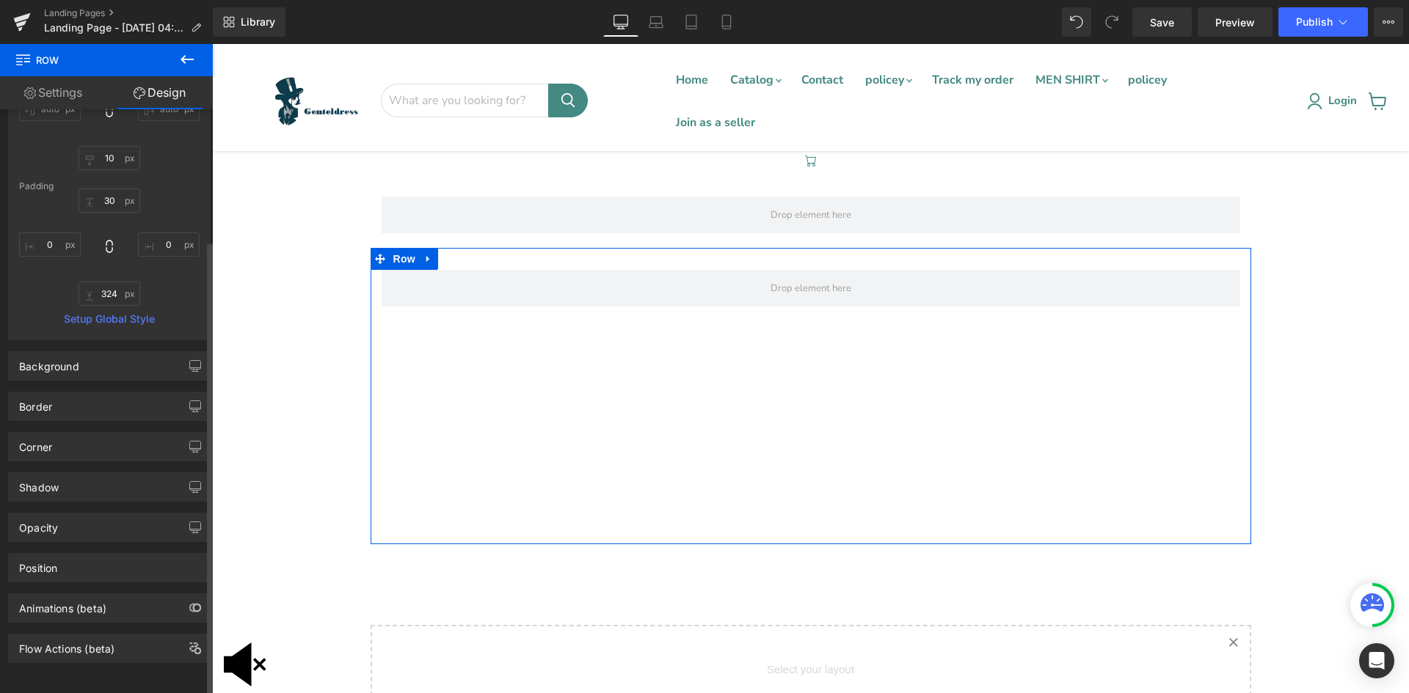
scroll to position [169, 0]
click at [133, 368] on div "Background" at bounding box center [109, 366] width 201 height 28
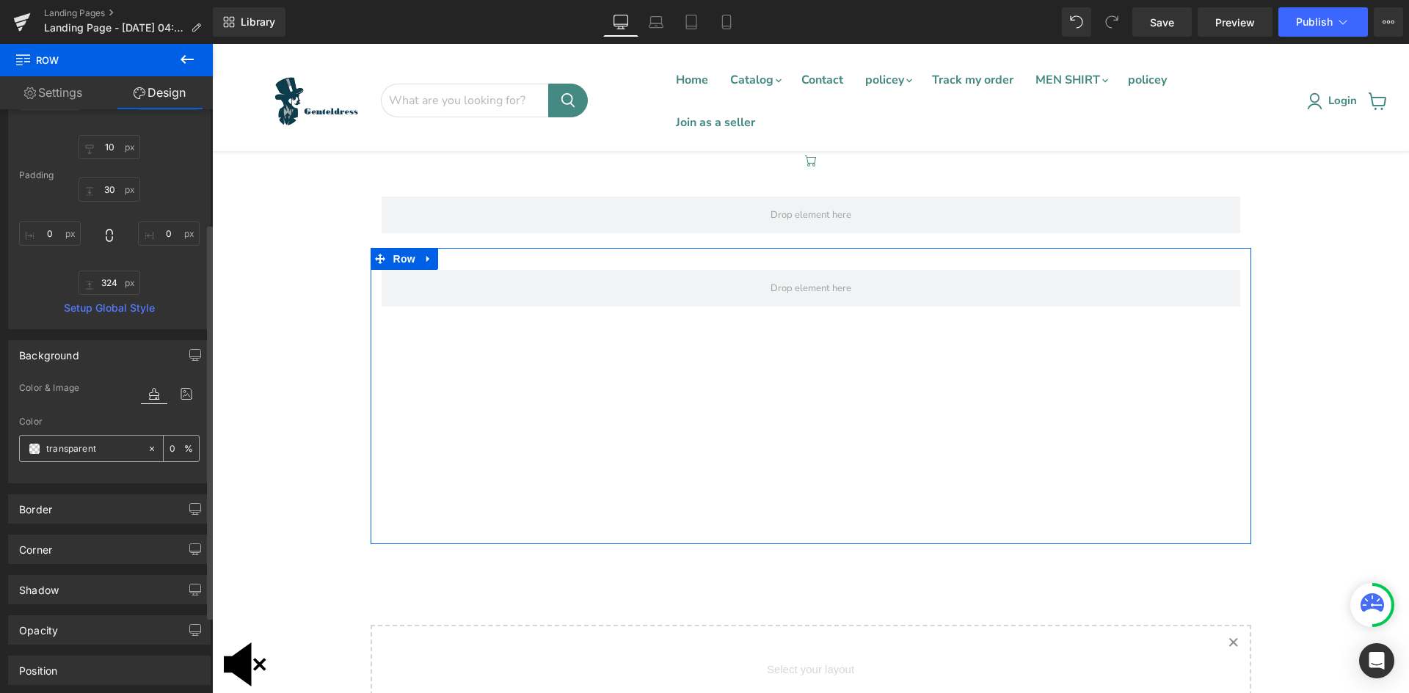
click at [53, 449] on input "transparent" at bounding box center [93, 449] width 94 height 16
click at [173, 402] on icon at bounding box center [186, 394] width 26 height 19
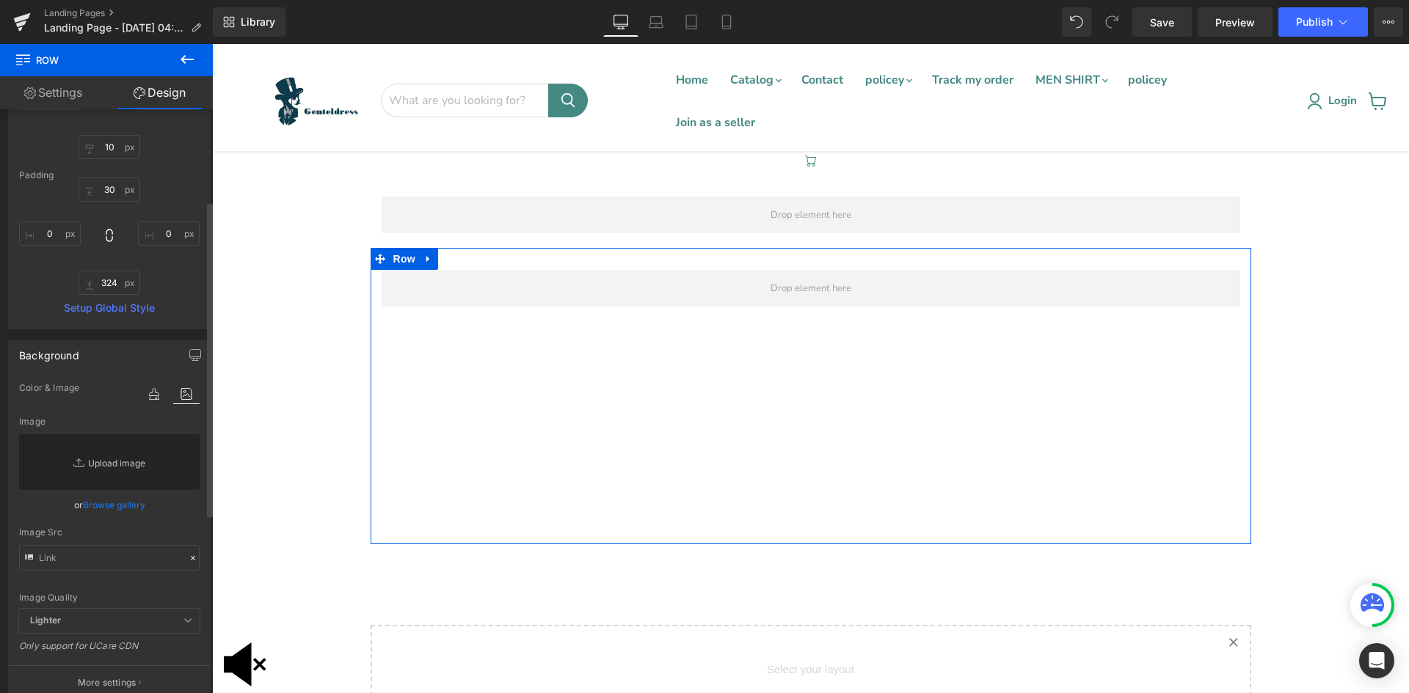
click at [124, 450] on link "Replace Image" at bounding box center [109, 462] width 181 height 56
type input "C:\fakepath\bags from alibaba2.jpg"
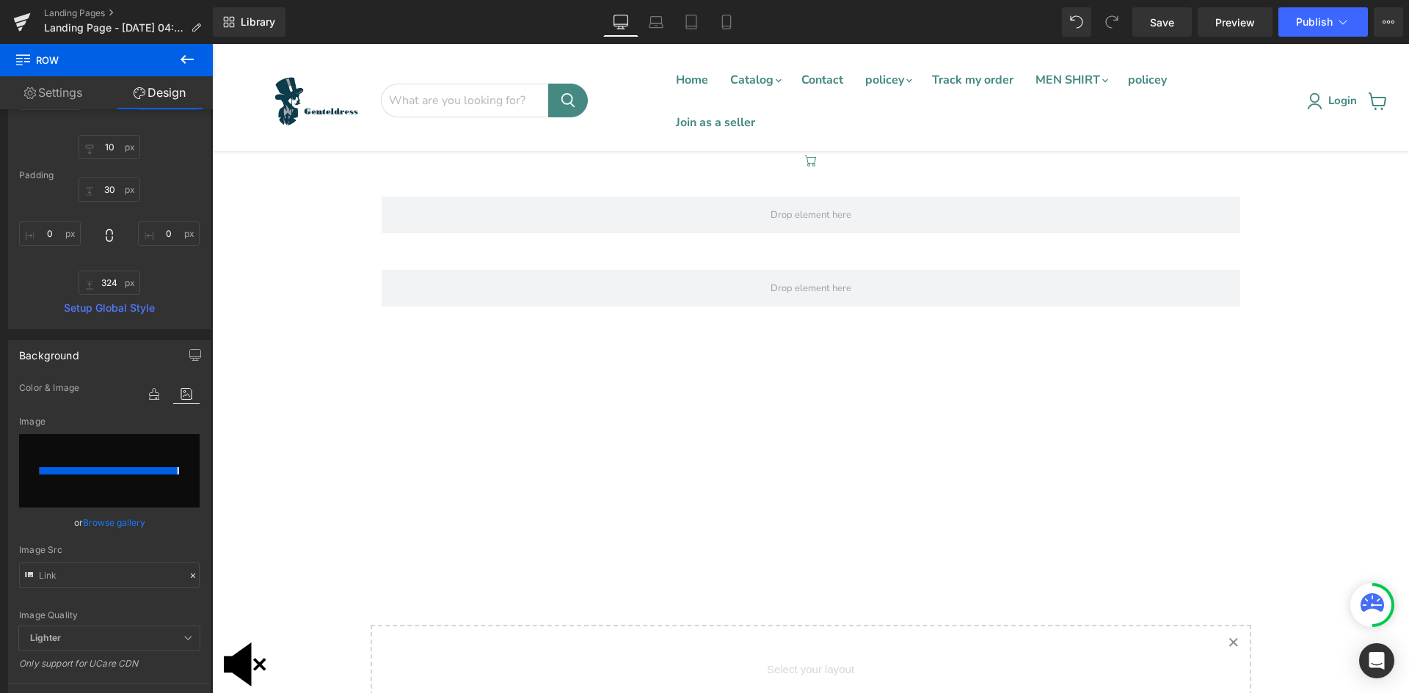
type input "[URL][DOMAIN_NAME]"
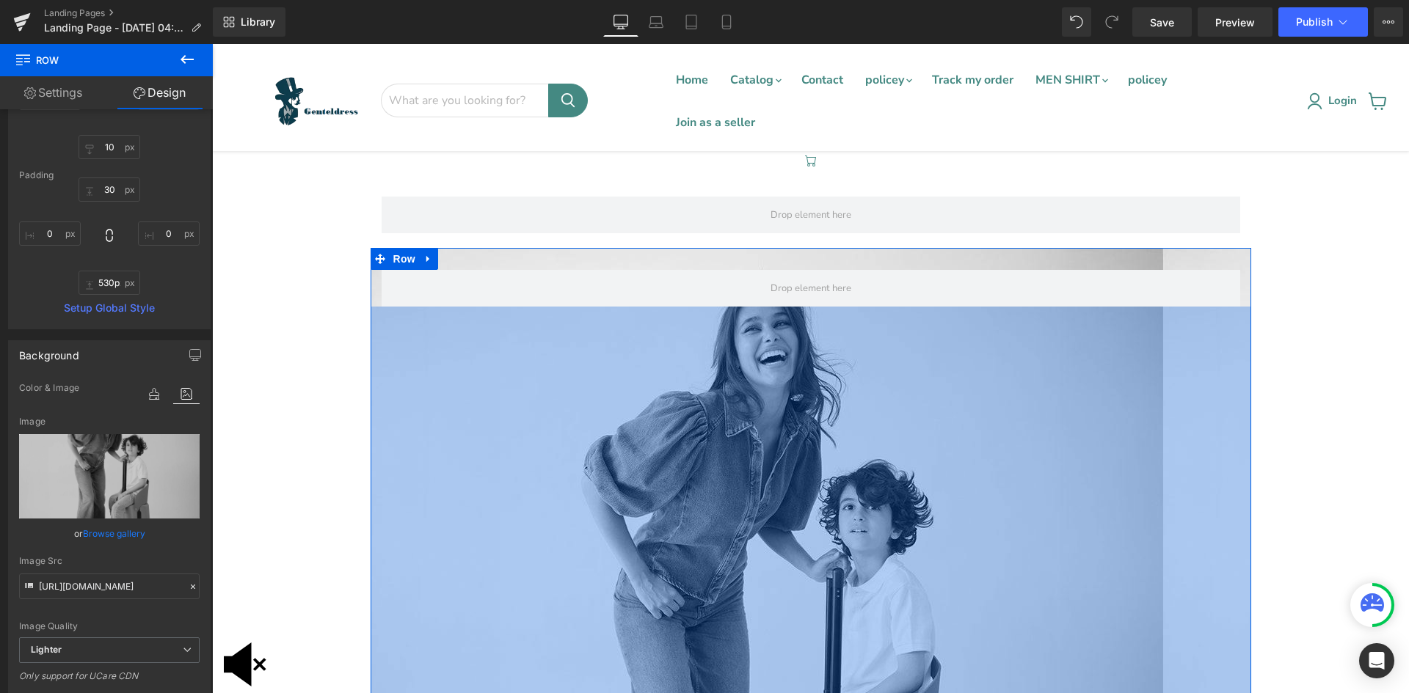
drag, startPoint x: 914, startPoint y: 542, endPoint x: 916, endPoint y: 728, distance: 186.4
click at [916, 693] on html "Skip to content Menu Cancel" at bounding box center [810, 368] width 1197 height 649
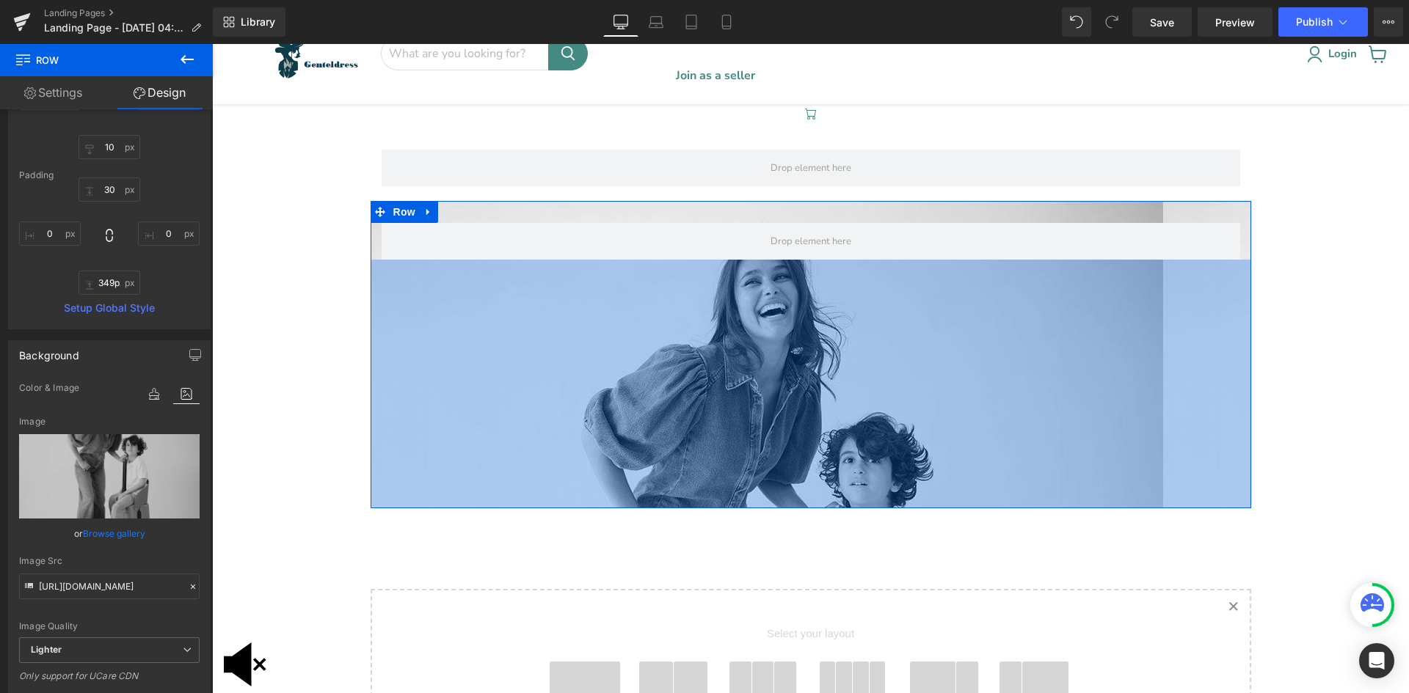
scroll to position [73, 0]
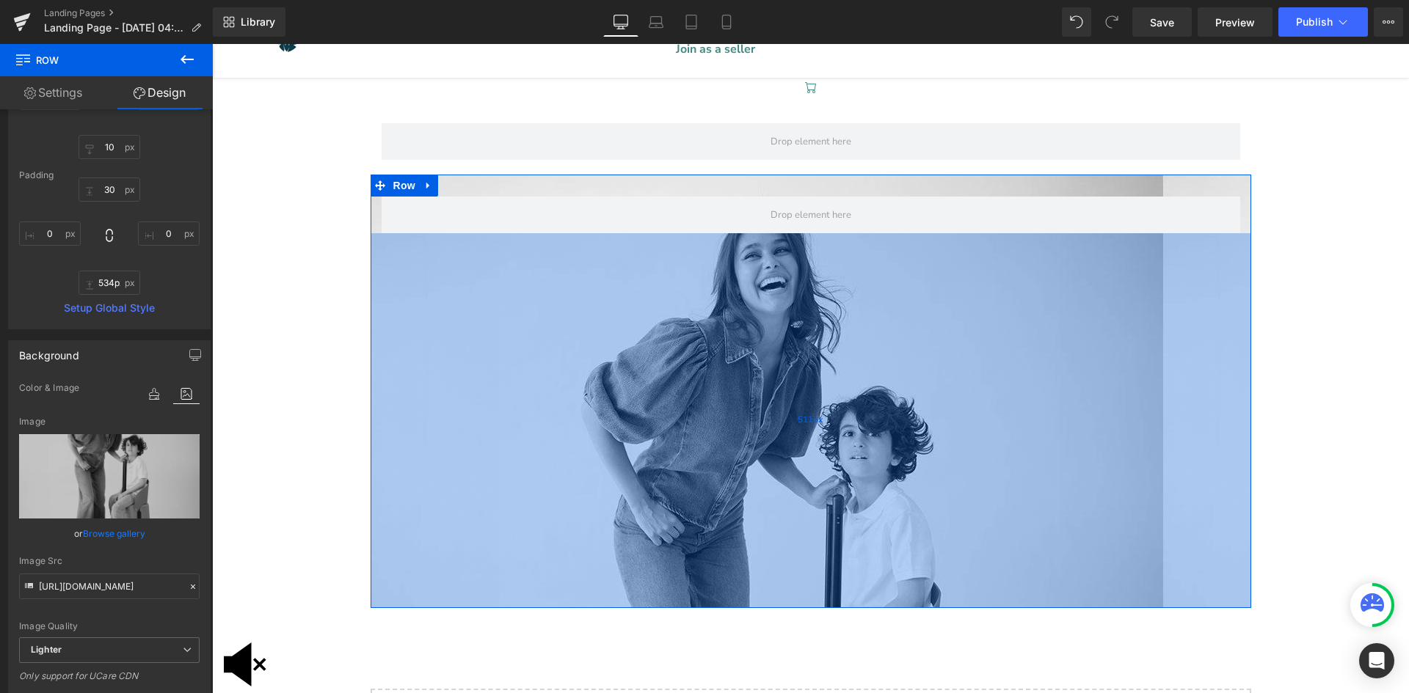
type input "535px"
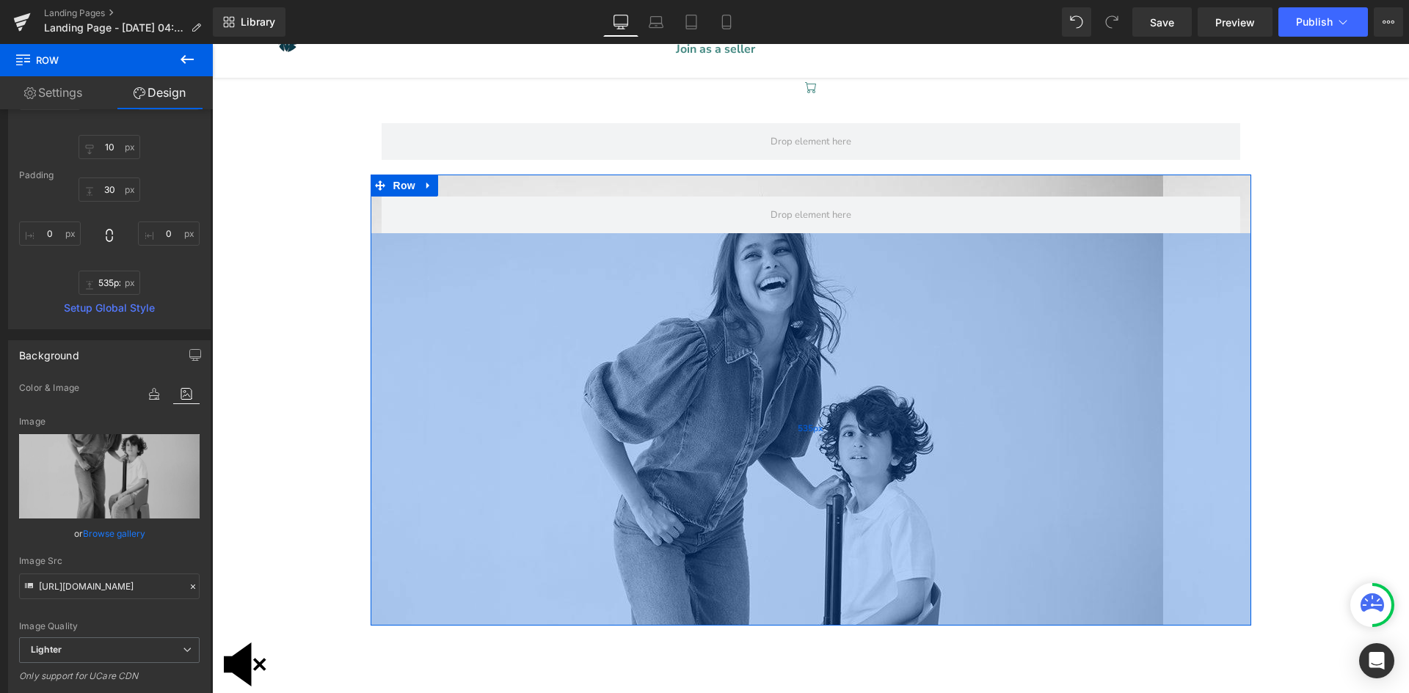
click at [987, 623] on div "535px" at bounding box center [811, 429] width 881 height 393
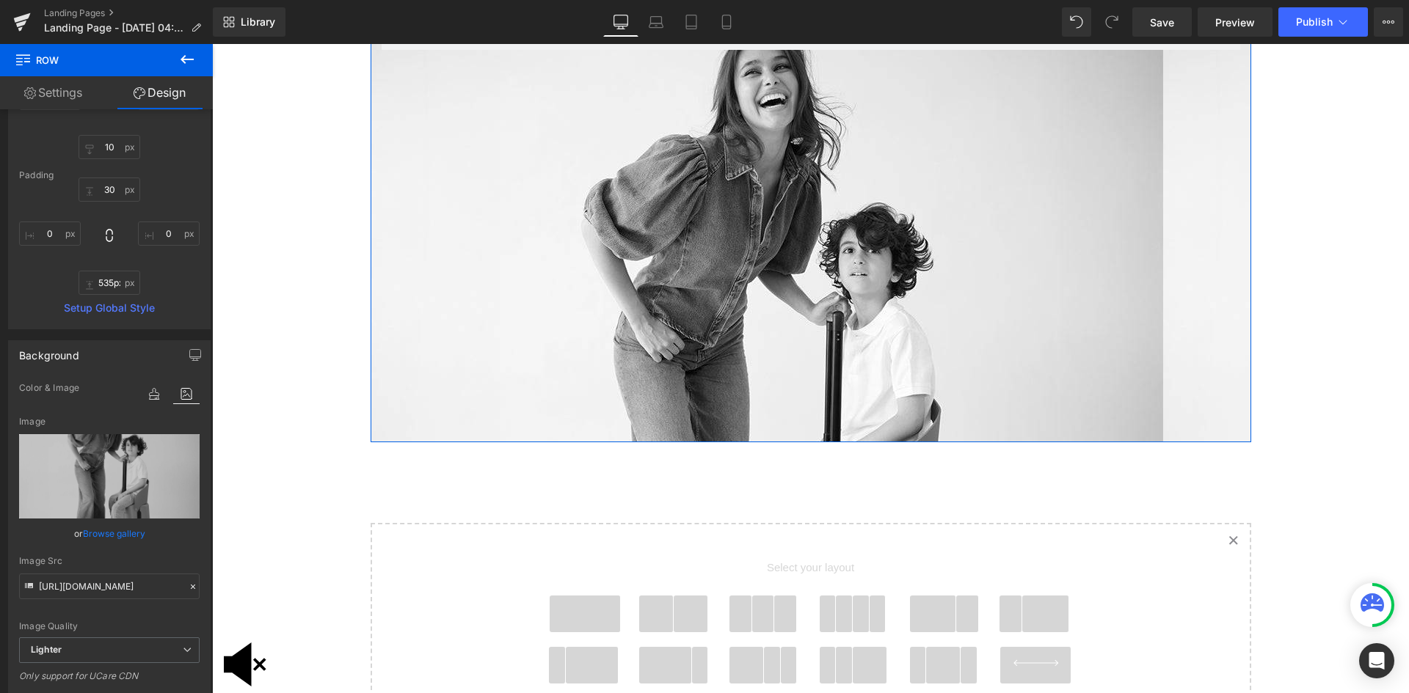
scroll to position [255, 0]
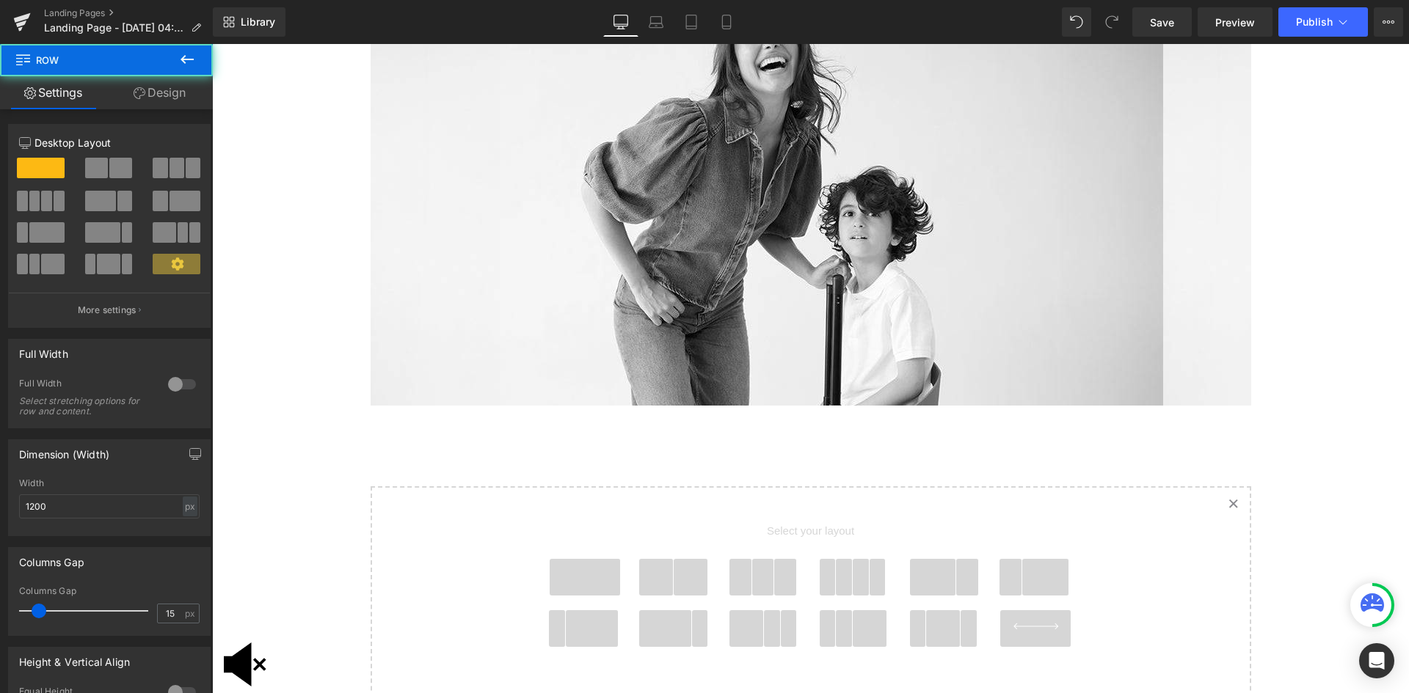
click at [852, 374] on div "Row 535px" at bounding box center [811, 180] width 881 height 451
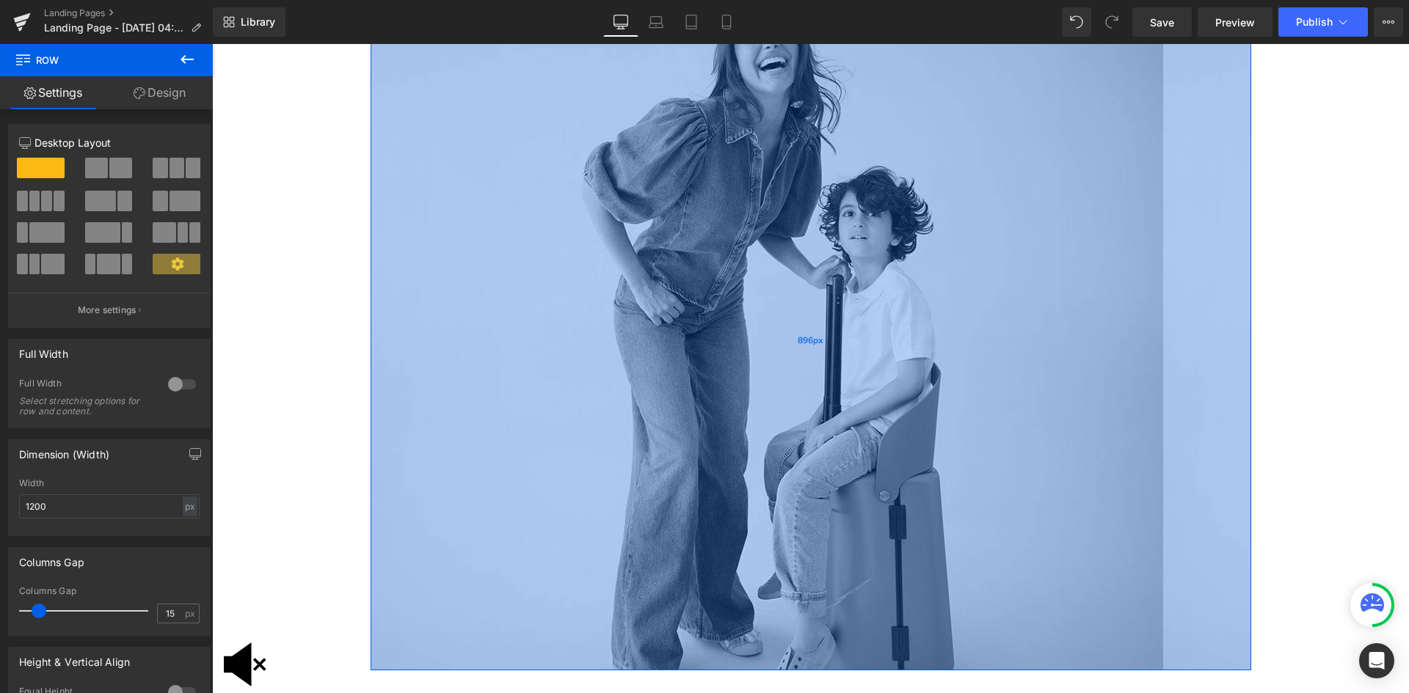
drag, startPoint x: 853, startPoint y: 402, endPoint x: 856, endPoint y: 629, distance: 226.8
click at [856, 671] on div "896px" at bounding box center [811, 342] width 881 height 658
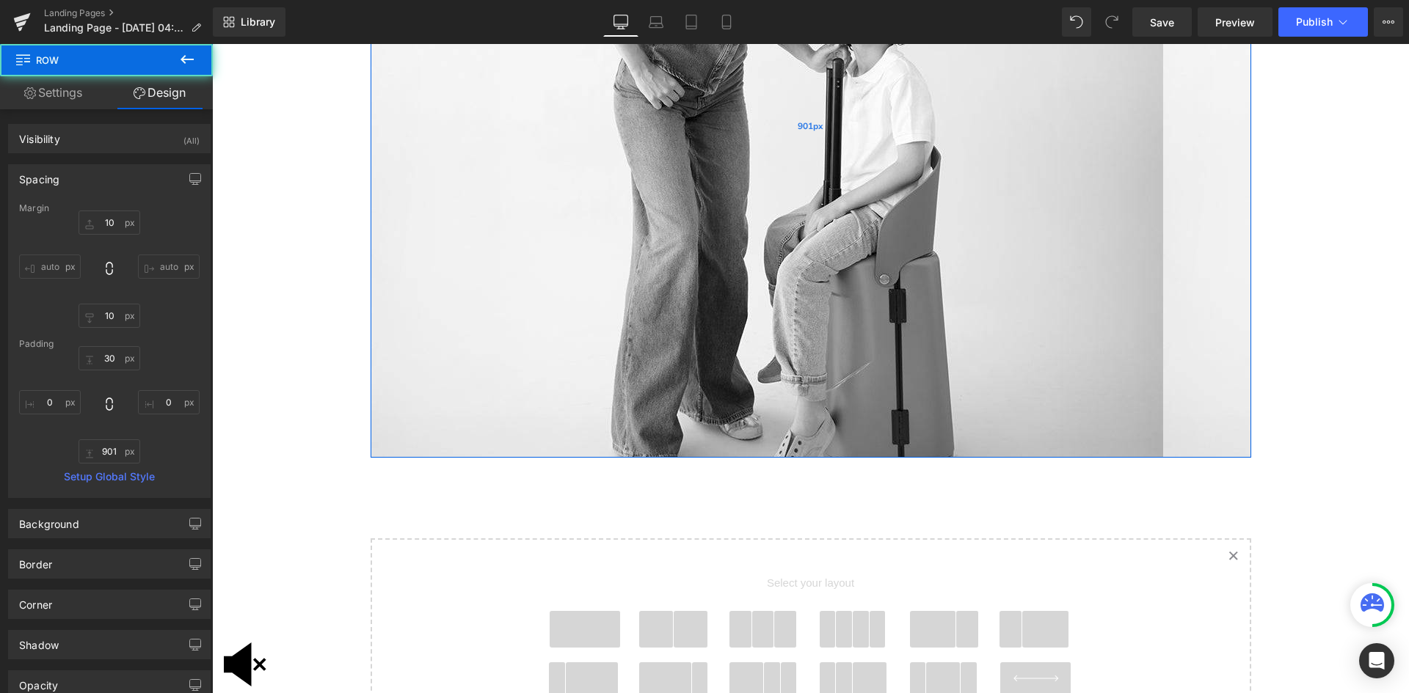
scroll to position [476, 0]
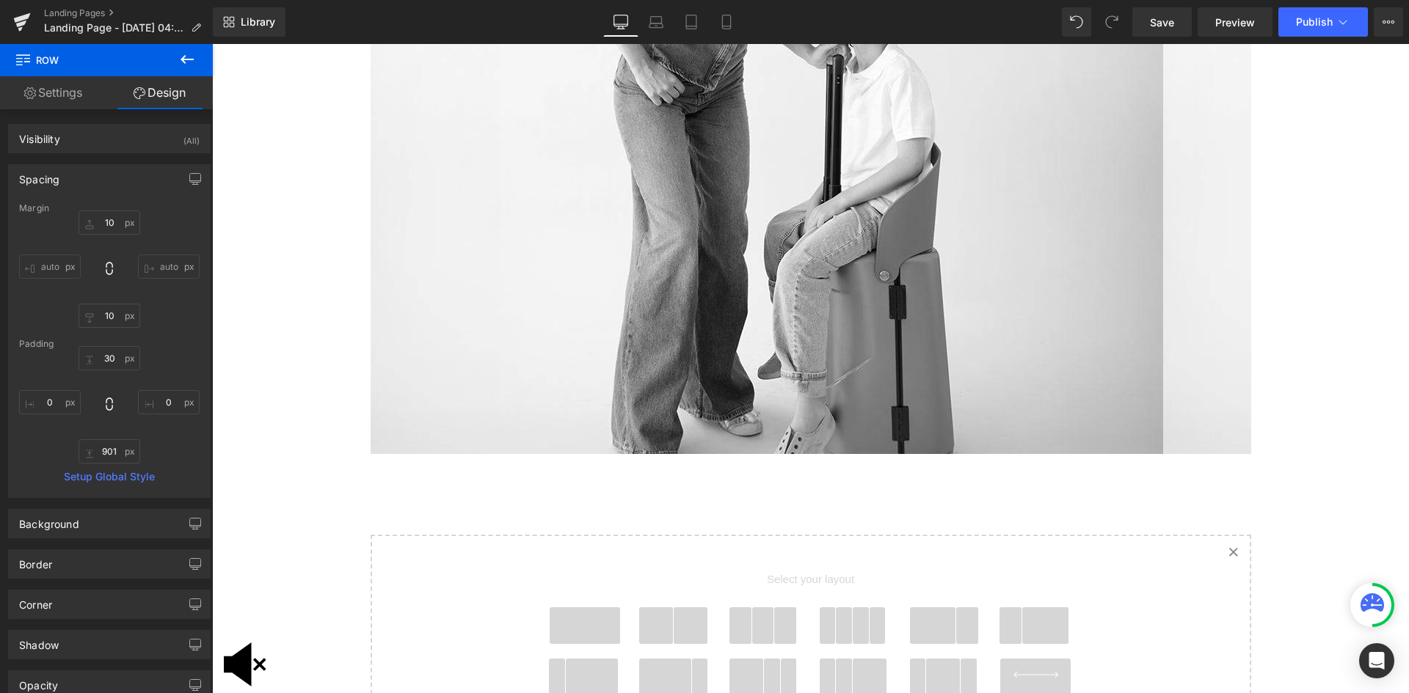
click at [212, 44] on div "901px" at bounding box center [212, 44] width 0 height 0
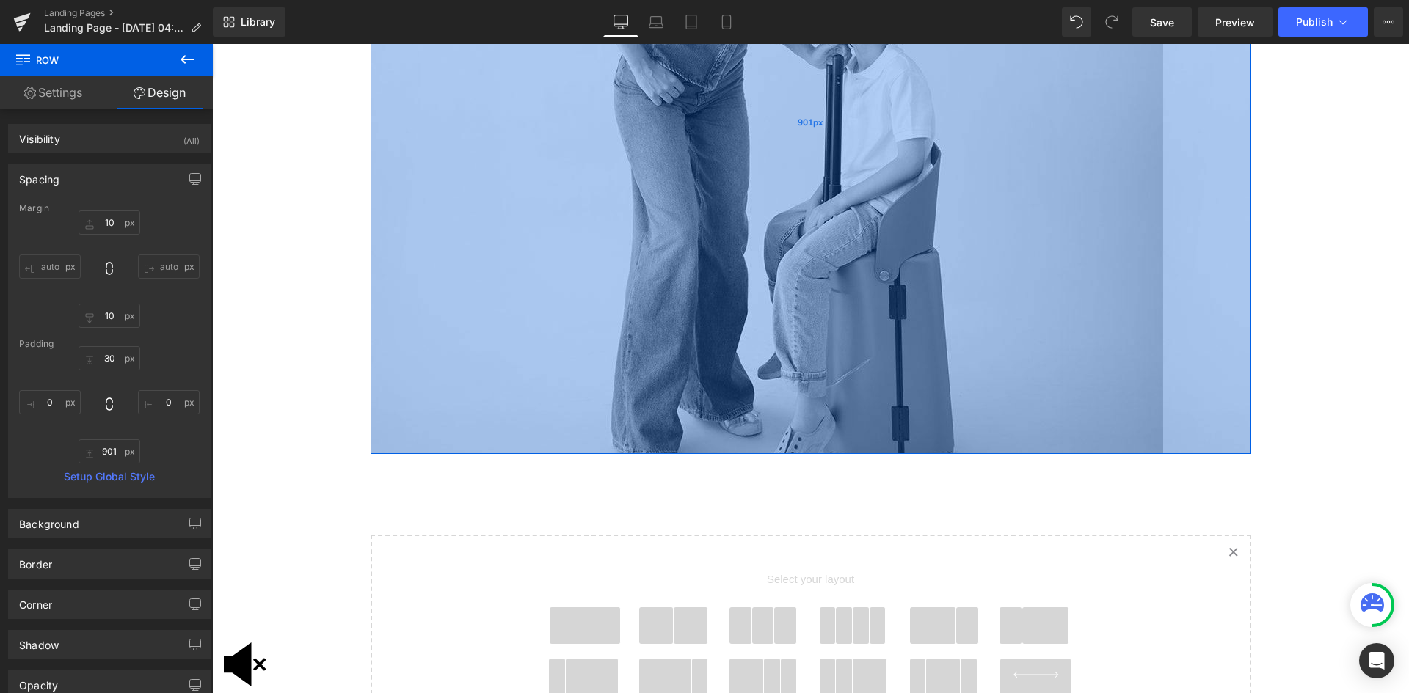
click at [1227, 448] on div "901px" at bounding box center [811, 123] width 881 height 661
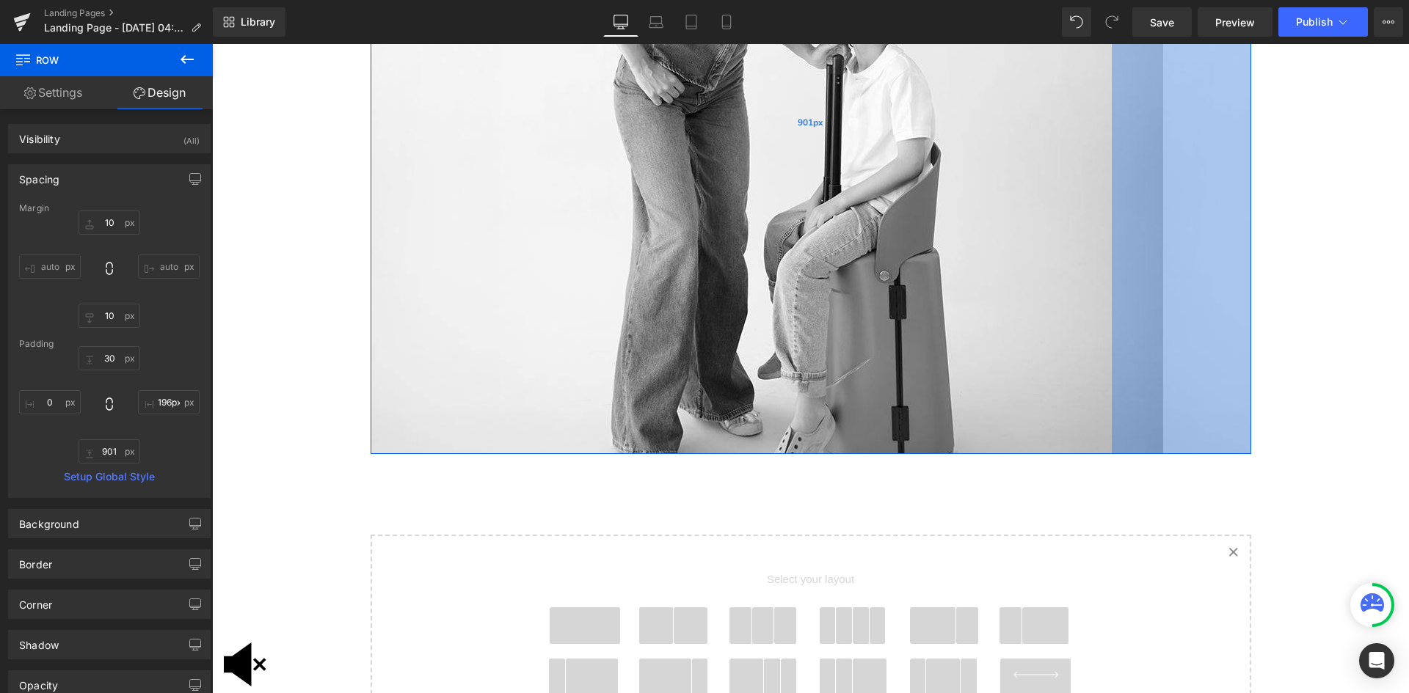
drag, startPoint x: 1243, startPoint y: 451, endPoint x: 1099, endPoint y: 429, distance: 145.5
click at [1099, 429] on div "Row 901px 190px" at bounding box center [811, 94] width 881 height 720
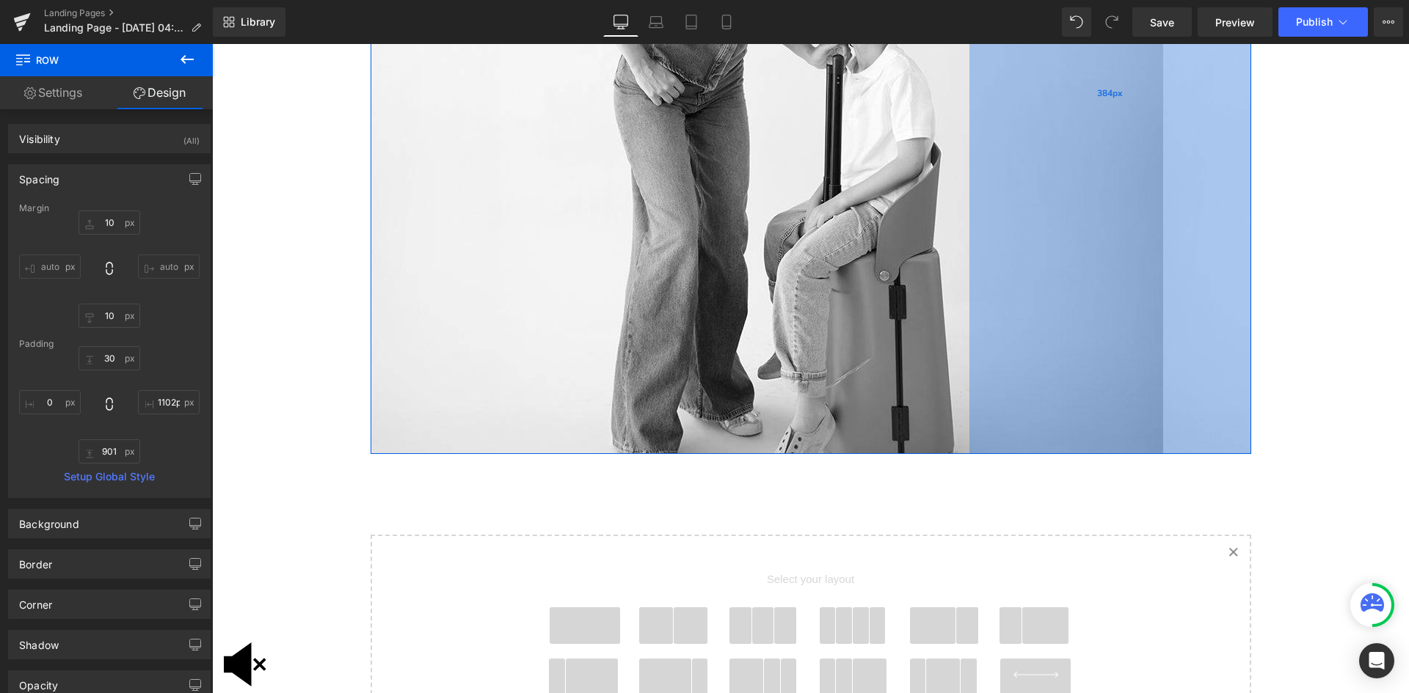
type input "1105px"
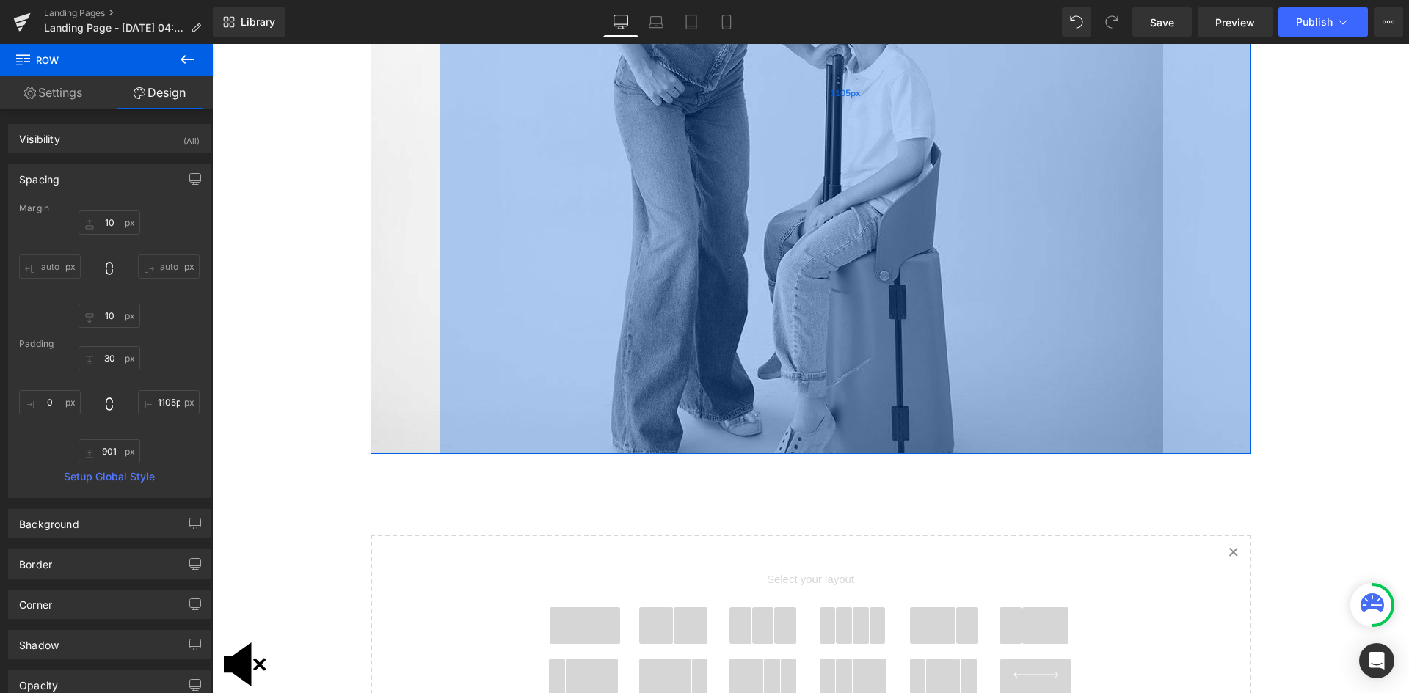
drag, startPoint x: 1242, startPoint y: 450, endPoint x: 575, endPoint y: 297, distance: 684.3
click at [575, 297] on div "1105px" at bounding box center [845, 94] width 811 height 720
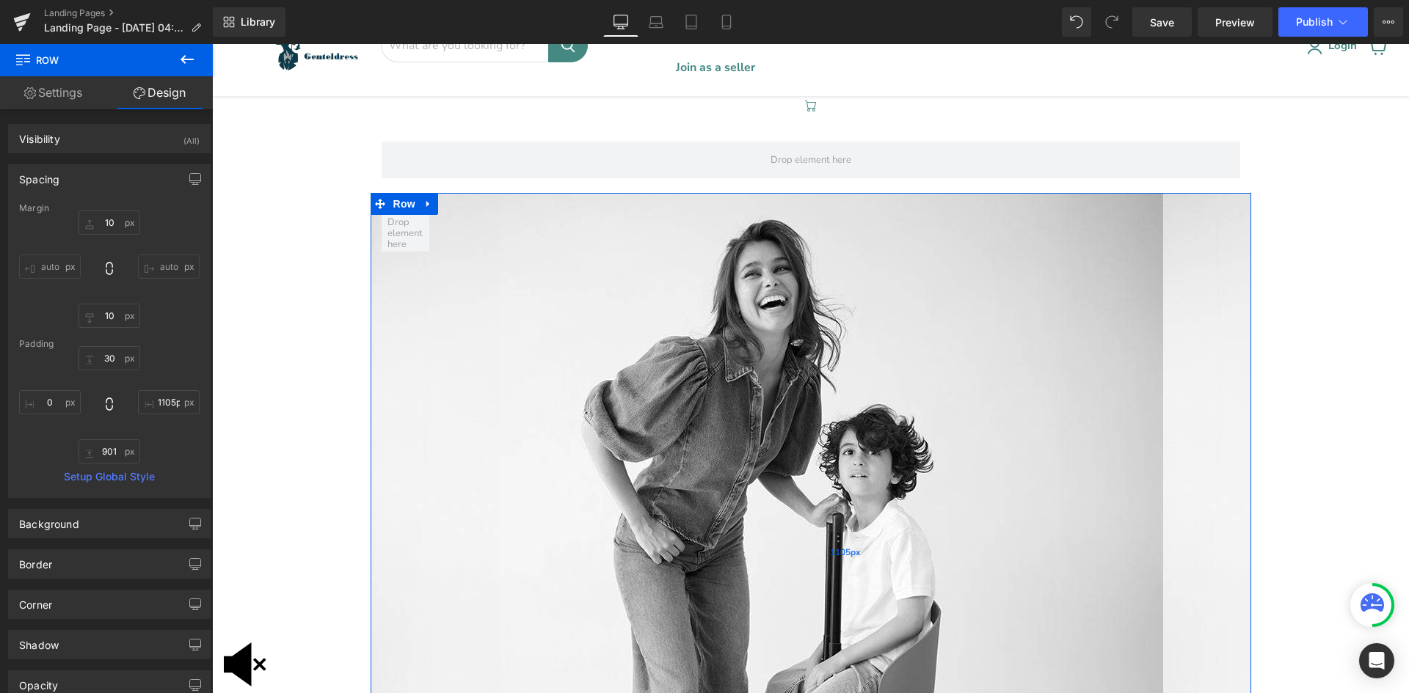
scroll to position [73, 0]
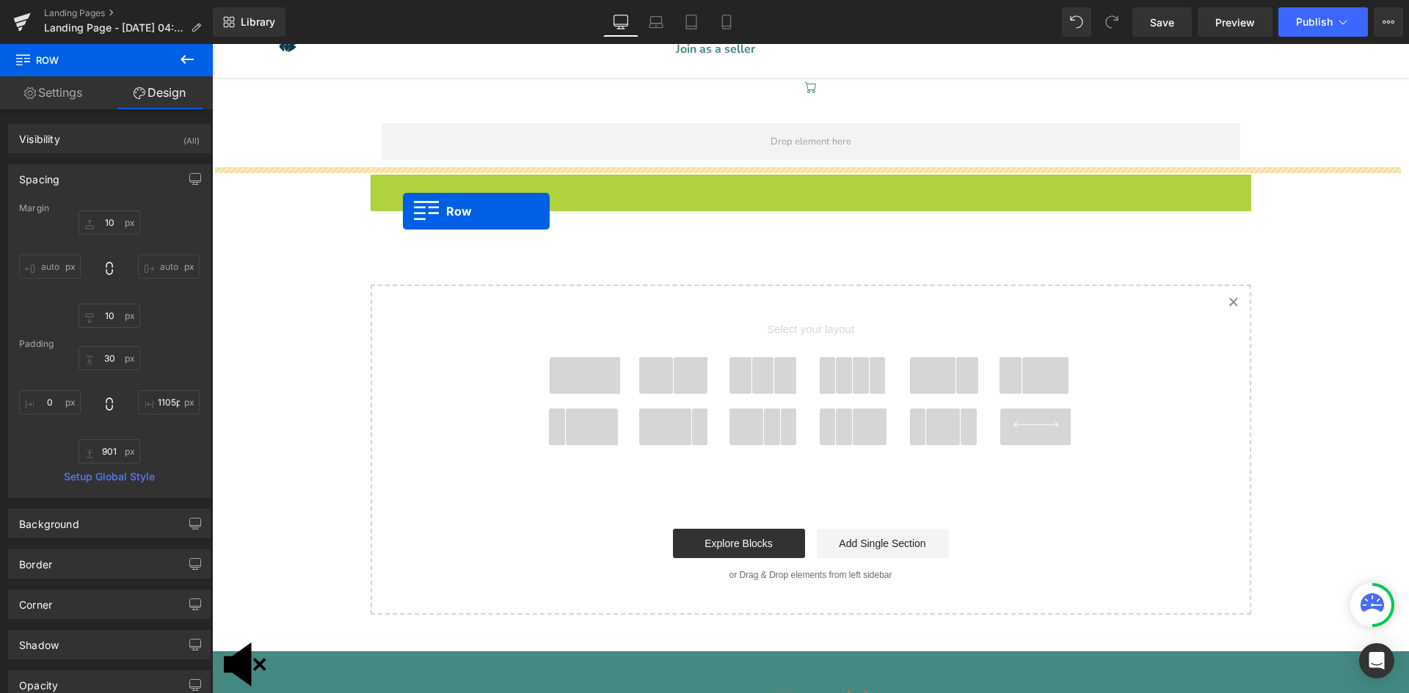
drag, startPoint x: 368, startPoint y: 178, endPoint x: 403, endPoint y: 211, distance: 48.3
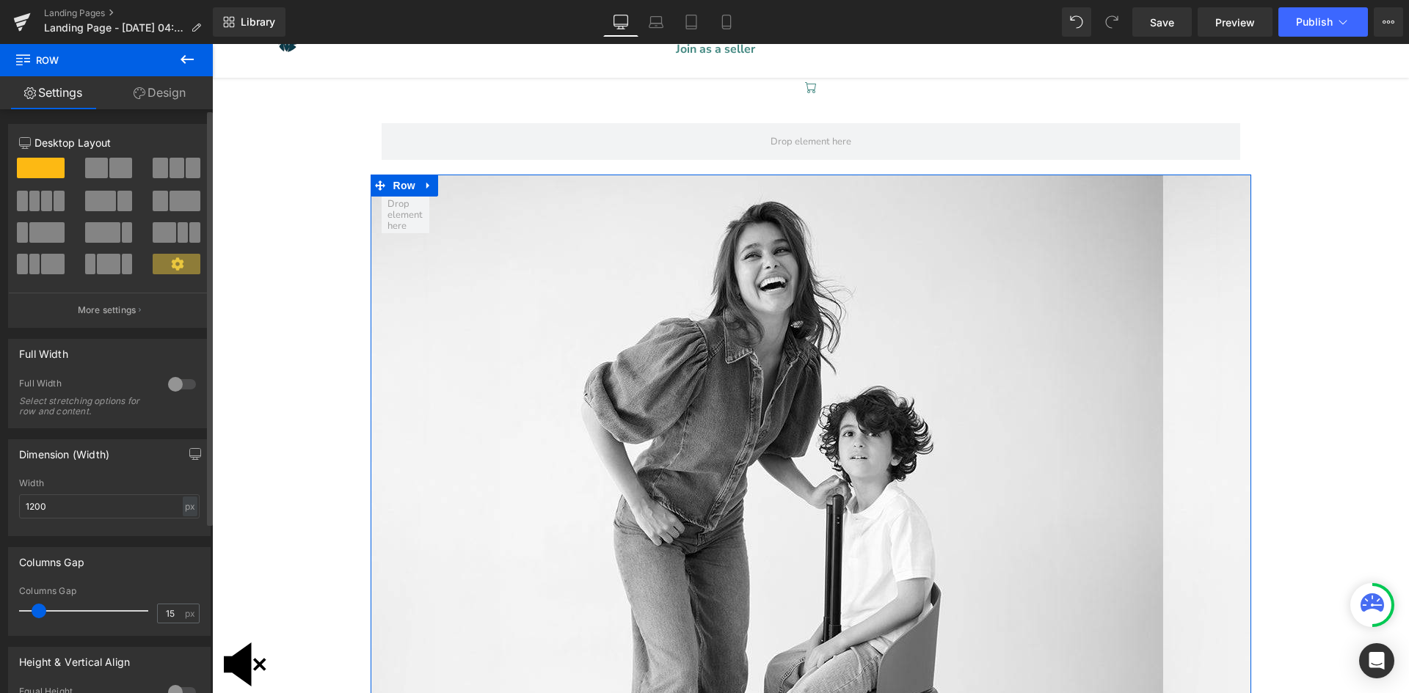
click at [169, 379] on div at bounding box center [181, 384] width 35 height 23
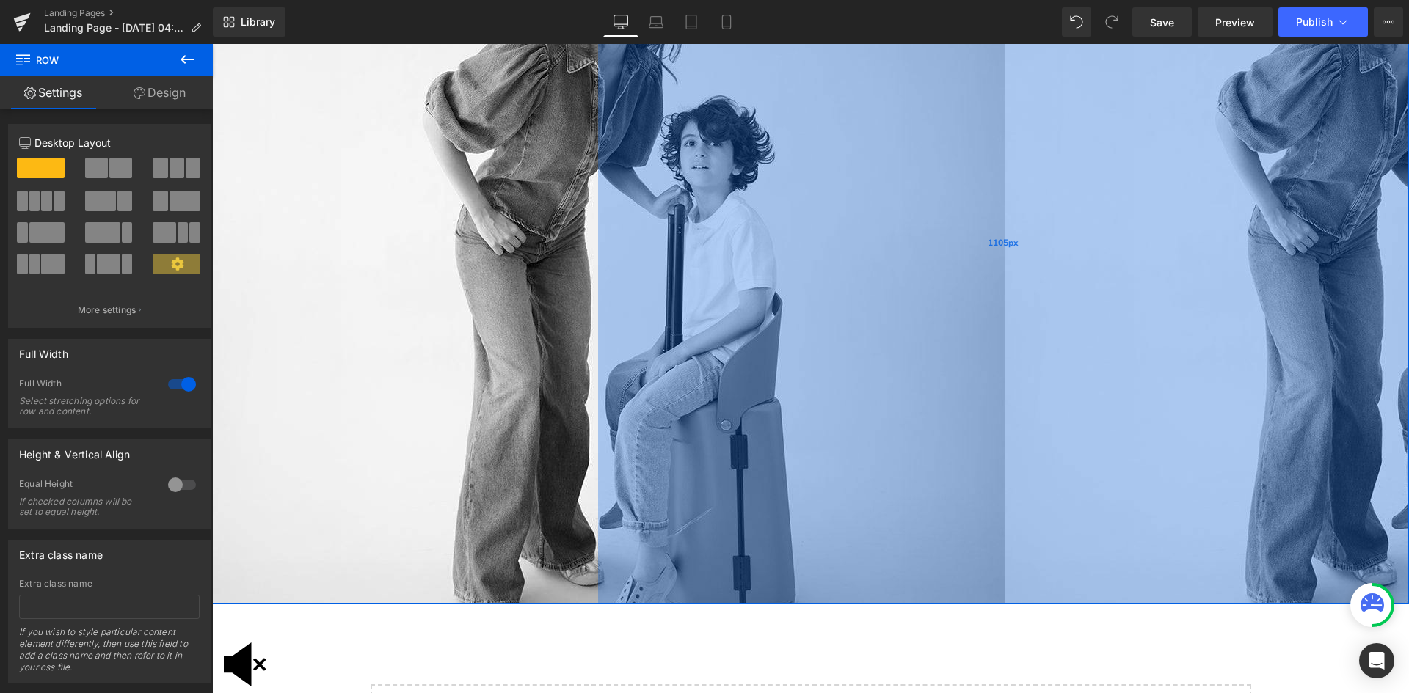
scroll to position [329, 0]
